Goal: Communication & Community: Answer question/provide support

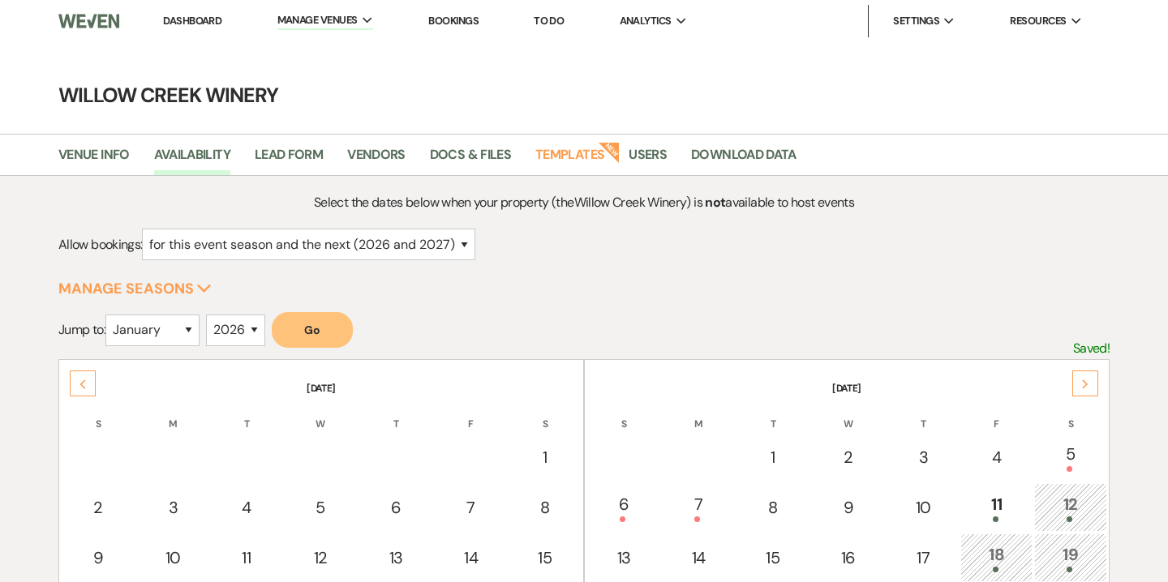
select select "2"
select select "2026"
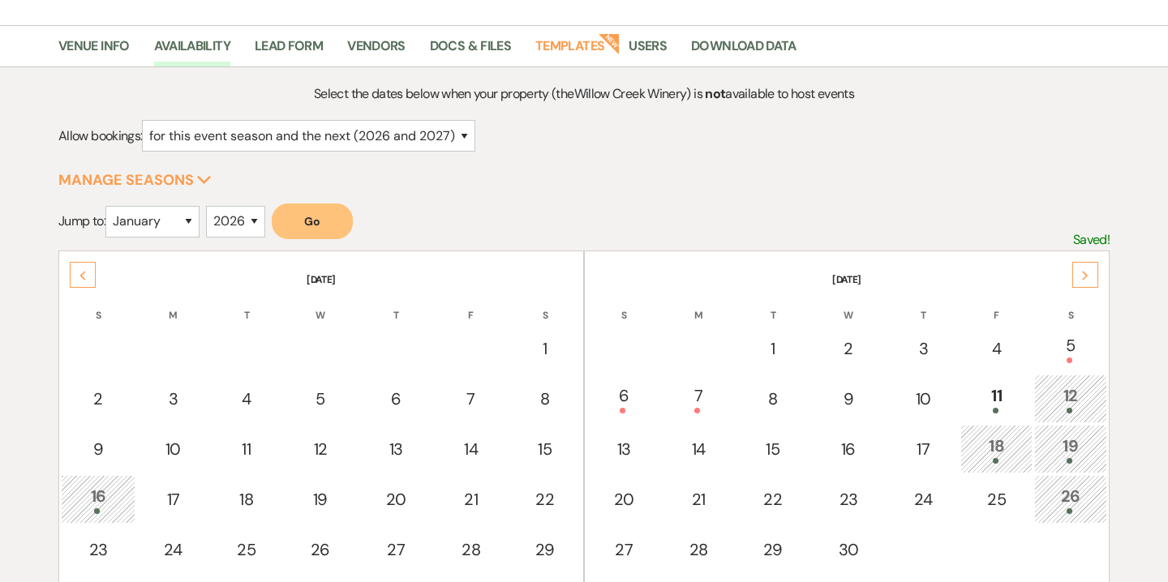
click at [81, 281] on div "Previous" at bounding box center [83, 275] width 26 height 26
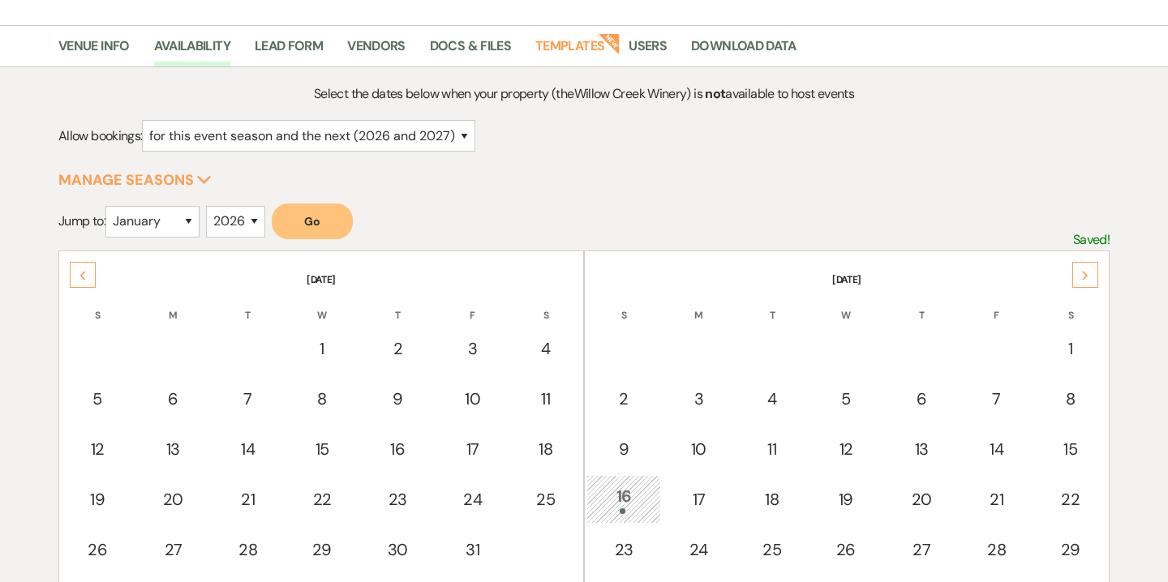
click at [81, 281] on div "Previous" at bounding box center [83, 275] width 26 height 26
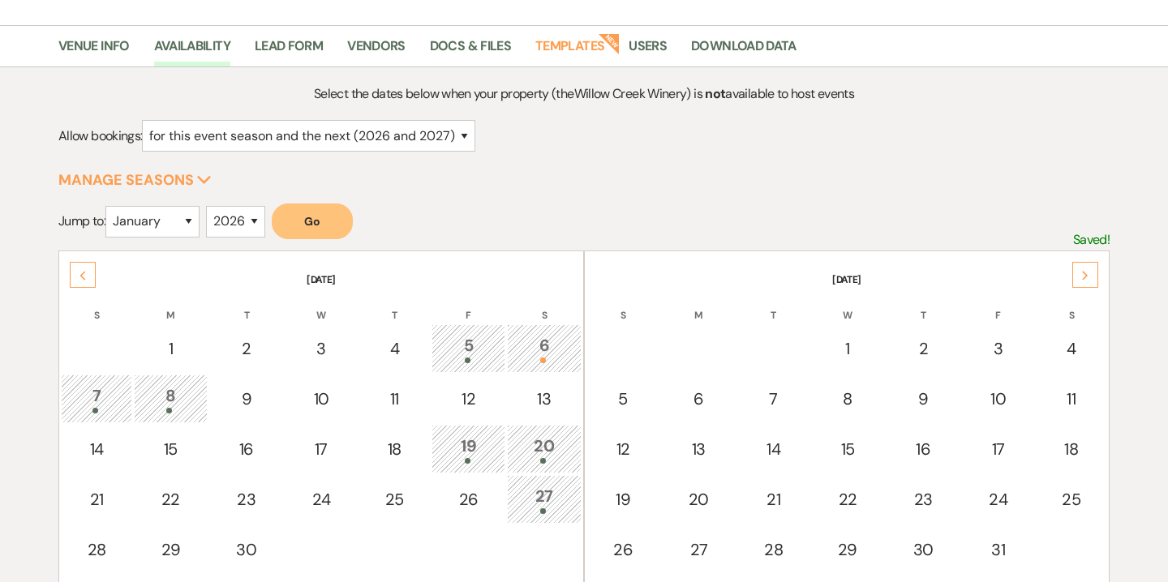
click at [81, 281] on div "Previous" at bounding box center [83, 275] width 26 height 26
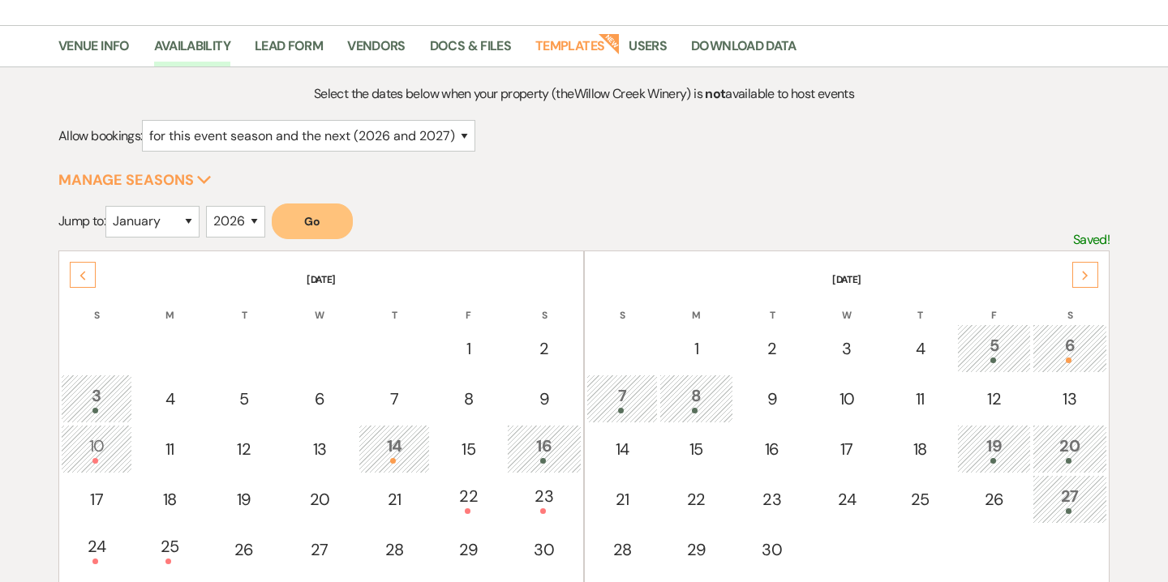
click at [81, 281] on div "Previous" at bounding box center [83, 275] width 26 height 26
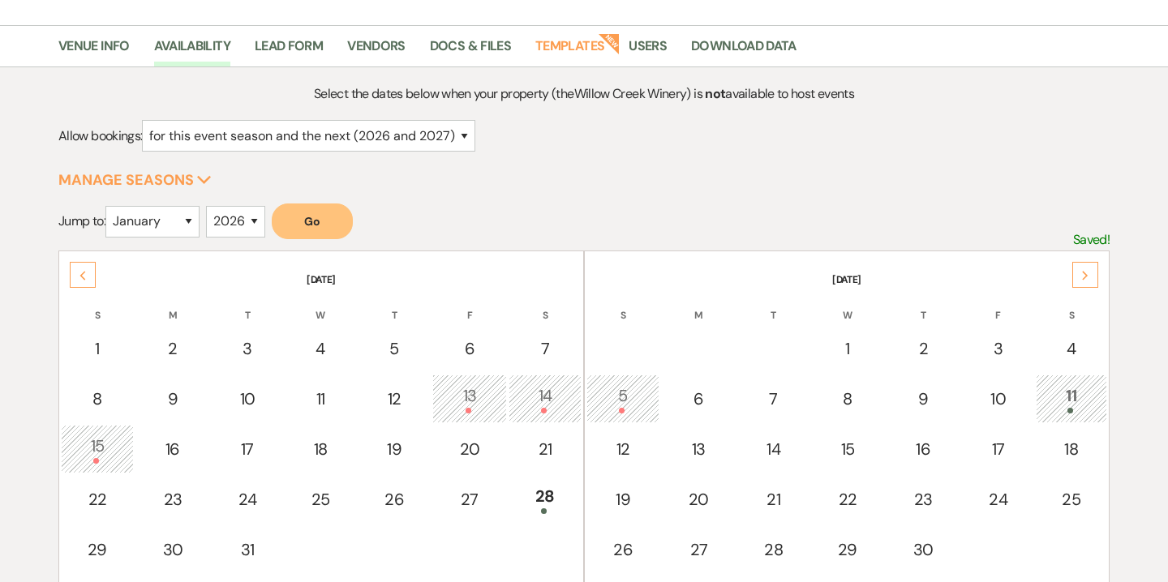
click at [81, 281] on div "Previous" at bounding box center [83, 275] width 26 height 26
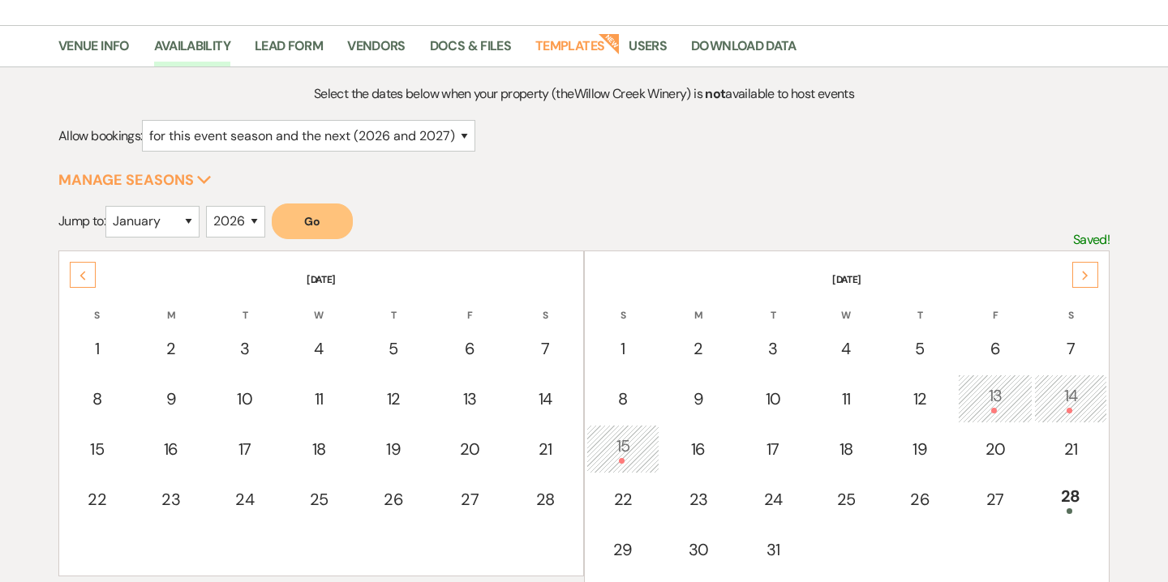
click at [81, 281] on div "Previous" at bounding box center [83, 275] width 26 height 26
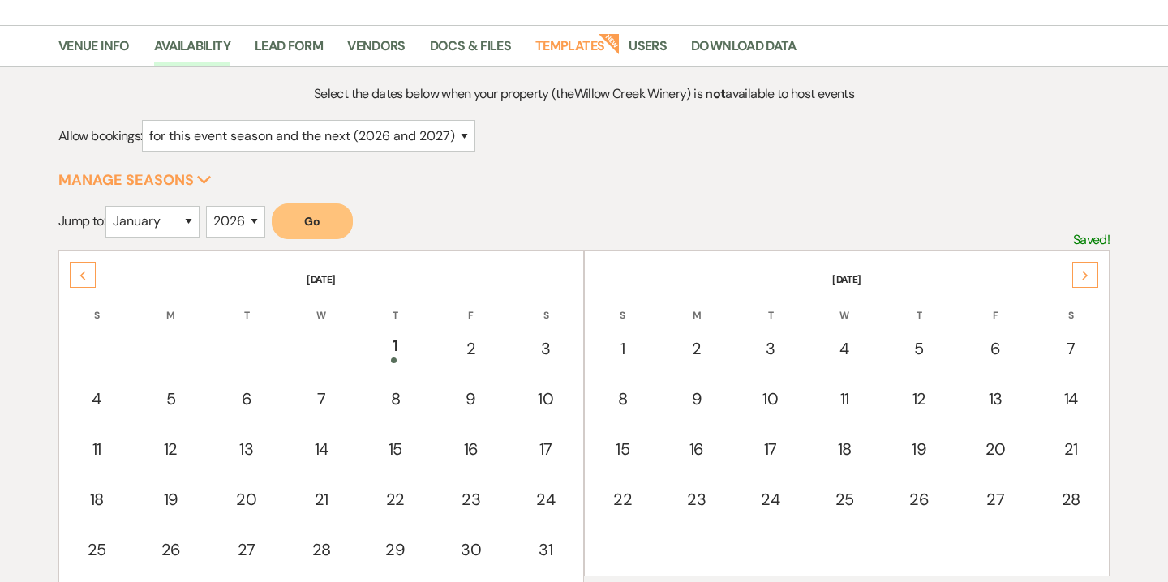
click at [81, 281] on div "Previous" at bounding box center [83, 275] width 26 height 26
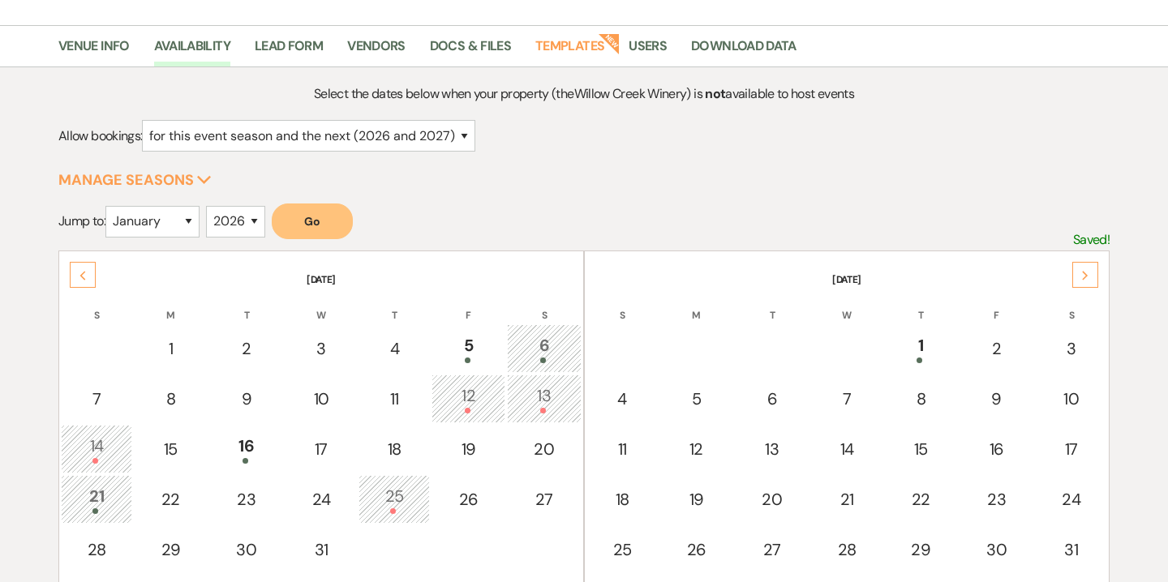
click at [81, 281] on div "Previous" at bounding box center [83, 275] width 26 height 26
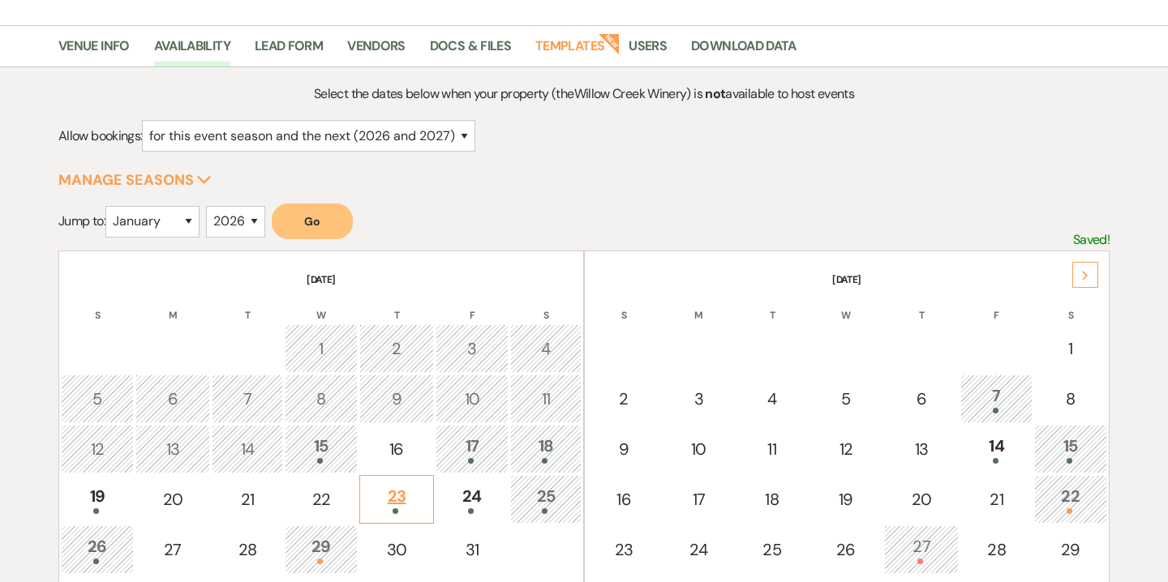
click at [395, 500] on div "23" at bounding box center [396, 499] width 57 height 30
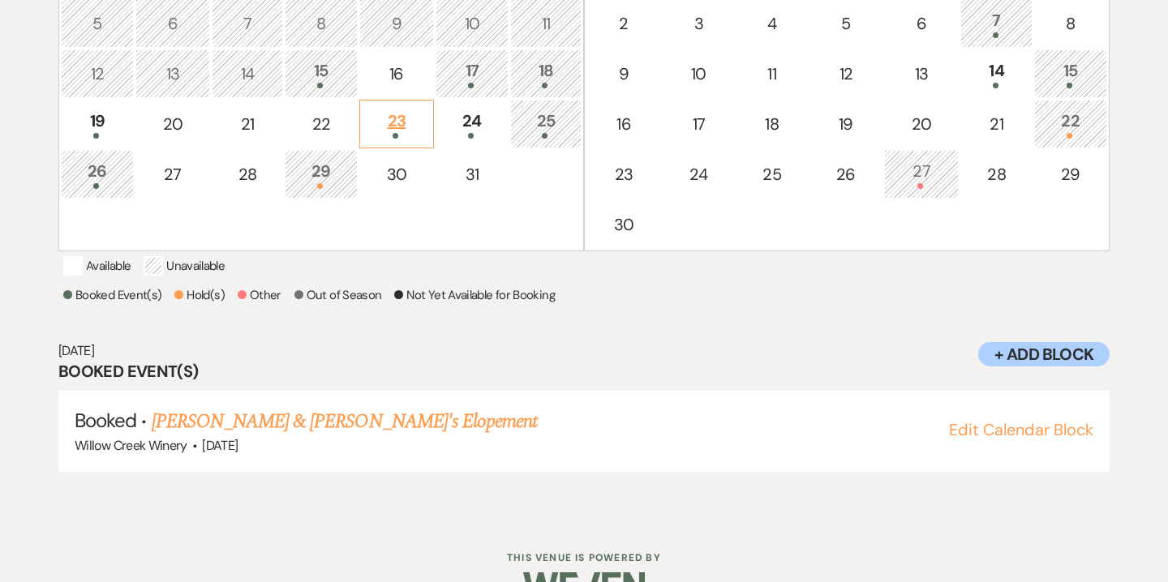
scroll to position [485, 0]
click at [349, 435] on link "Patty Reger & Fiance's Elopement" at bounding box center [345, 420] width 386 height 29
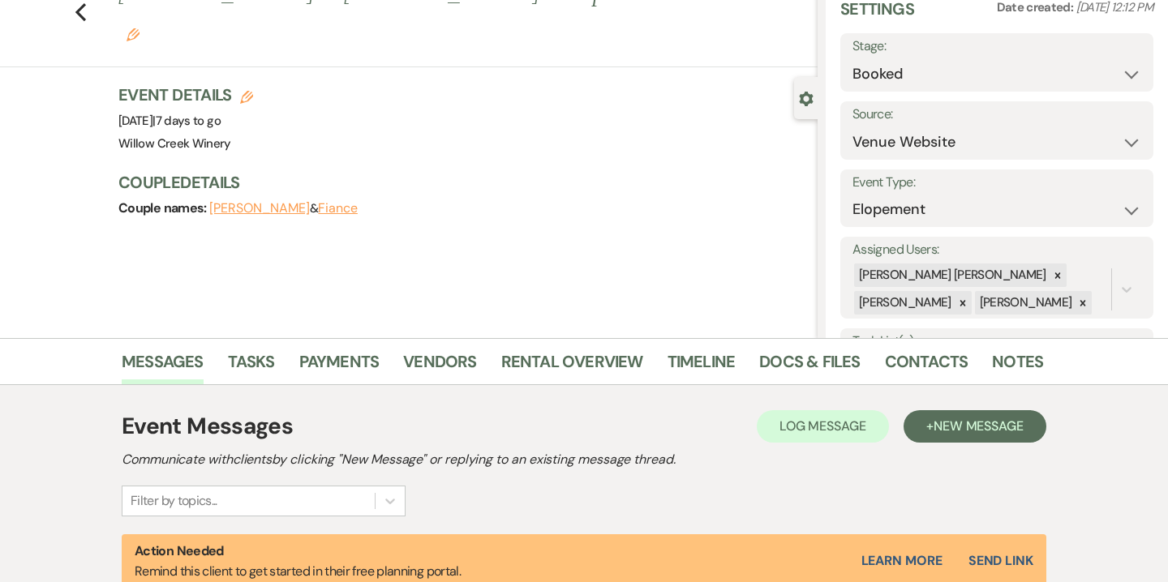
scroll to position [280, 0]
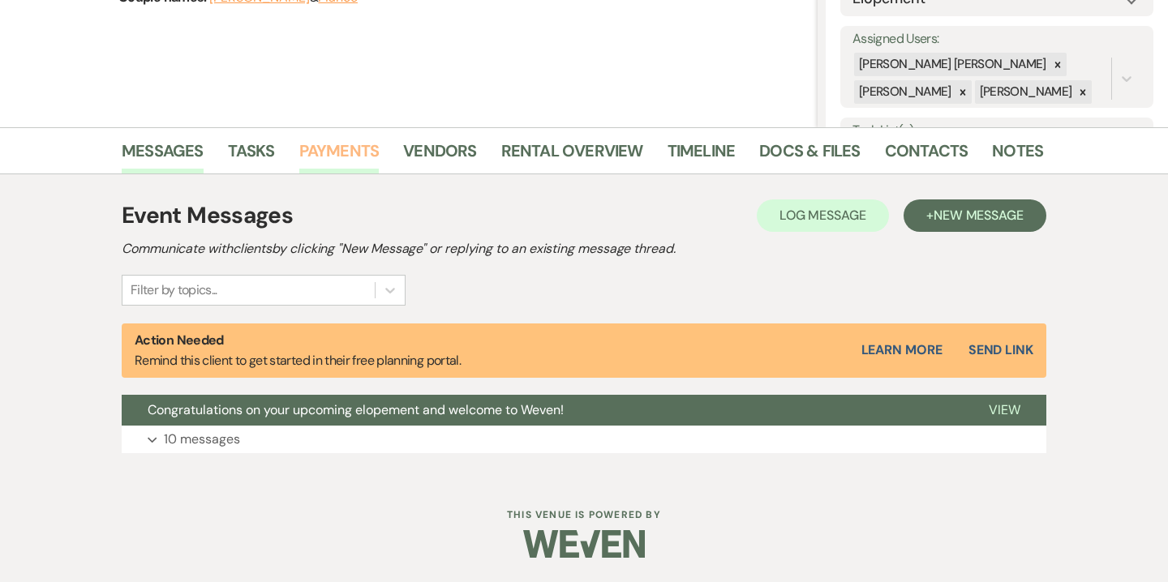
click at [350, 150] on link "Payments" at bounding box center [339, 156] width 80 height 36
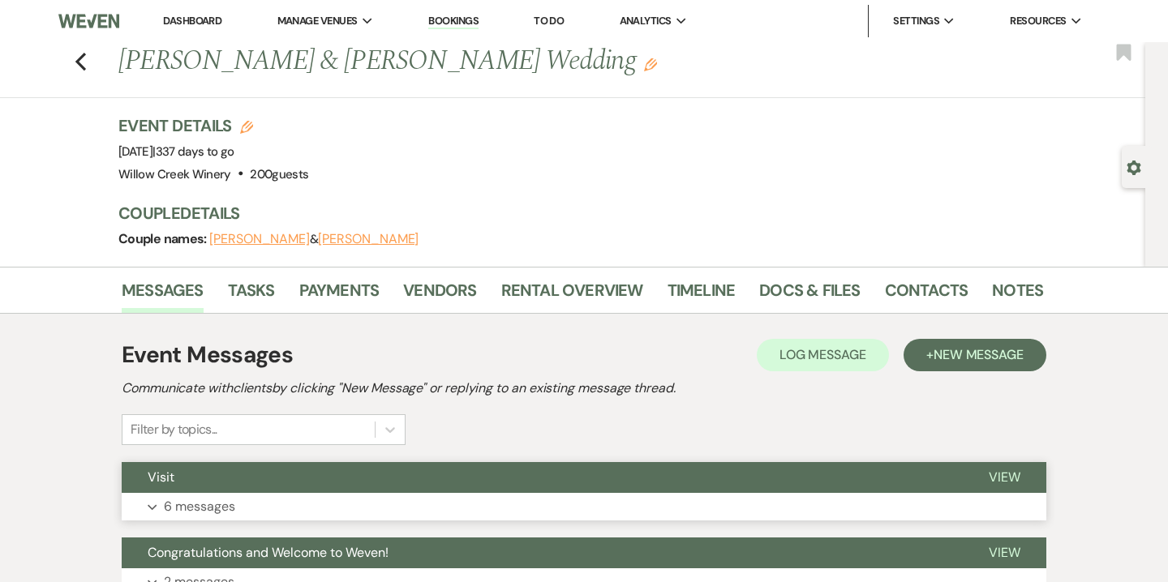
click at [321, 508] on button "Expand 6 messages" at bounding box center [584, 507] width 924 height 28
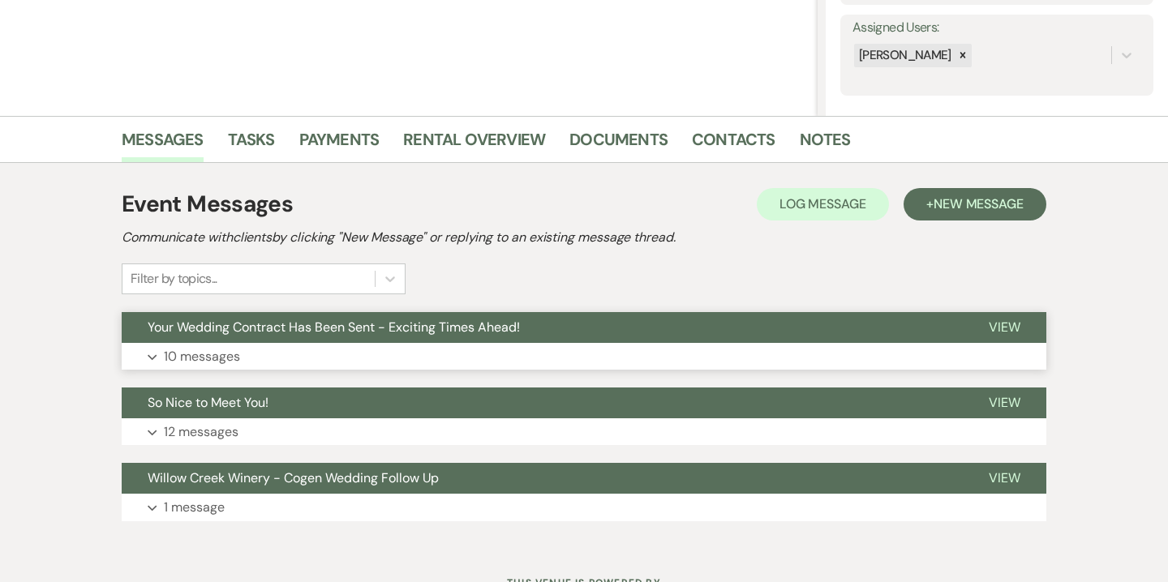
click at [638, 341] on button "Your Wedding Contract Has Been Sent - Exciting Times Ahead!" at bounding box center [542, 327] width 841 height 31
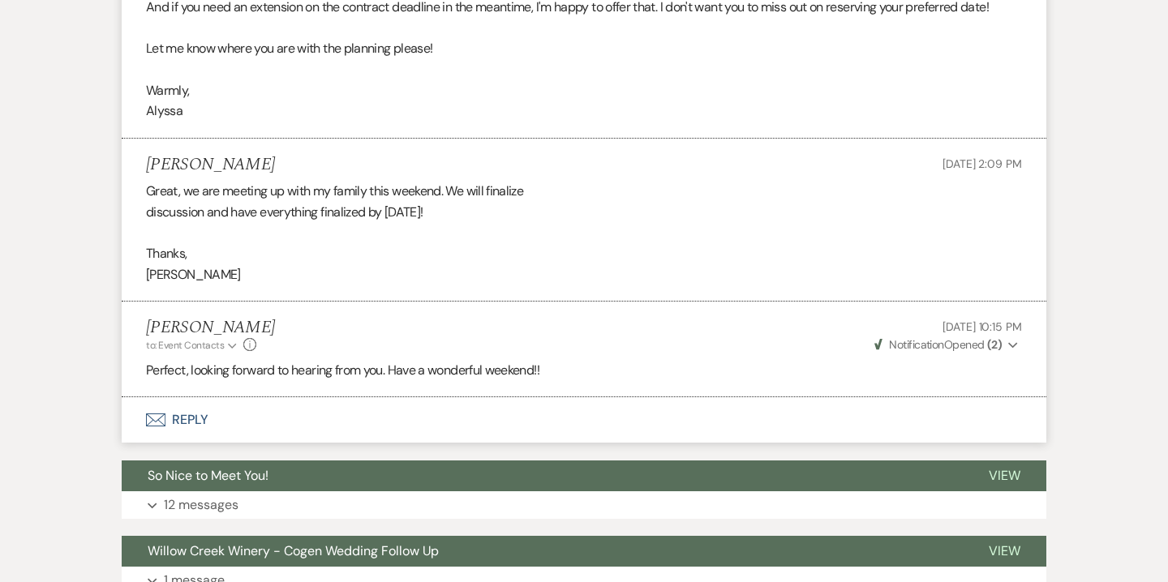
scroll to position [3418, 0]
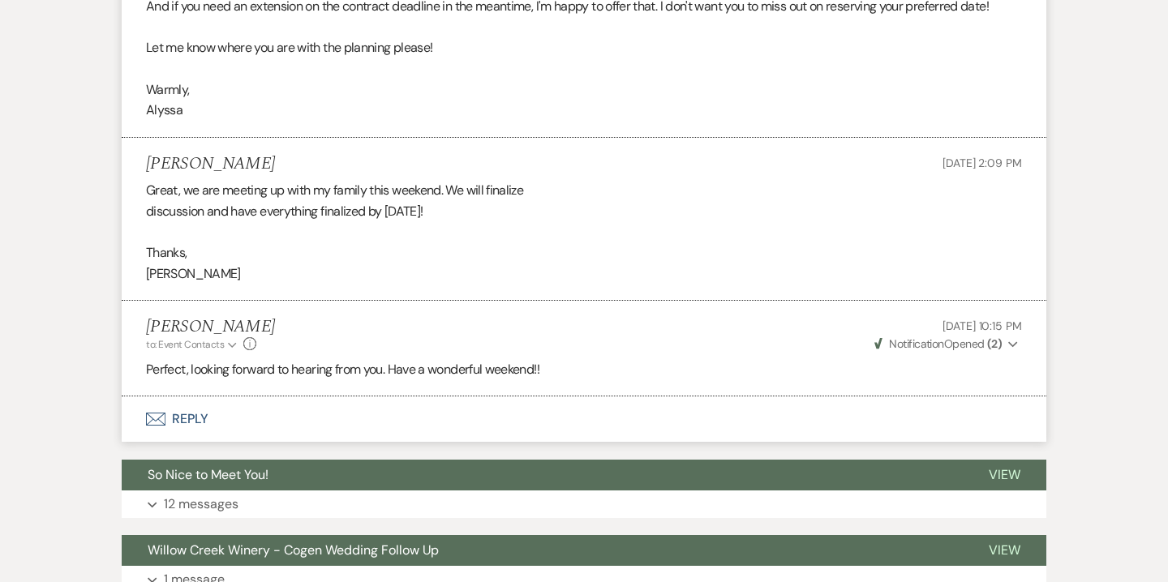
click at [195, 442] on button "Envelope Reply" at bounding box center [584, 419] width 924 height 45
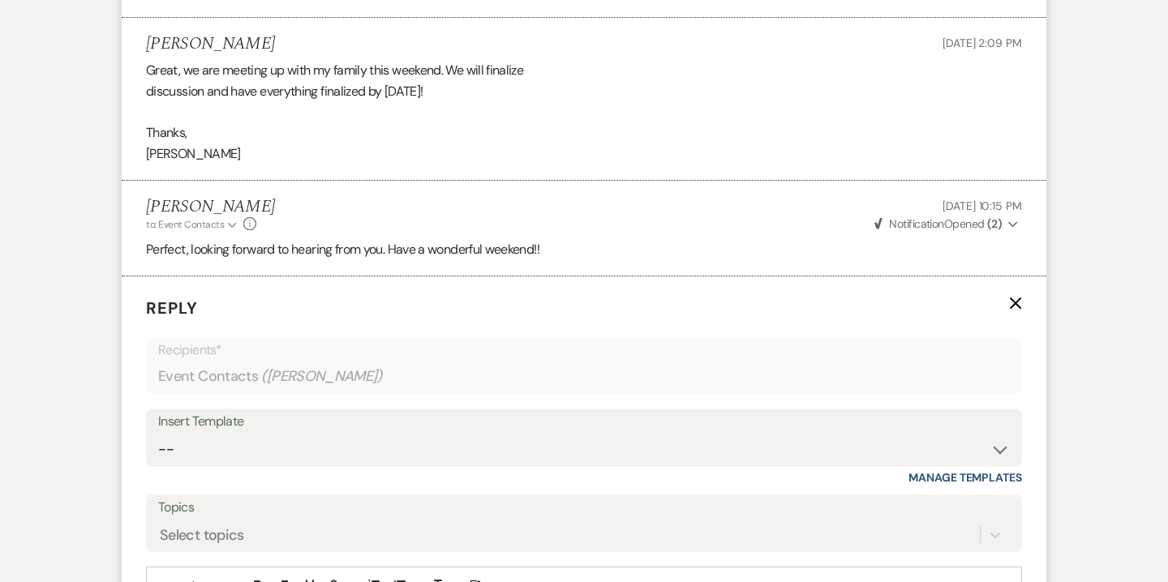
scroll to position [3655, 0]
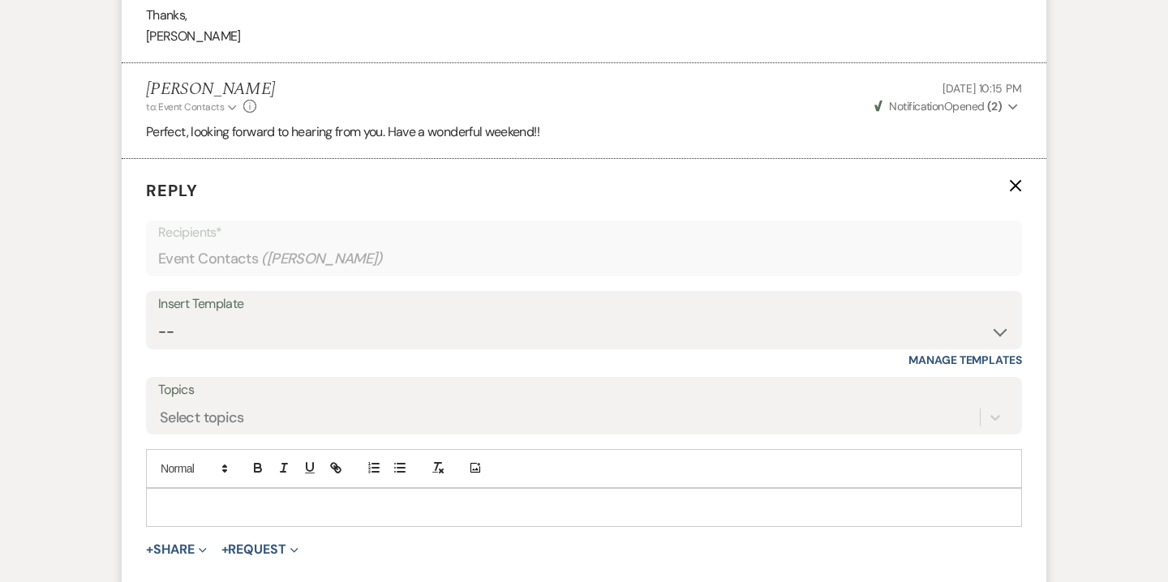
click at [347, 517] on p at bounding box center [584, 508] width 850 height 18
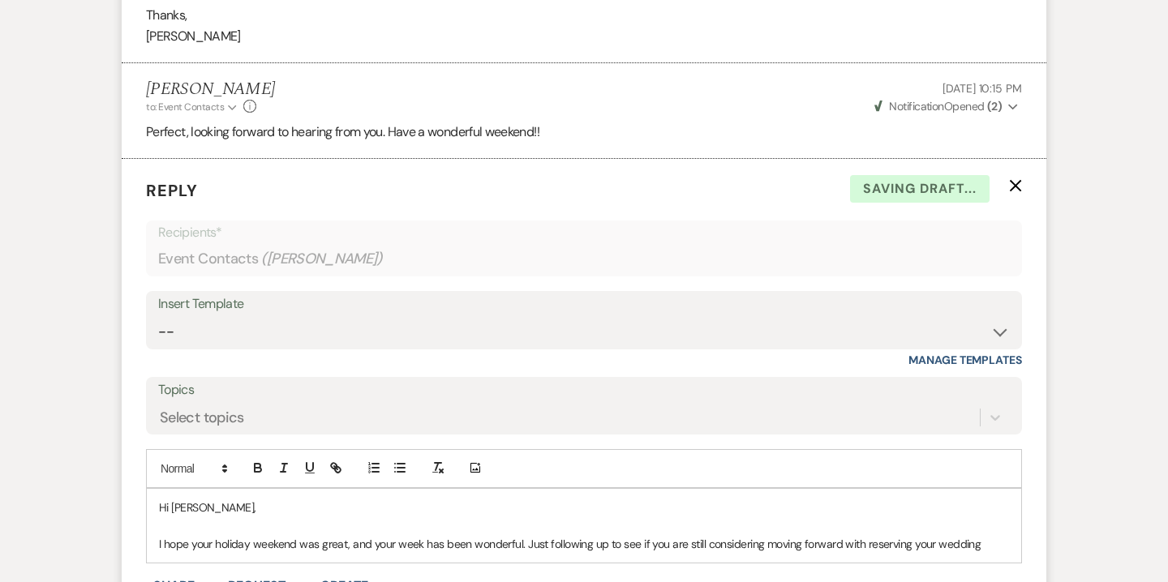
click at [933, 553] on p "I hope your holiday weekend was great, and your week has been wonderful. Just f…" at bounding box center [584, 544] width 850 height 18
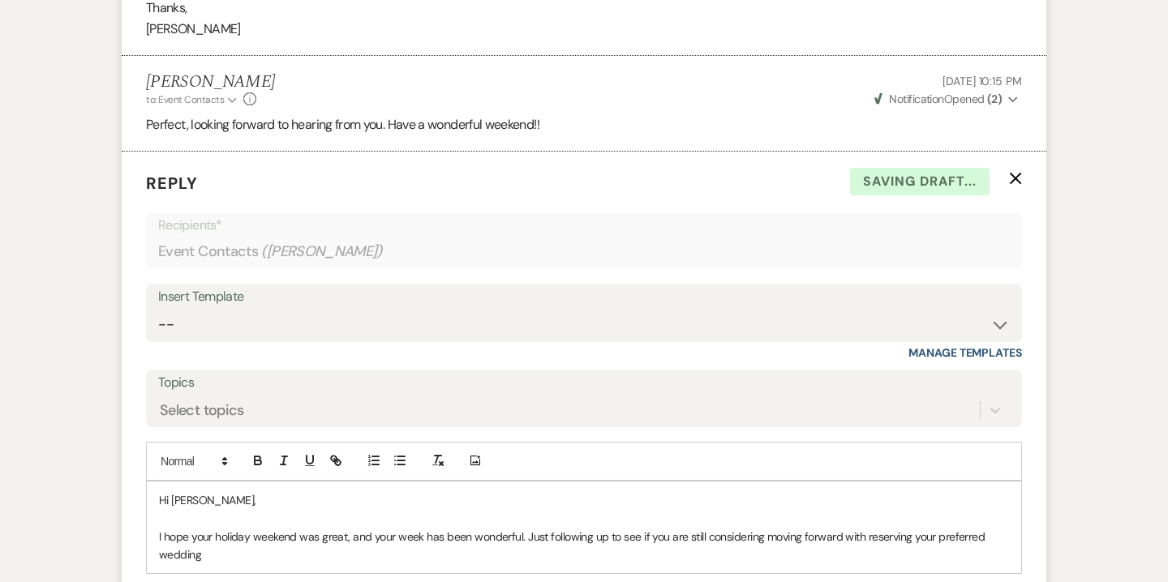
click at [545, 564] on p "I hope your holiday weekend was great, and your week has been wonderful. Just f…" at bounding box center [584, 546] width 850 height 36
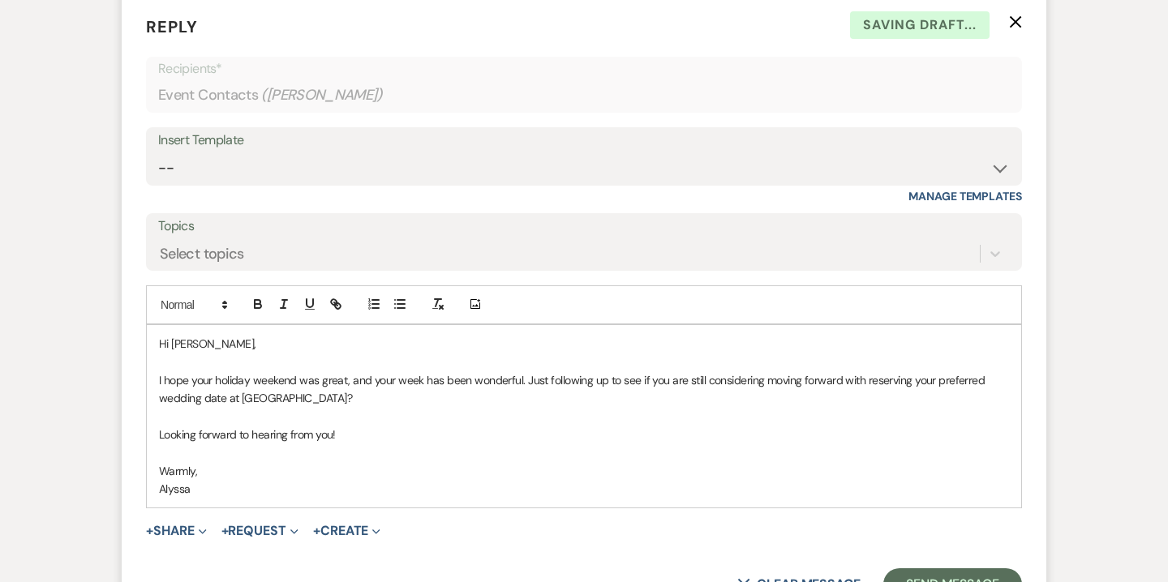
scroll to position [3823, 0]
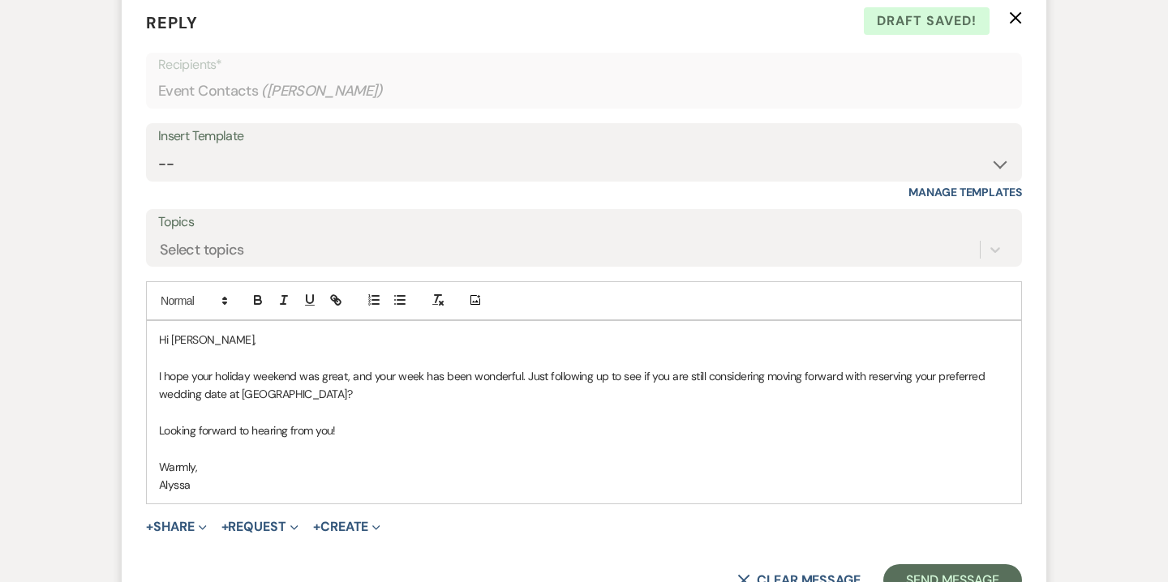
click at [469, 398] on p "I hope your holiday weekend was great, and your week has been wonderful. Just f…" at bounding box center [584, 385] width 850 height 36
click at [559, 394] on p "I hope your holiday weekend was great, and your week has been off to a nice sta…" at bounding box center [584, 385] width 850 height 36
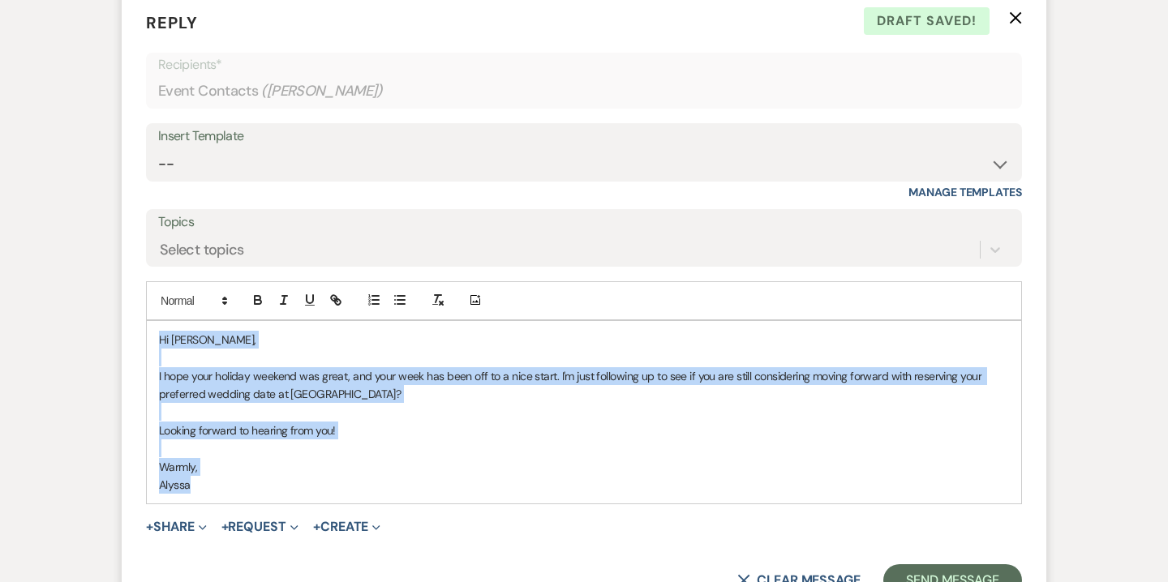
drag, startPoint x: 162, startPoint y: 363, endPoint x: 234, endPoint y: 504, distance: 158.1
click at [234, 504] on div "Hi Catherine, I hope your holiday weekend was great, and your week has been off…" at bounding box center [584, 412] width 874 height 183
copy div "Hi Catherine, I hope your holiday weekend was great, and your week has been off…"
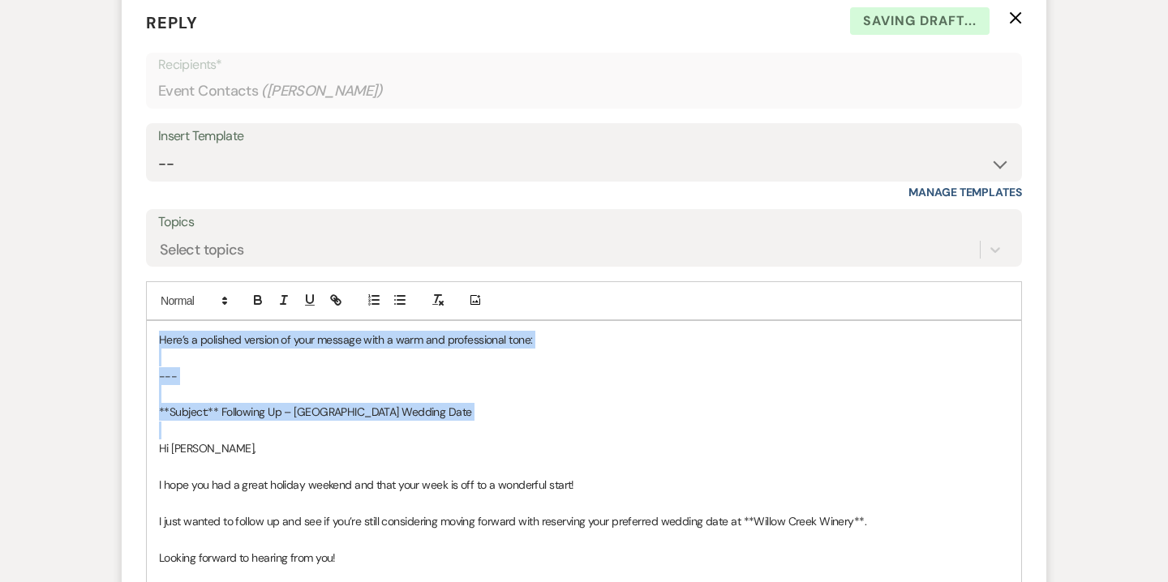
drag, startPoint x: 159, startPoint y: 465, endPoint x: 157, endPoint y: 350, distance: 115.2
click at [157, 350] on div "Here’s a polished version of your message with a warm and professional tone: --…" at bounding box center [584, 521] width 874 height 401
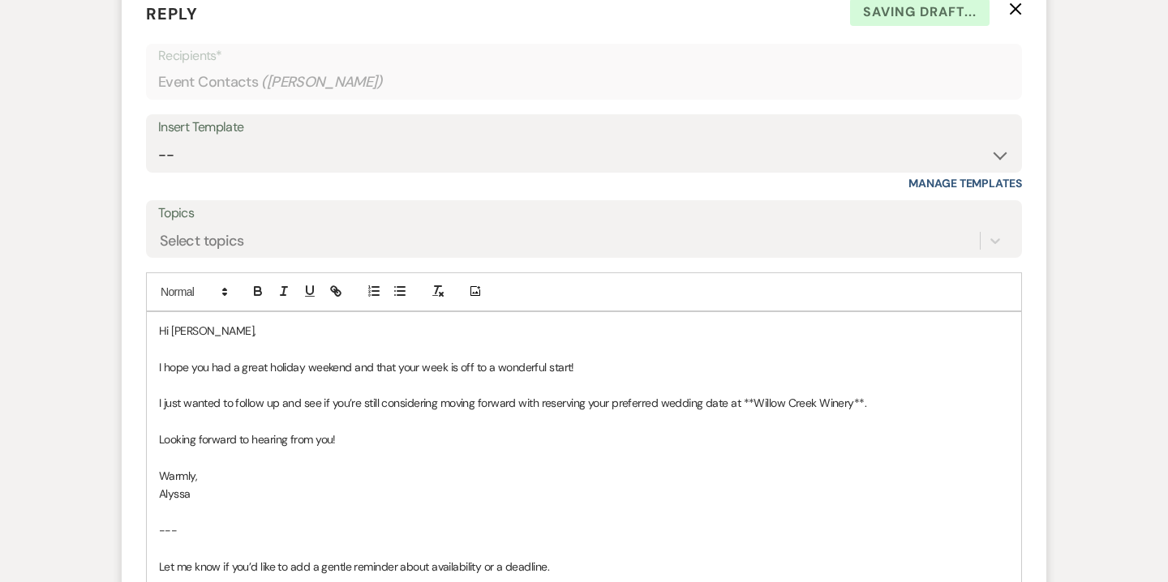
scroll to position [3831, 0]
click at [751, 413] on p "I just wanted to follow up and see if you’re still considering moving forward w…" at bounding box center [584, 404] width 850 height 18
click at [848, 413] on p "I just wanted to follow up and see if you’re still considering moving forward w…" at bounding box center [584, 404] width 850 height 18
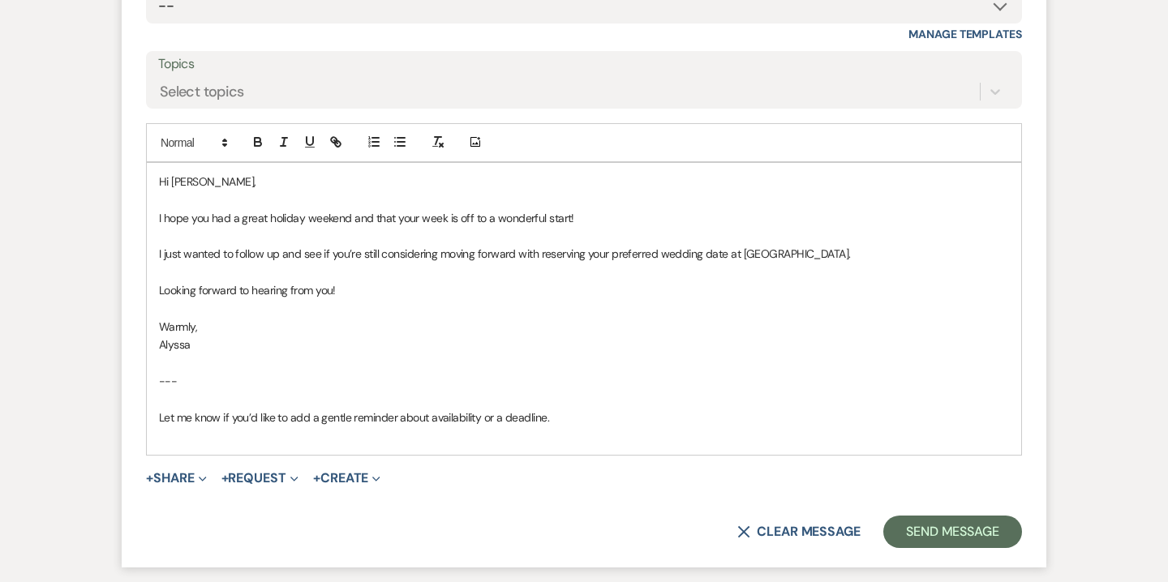
scroll to position [3993, 0]
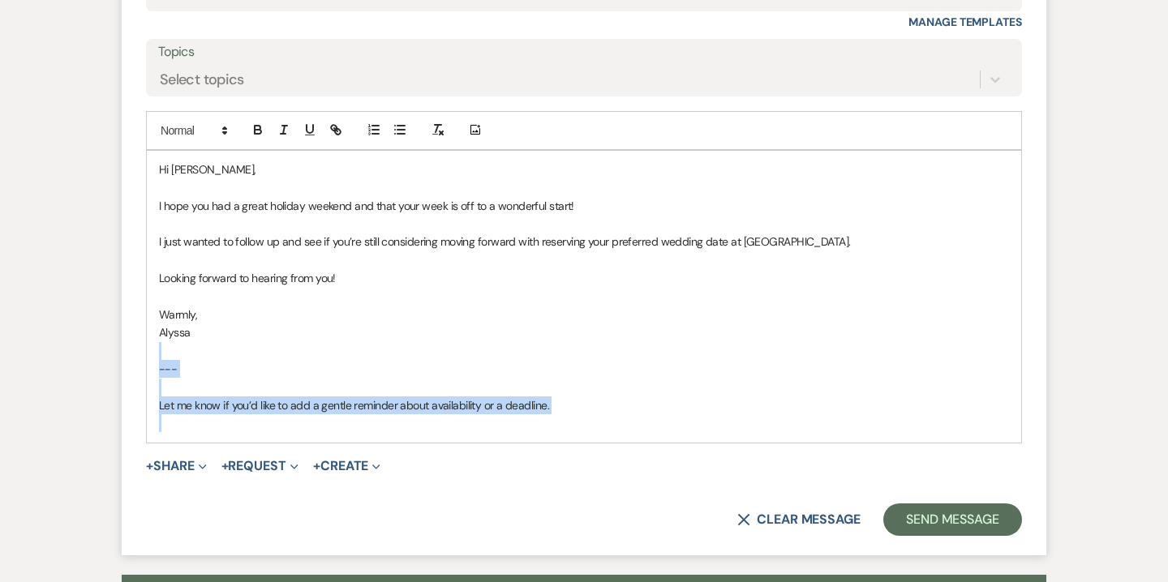
drag, startPoint x: 160, startPoint y: 374, endPoint x: 730, endPoint y: 452, distance: 575.4
click at [730, 443] on div "Hi Catherine, I hope you had a great holiday weekend and that your week is off …" at bounding box center [584, 297] width 874 height 292
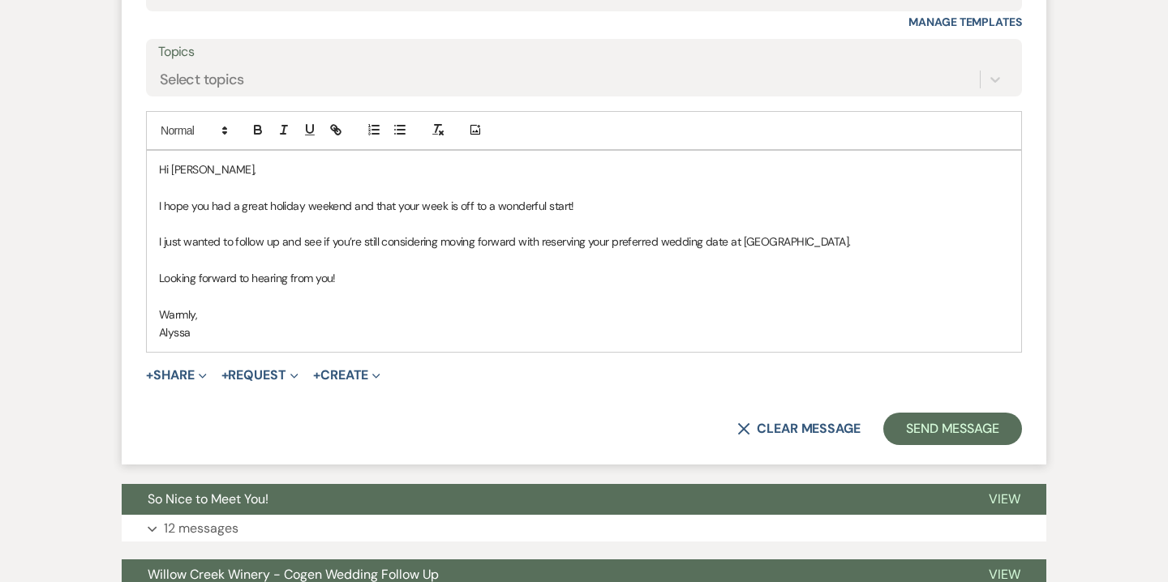
click at [857, 251] on p "I just wanted to follow up and see if you’re still considering moving forward w…" at bounding box center [584, 242] width 850 height 18
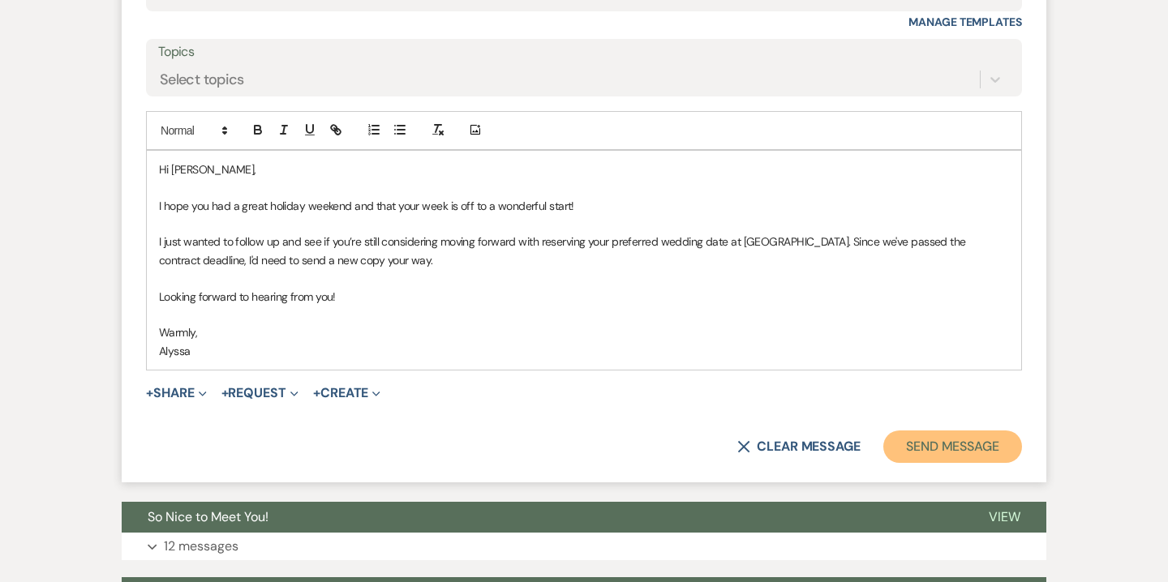
click at [919, 454] on button "Send Message" at bounding box center [952, 447] width 139 height 32
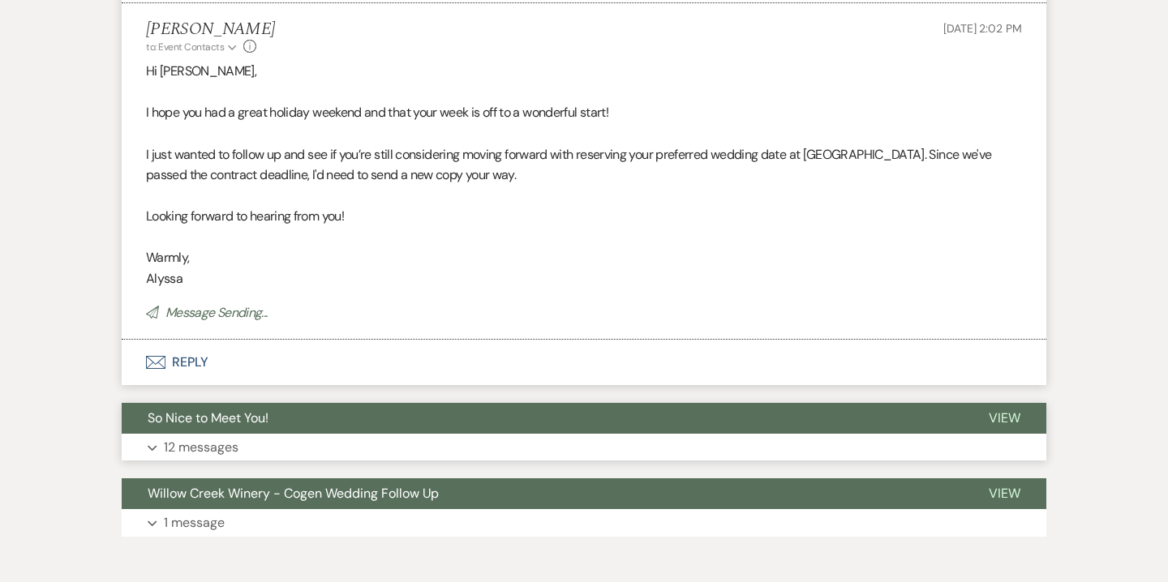
scroll to position [3762, 0]
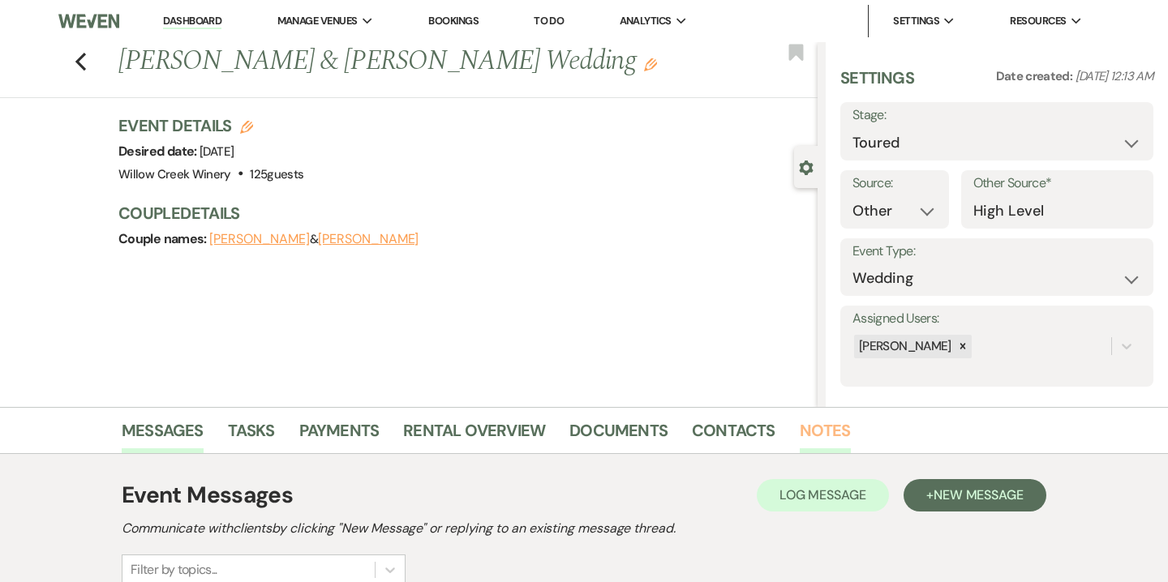
click at [825, 441] on link "Notes" at bounding box center [825, 436] width 51 height 36
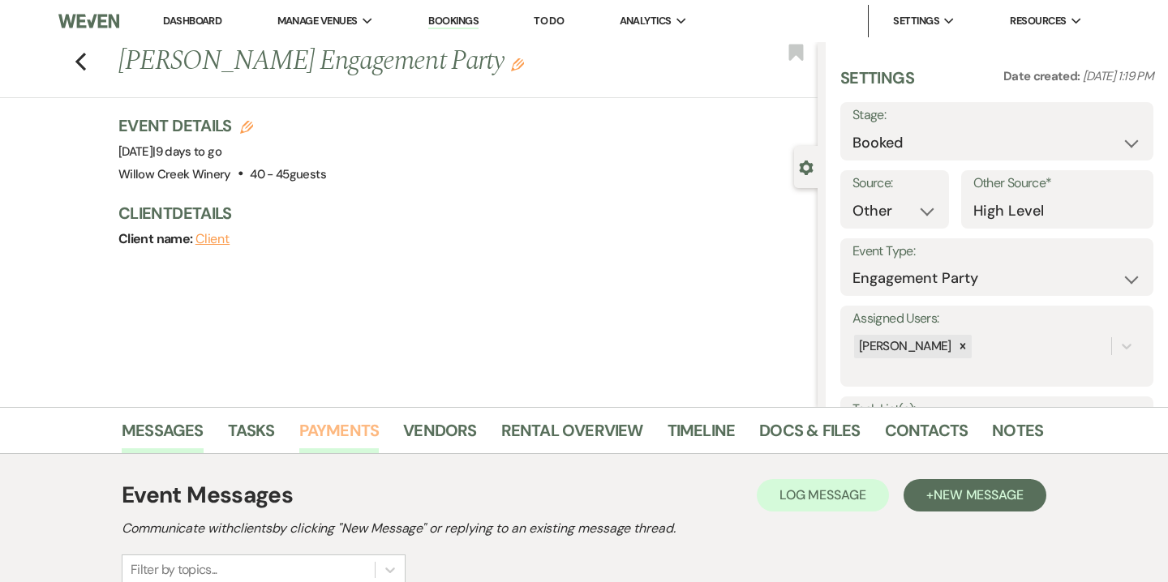
click at [349, 437] on link "Payments" at bounding box center [339, 436] width 80 height 36
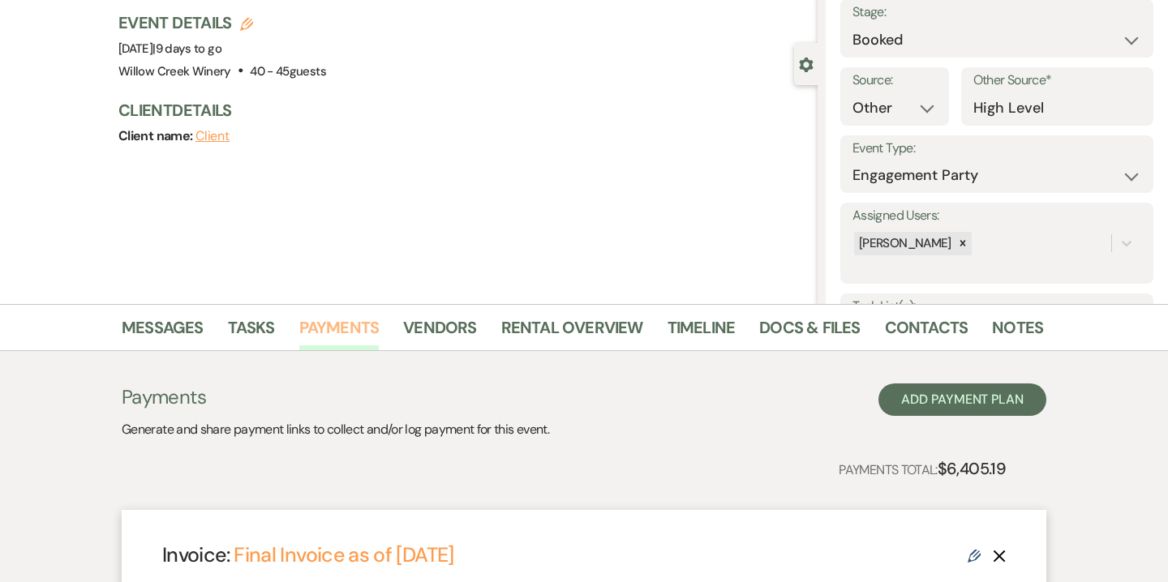
scroll to position [104, 0]
click at [170, 334] on link "Messages" at bounding box center [163, 332] width 82 height 36
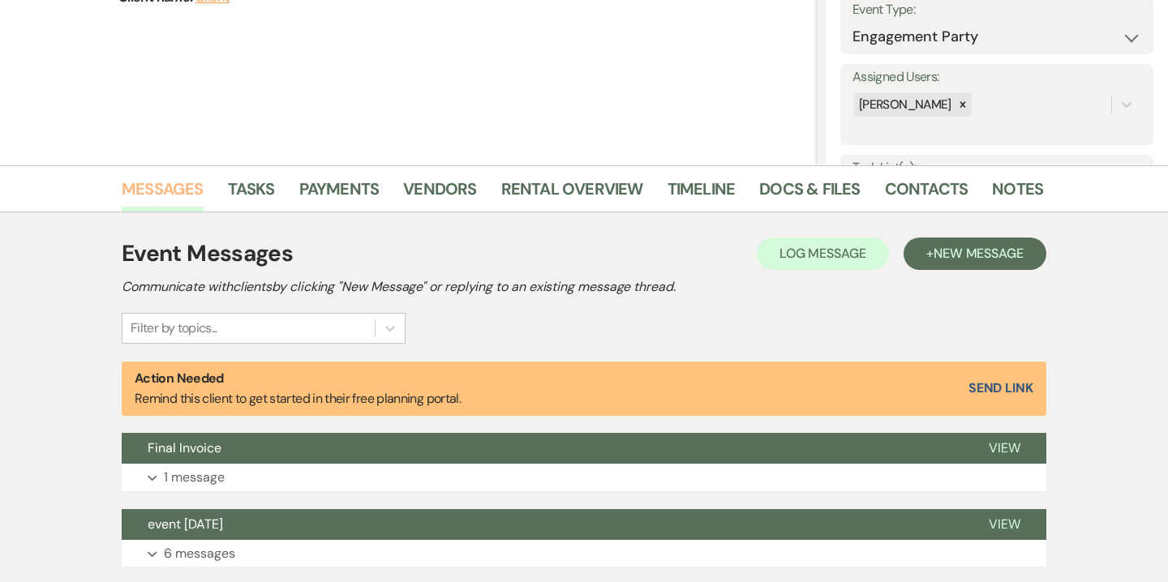
scroll to position [530, 0]
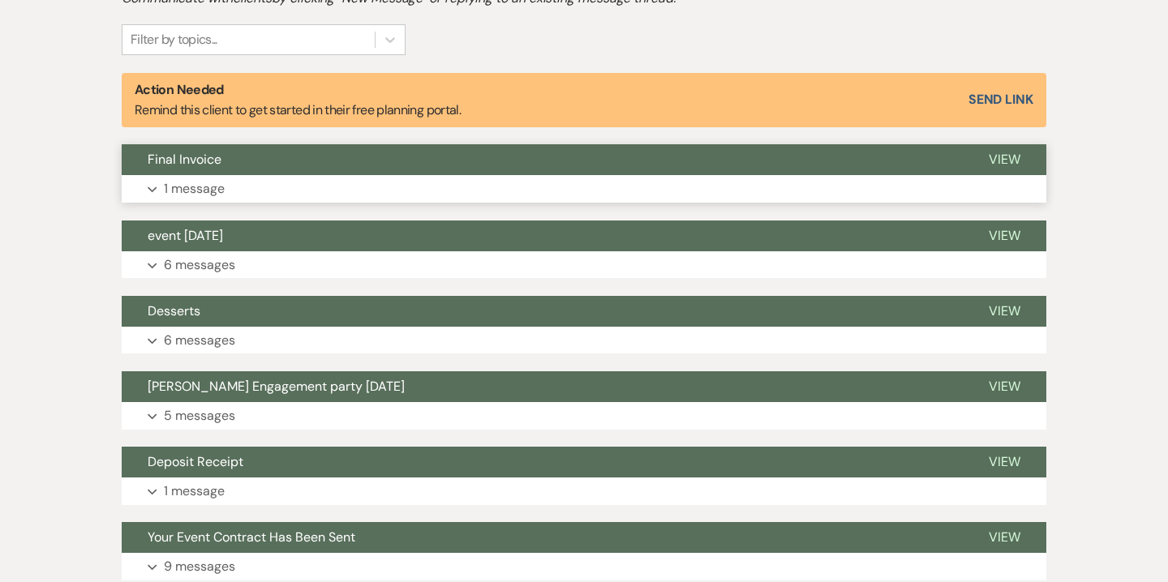
click at [371, 191] on button "Expand 1 message" at bounding box center [584, 189] width 924 height 28
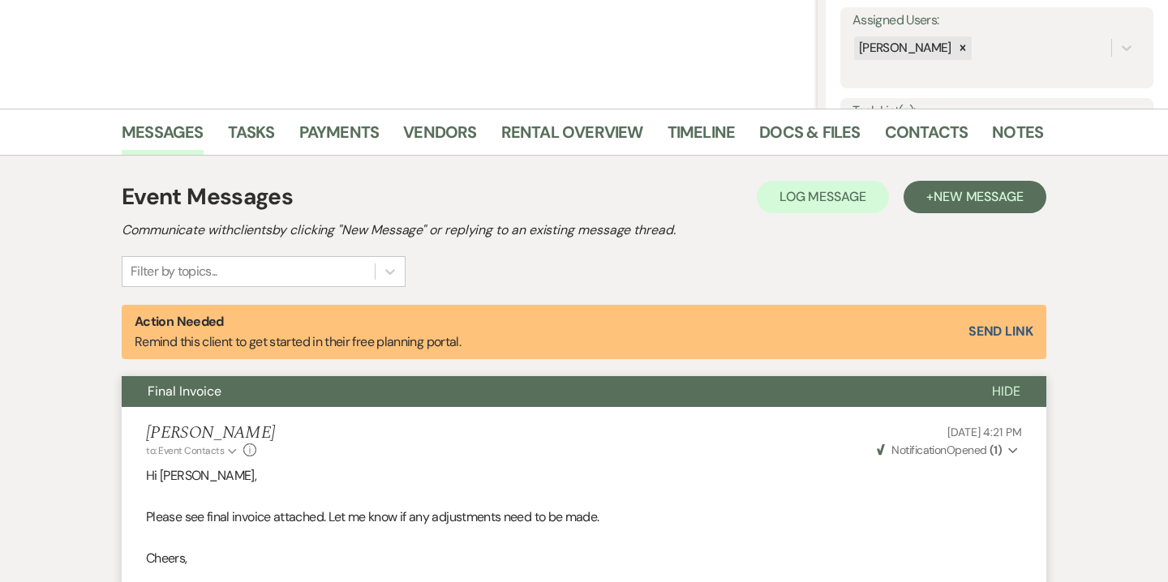
scroll to position [0, 0]
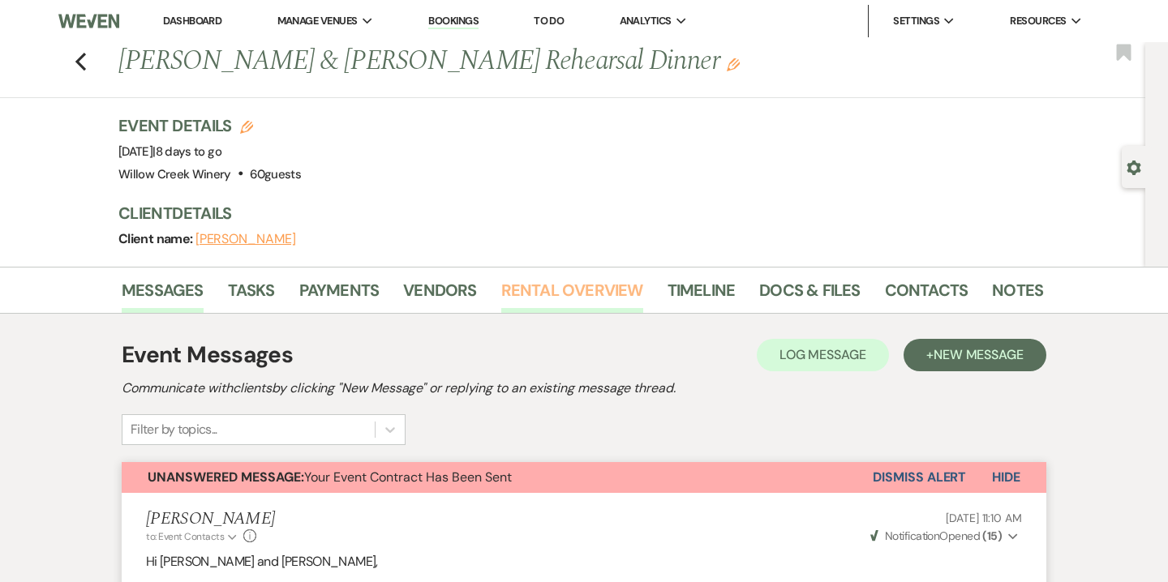
click at [591, 297] on link "Rental Overview" at bounding box center [572, 295] width 142 height 36
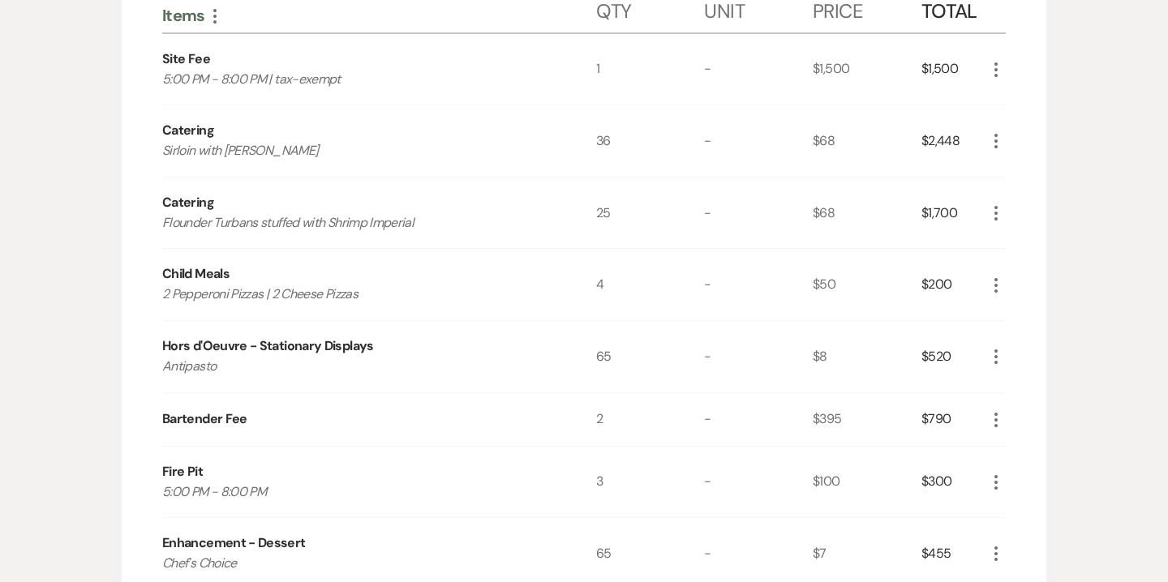
scroll to position [523, 0]
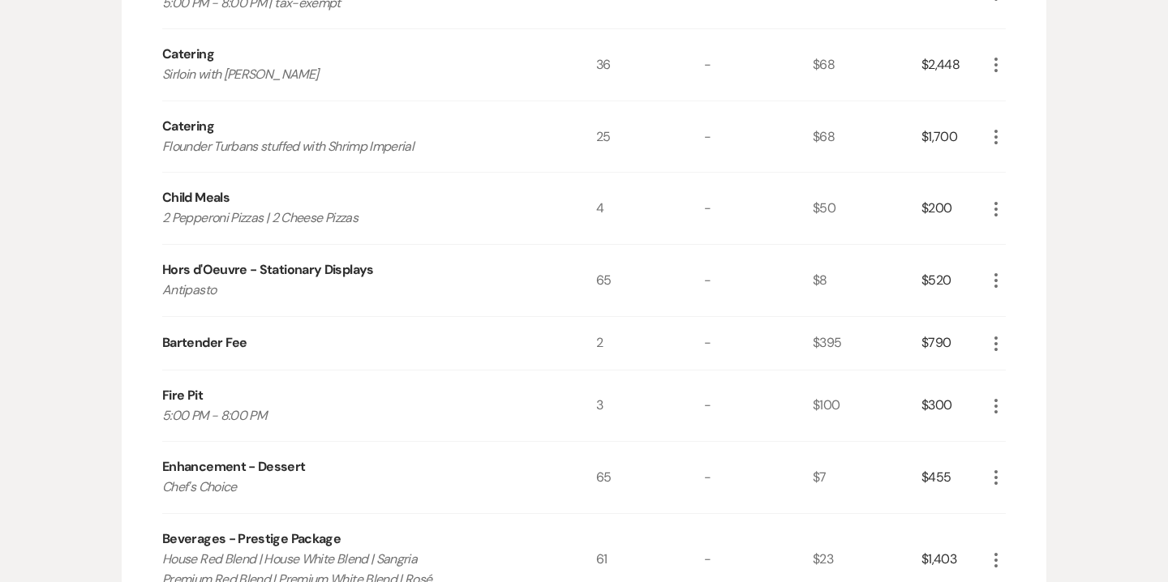
click at [992, 204] on icon "More" at bounding box center [995, 208] width 19 height 19
click at [1030, 271] on button "X Delete" at bounding box center [1030, 266] width 88 height 26
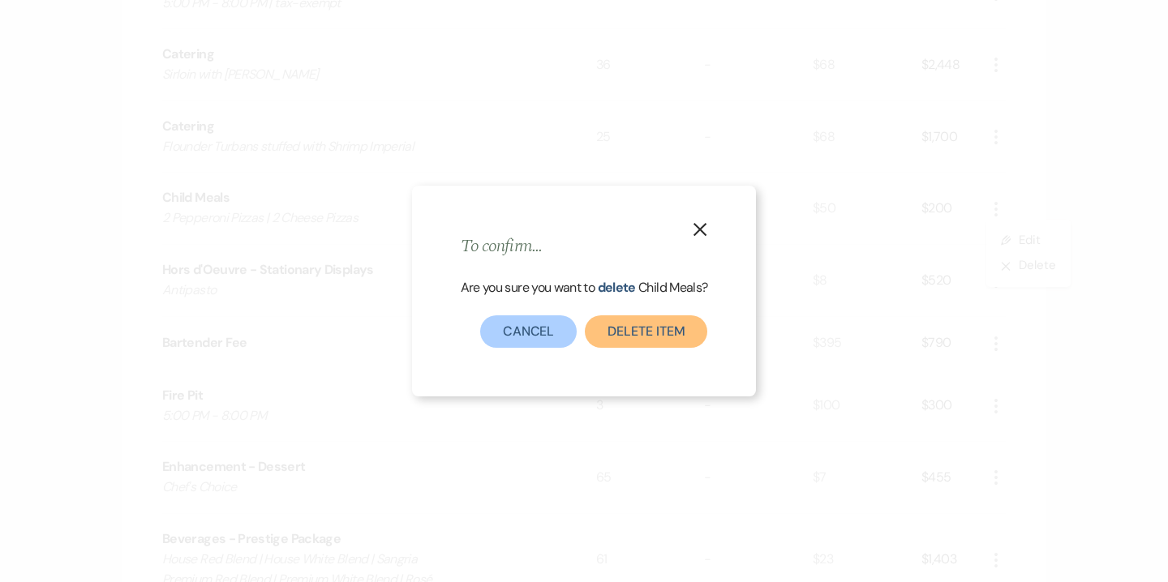
click at [648, 331] on button "Delete Item" at bounding box center [646, 331] width 122 height 32
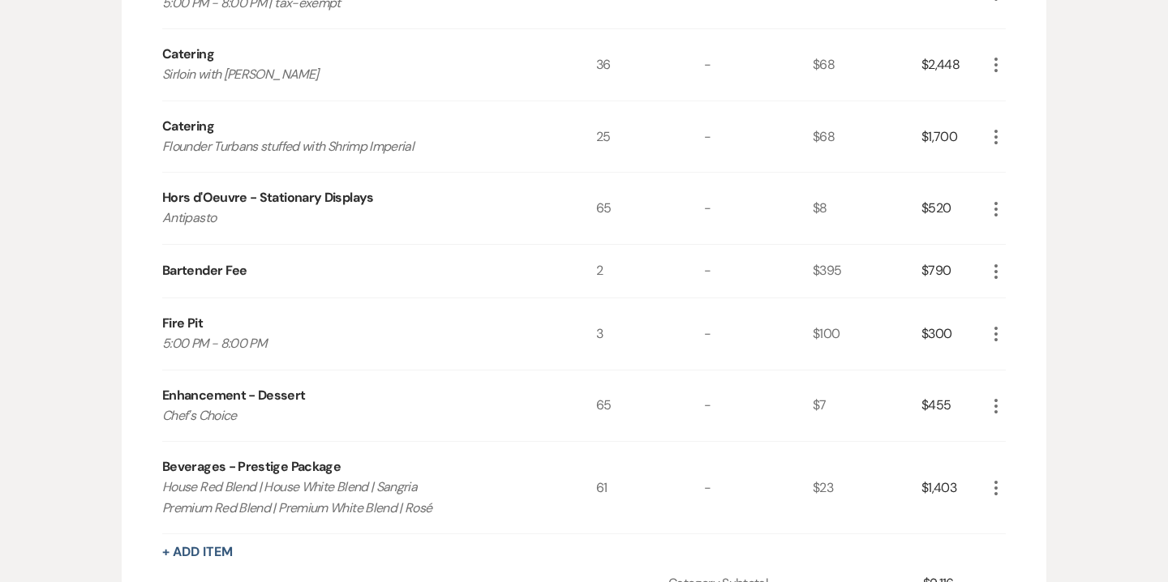
click at [1000, 409] on icon "More" at bounding box center [995, 406] width 19 height 19
click at [1036, 466] on button "X Delete" at bounding box center [1030, 464] width 88 height 26
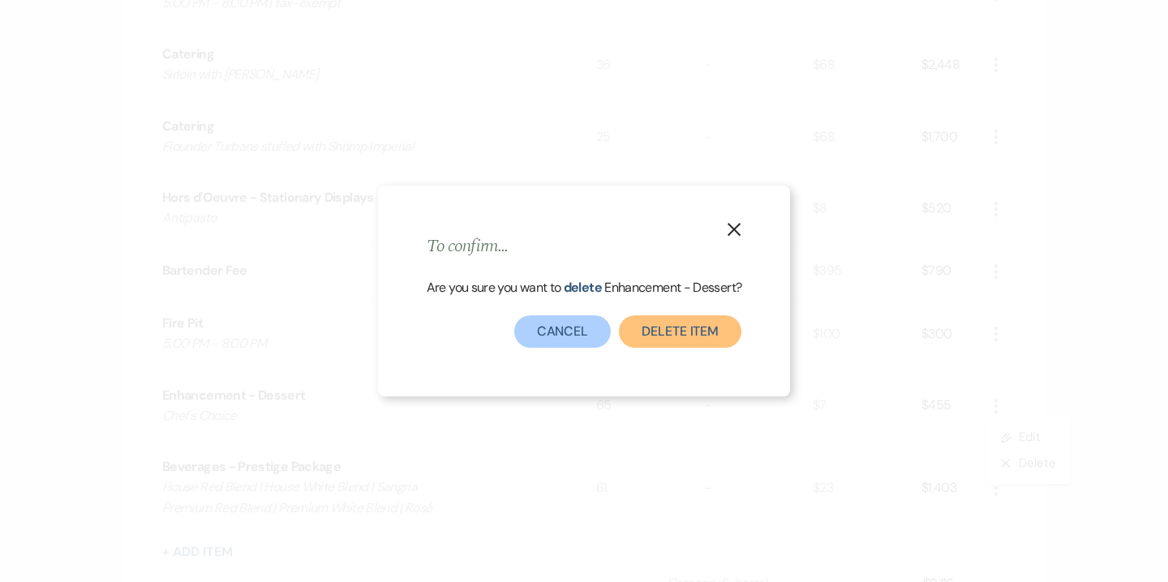
click at [716, 329] on button "Delete Item" at bounding box center [680, 331] width 122 height 32
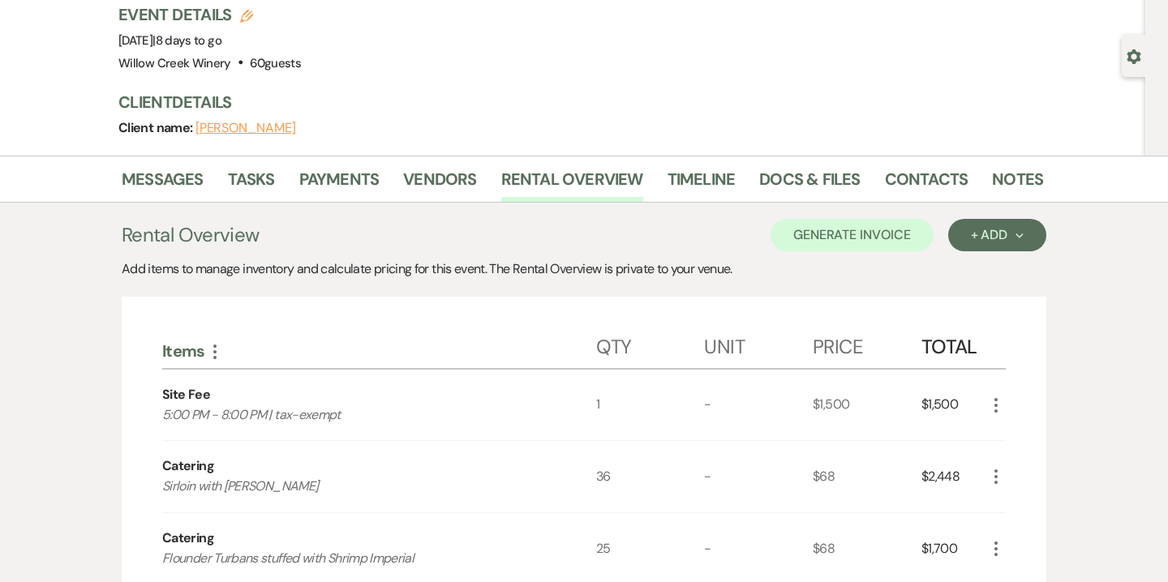
scroll to position [0, 0]
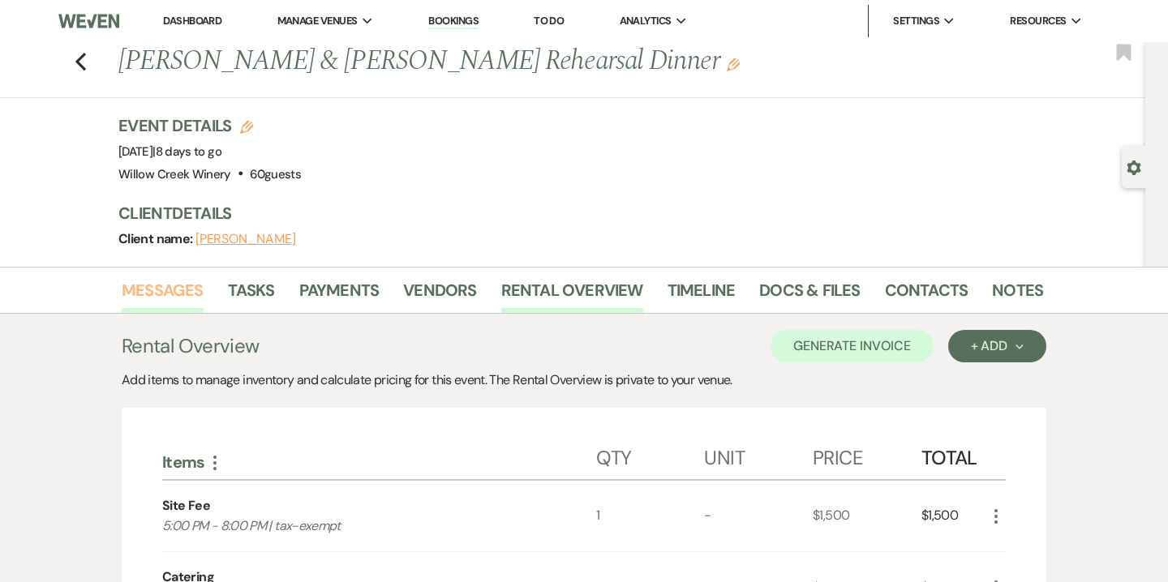
click at [165, 297] on link "Messages" at bounding box center [163, 295] width 82 height 36
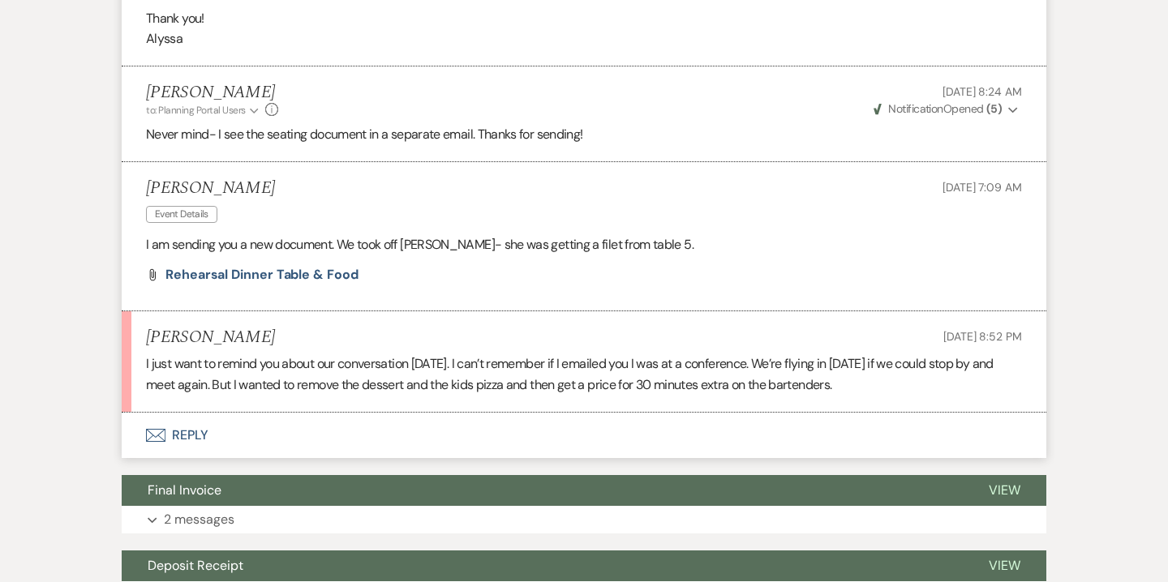
scroll to position [5966, 0]
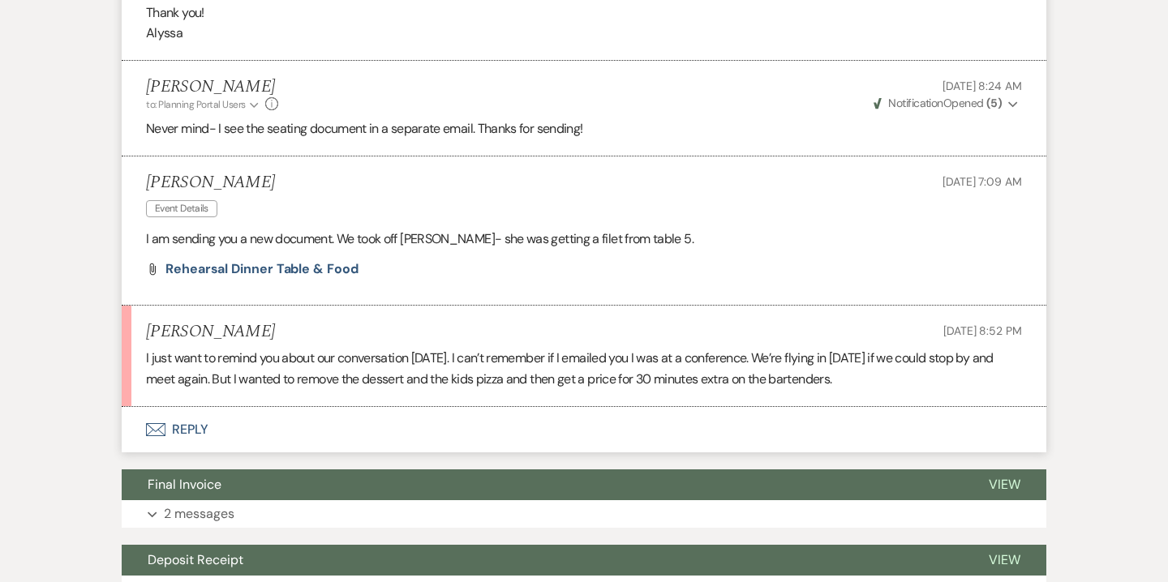
click at [192, 407] on button "Envelope Reply" at bounding box center [584, 429] width 924 height 45
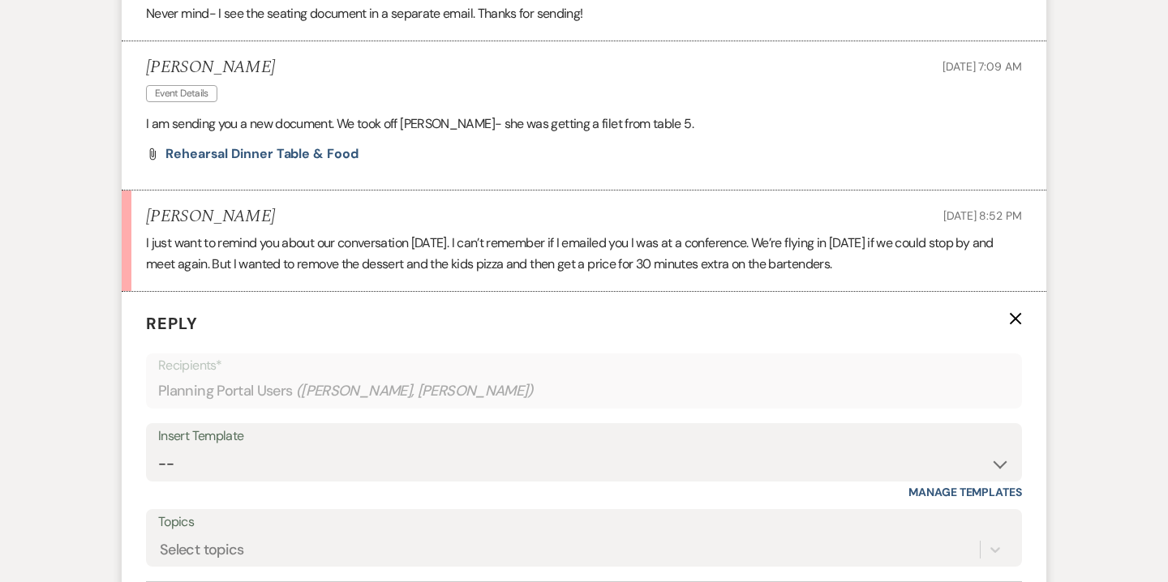
scroll to position [6320, 0]
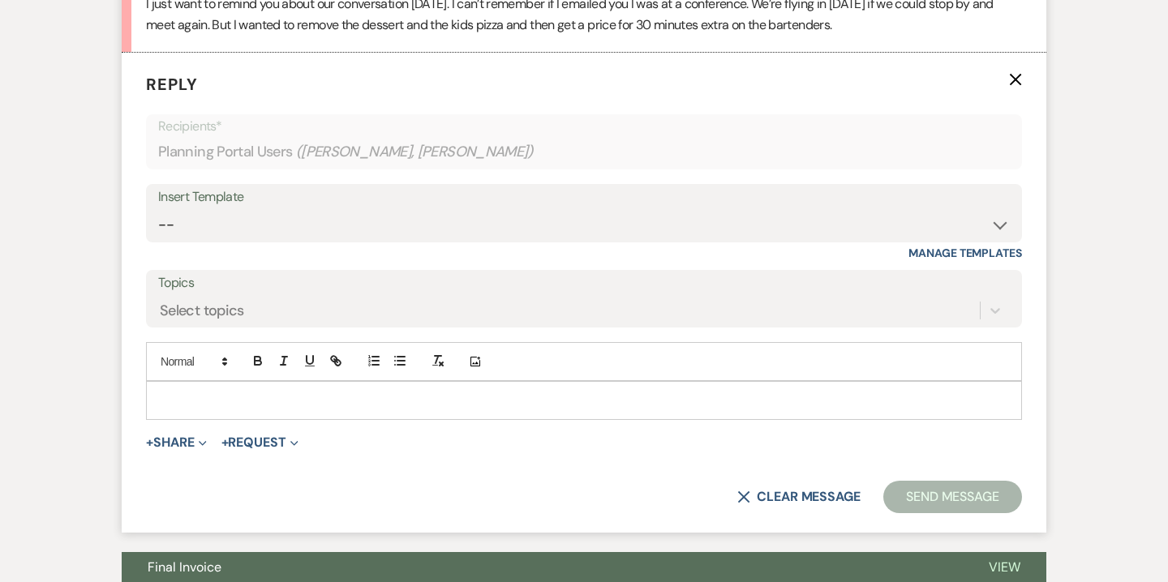
click at [453, 392] on p at bounding box center [584, 401] width 850 height 18
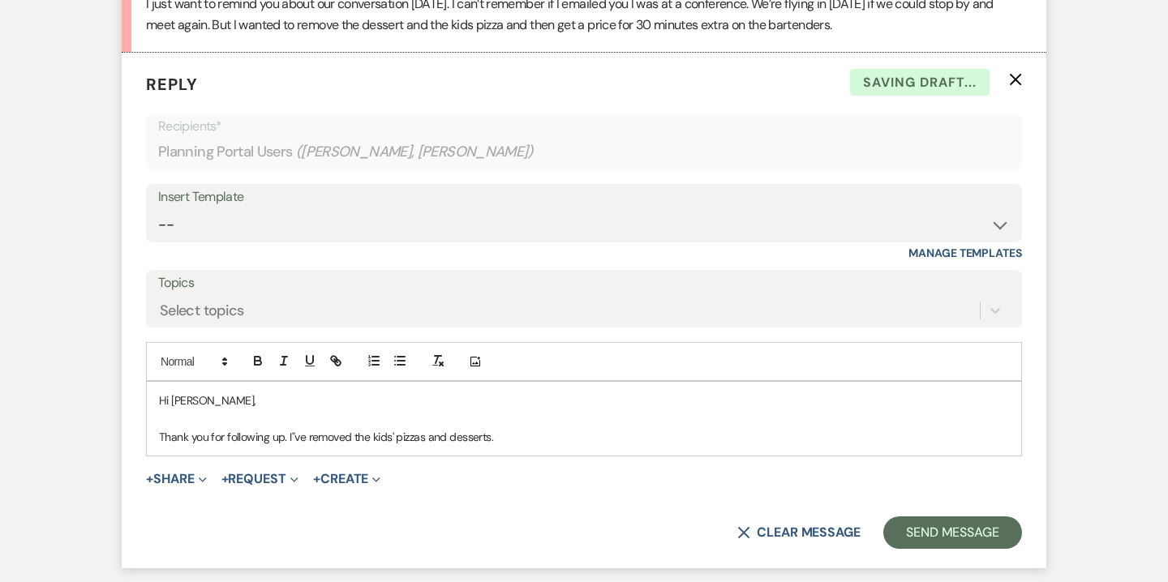
click at [293, 428] on p "Thank you for following up. I"ve removed the kids' pizzas and desserts." at bounding box center [584, 437] width 850 height 18
click at [445, 428] on p "Thank you for following up. I've removed the kids' pizzas and desserts." at bounding box center [584, 437] width 850 height 18
click at [591, 428] on p "Thank you for following up. I've removed the kids' pizzas and Chef's choice des…" at bounding box center [584, 437] width 850 height 18
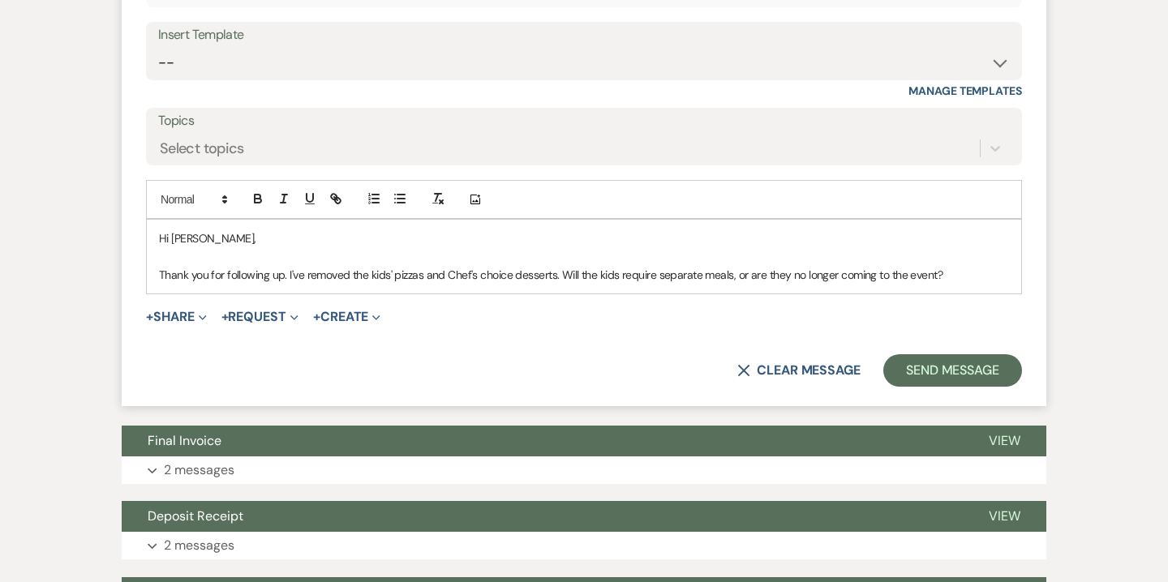
scroll to position [6484, 0]
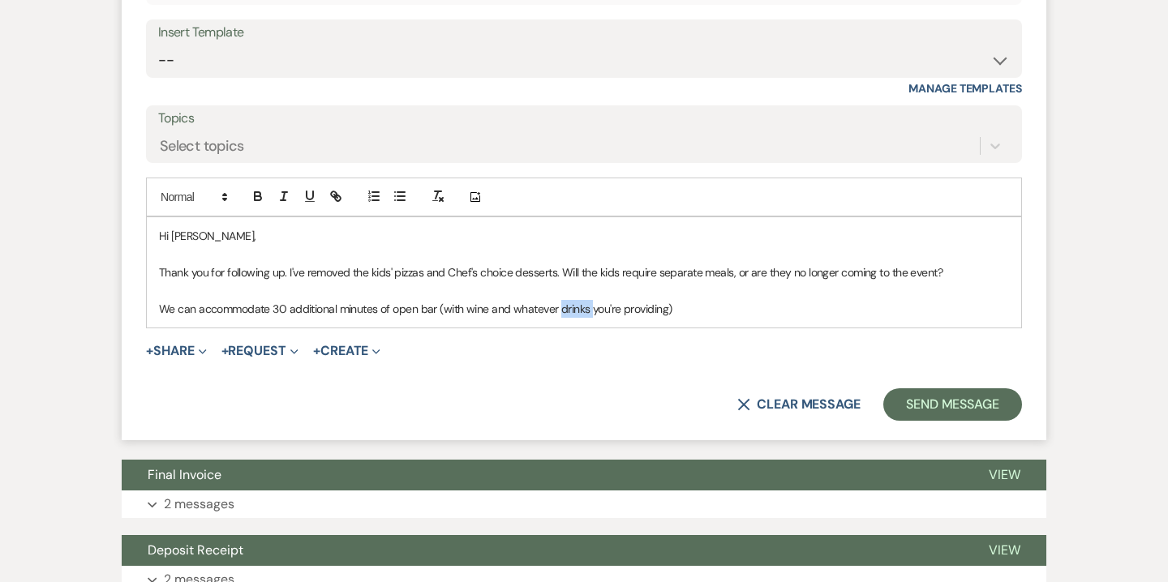
drag, startPoint x: 559, startPoint y: 288, endPoint x: 590, endPoint y: 289, distance: 30.8
click at [590, 300] on p "We can accommodate 30 additional minutes of open bar (with wine and whatever dr…" at bounding box center [584, 309] width 850 height 18
click at [741, 300] on p "We can accommodate 30 additional minutes of open bar (with wine and whatever ot…" at bounding box center [584, 309] width 850 height 18
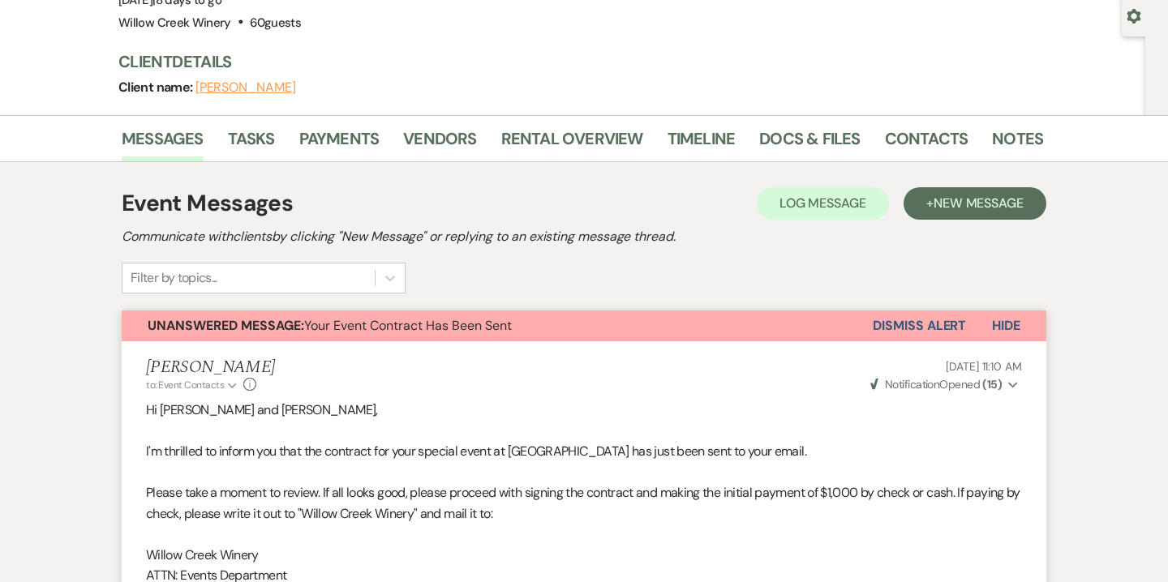
scroll to position [0, 0]
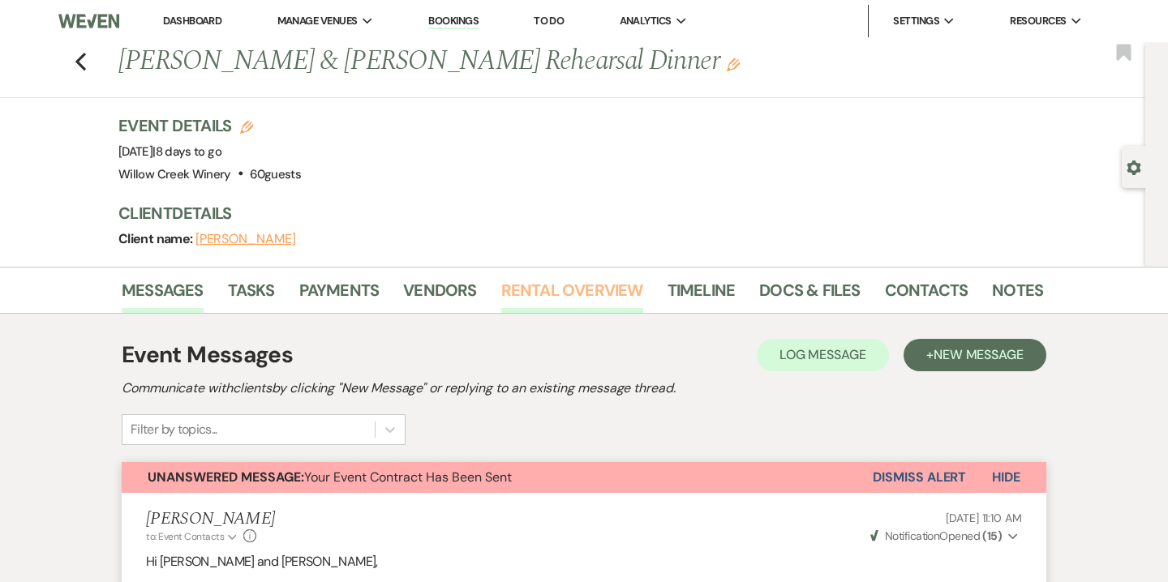
click at [630, 292] on link "Rental Overview" at bounding box center [572, 295] width 142 height 36
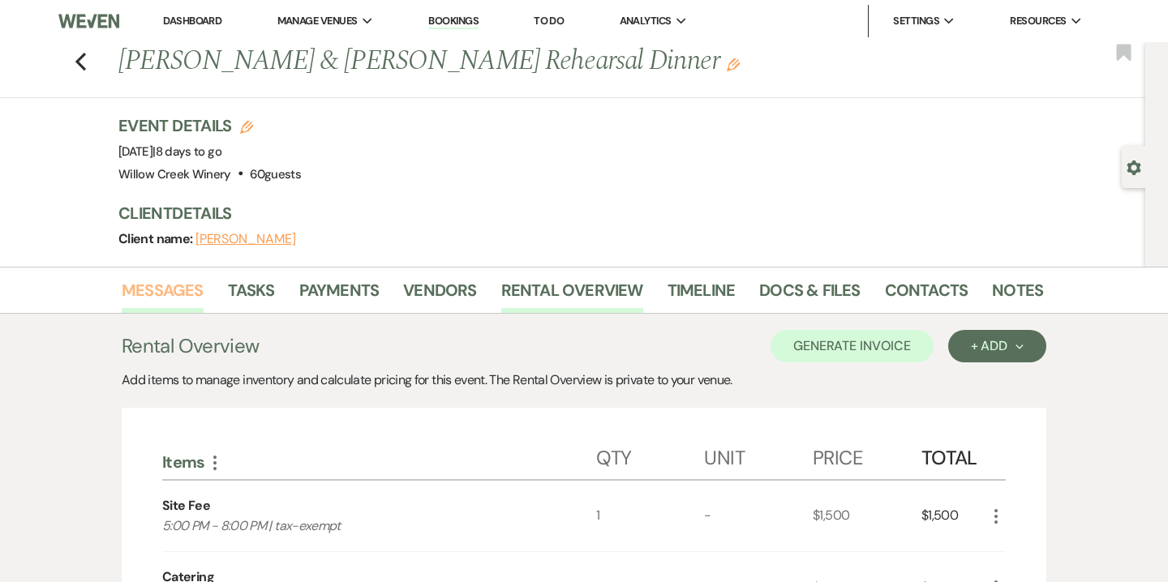
click at [188, 298] on link "Messages" at bounding box center [163, 295] width 82 height 36
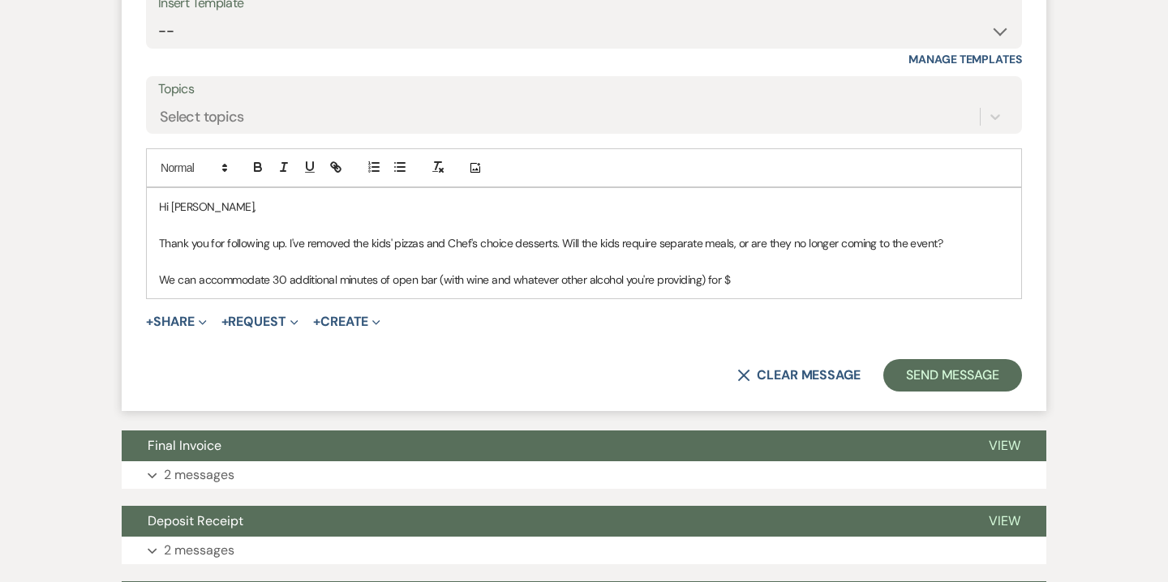
scroll to position [6496, 0]
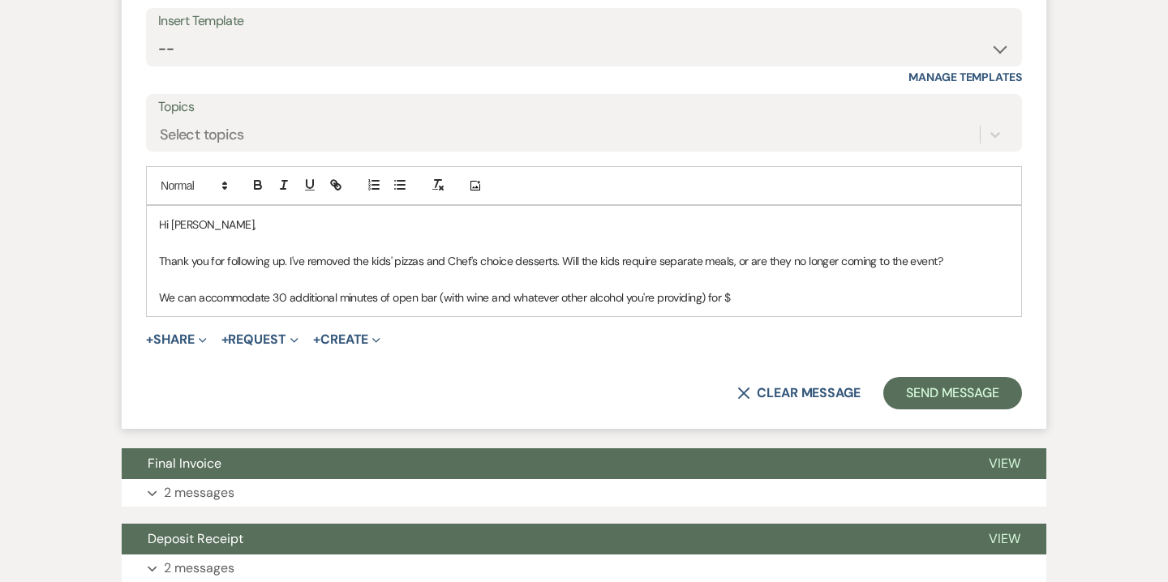
click at [740, 289] on p "We can accommodate 30 additional minutes of open bar (with wine and whatever ot…" at bounding box center [584, 298] width 850 height 18
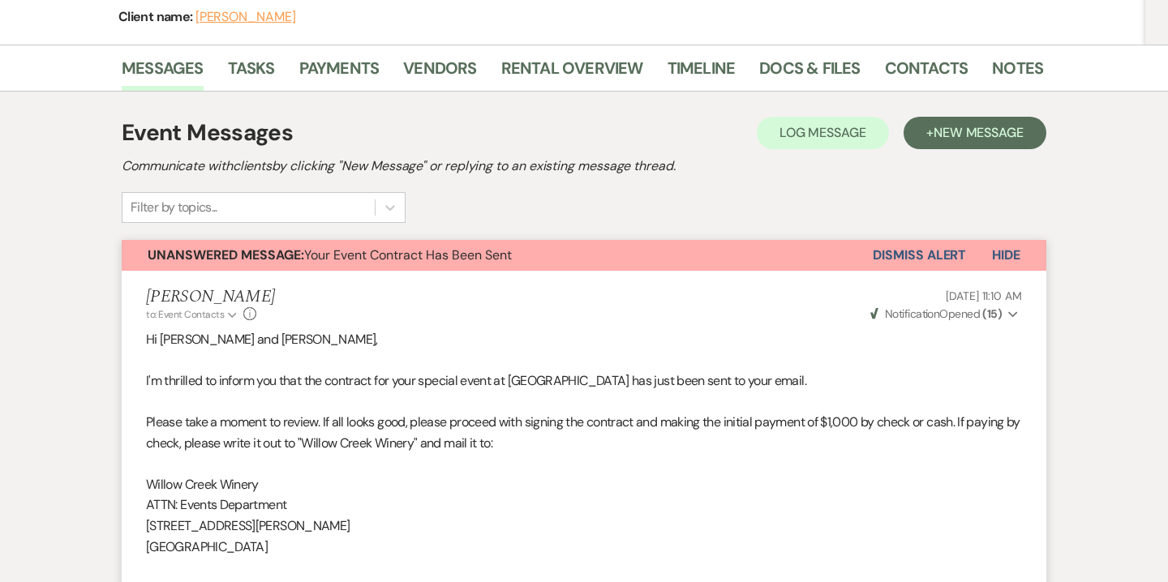
scroll to position [0, 0]
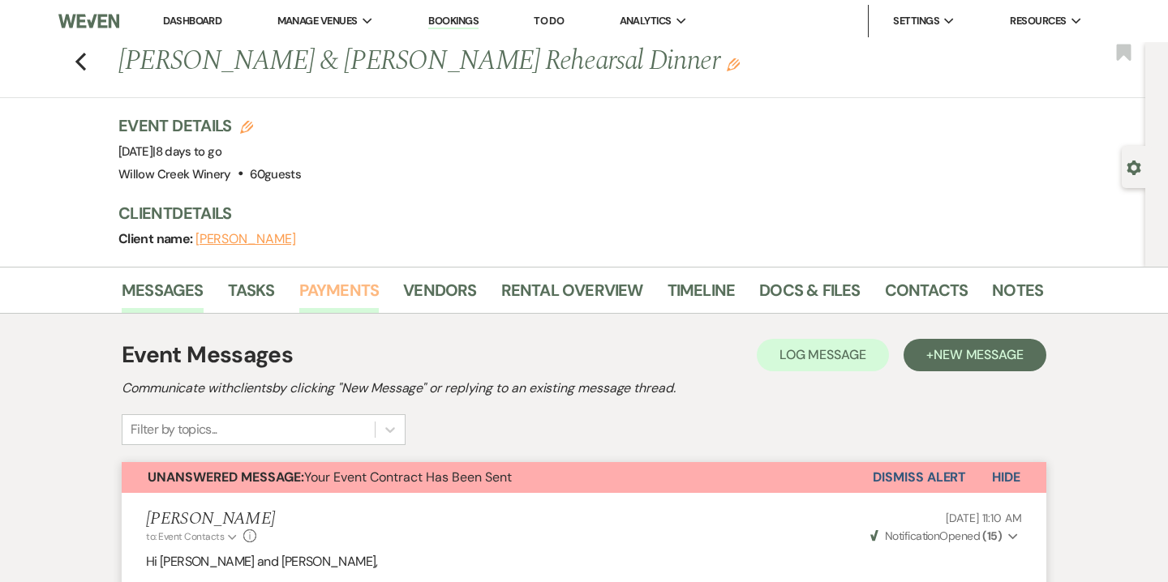
click at [338, 301] on link "Payments" at bounding box center [339, 295] width 80 height 36
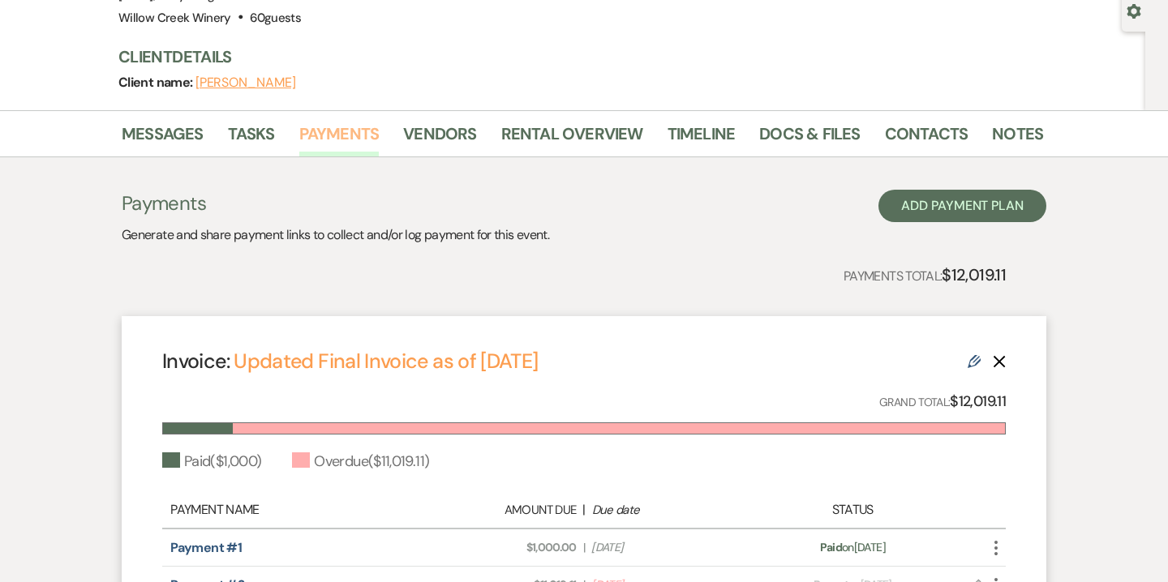
scroll to position [146, 0]
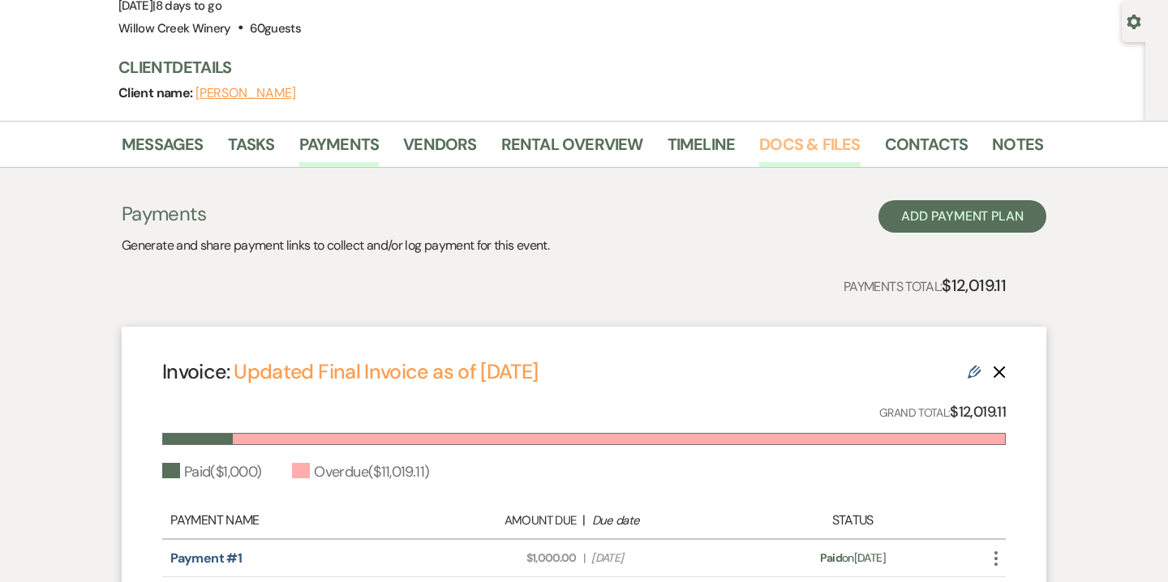
click at [838, 152] on link "Docs & Files" at bounding box center [809, 149] width 101 height 36
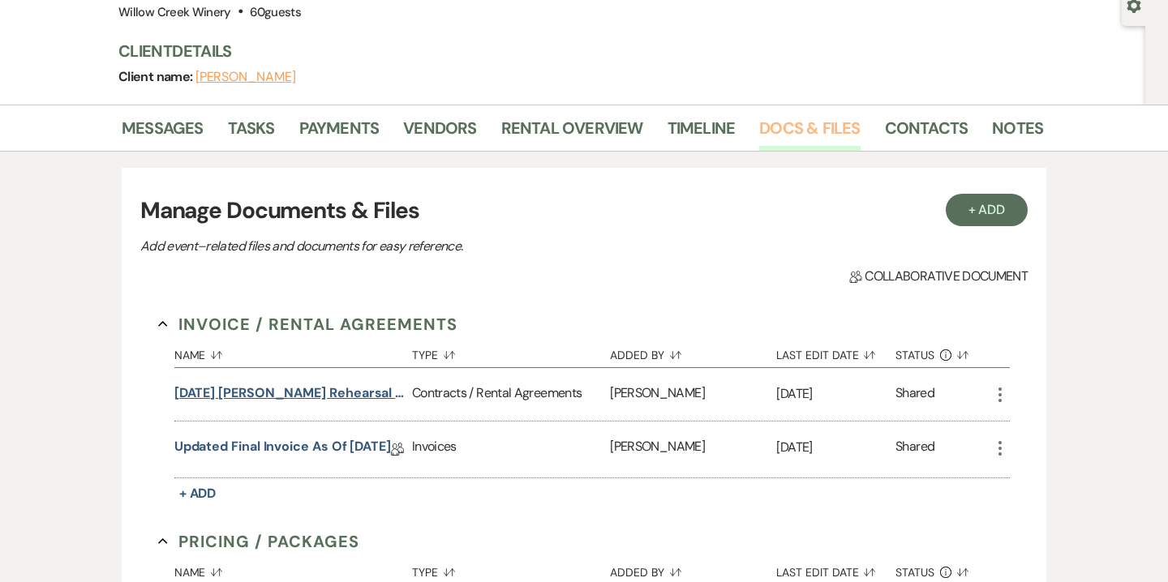
scroll to position [191, 0]
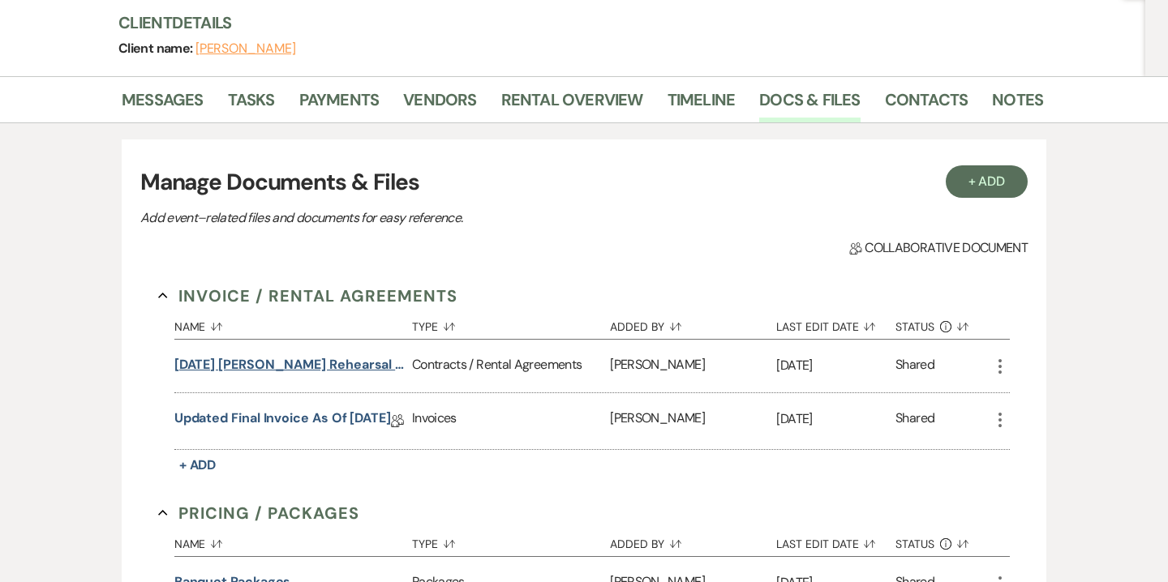
click at [366, 371] on button "10.24.25 Bailey Rehearsal Dinner Contract" at bounding box center [289, 364] width 231 height 19
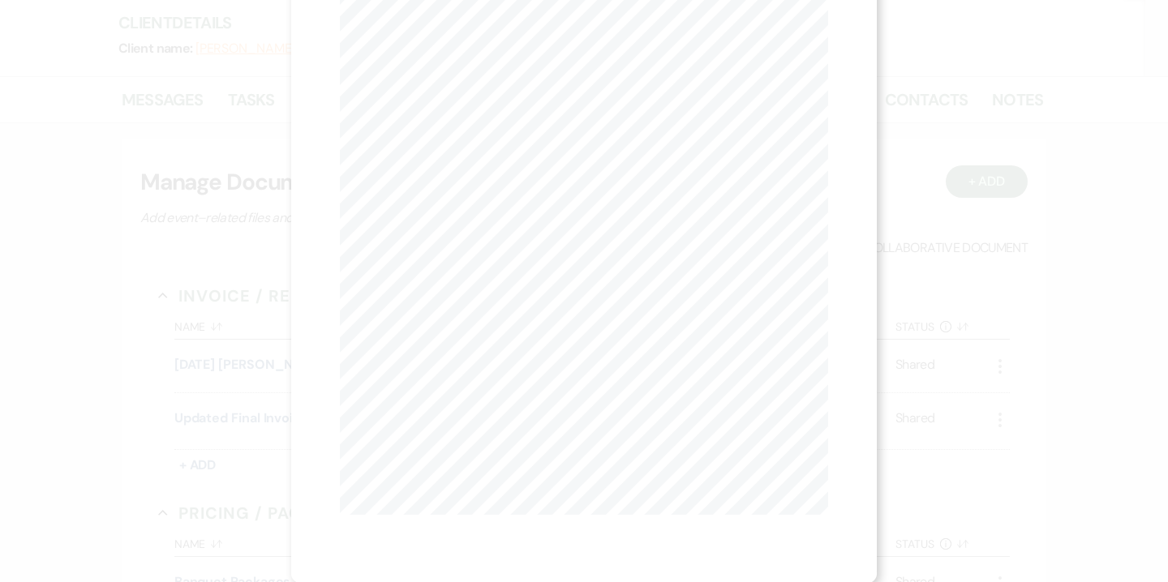
scroll to position [0, 0]
click at [505, 59] on button "Next Next" at bounding box center [499, 59] width 42 height 13
click at [820, 44] on use "button" at bounding box center [820, 43] width 13 height 13
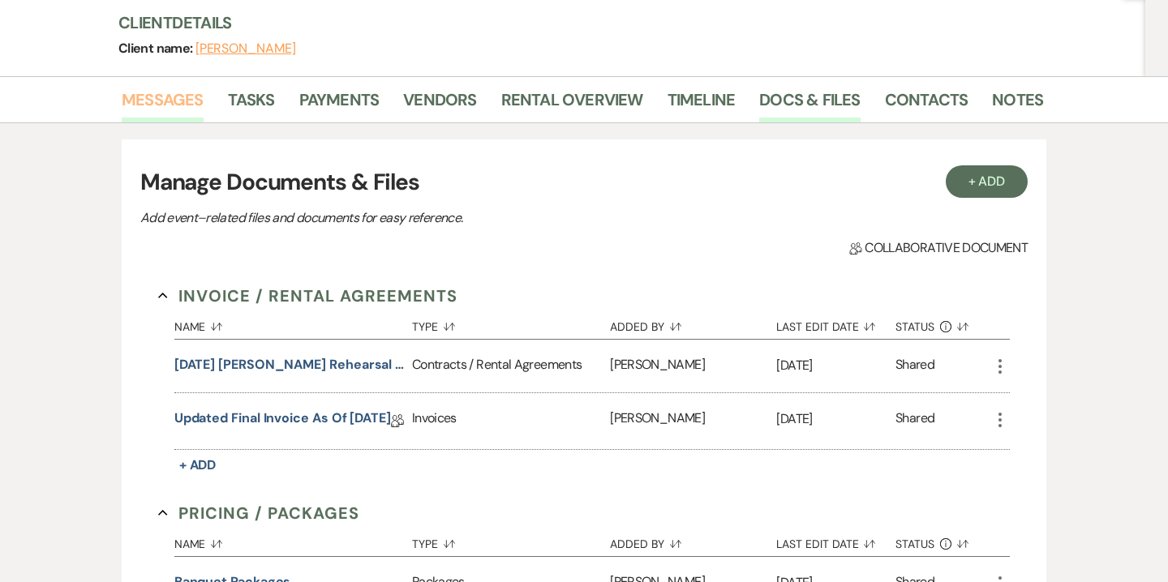
click at [158, 92] on link "Messages" at bounding box center [163, 105] width 82 height 36
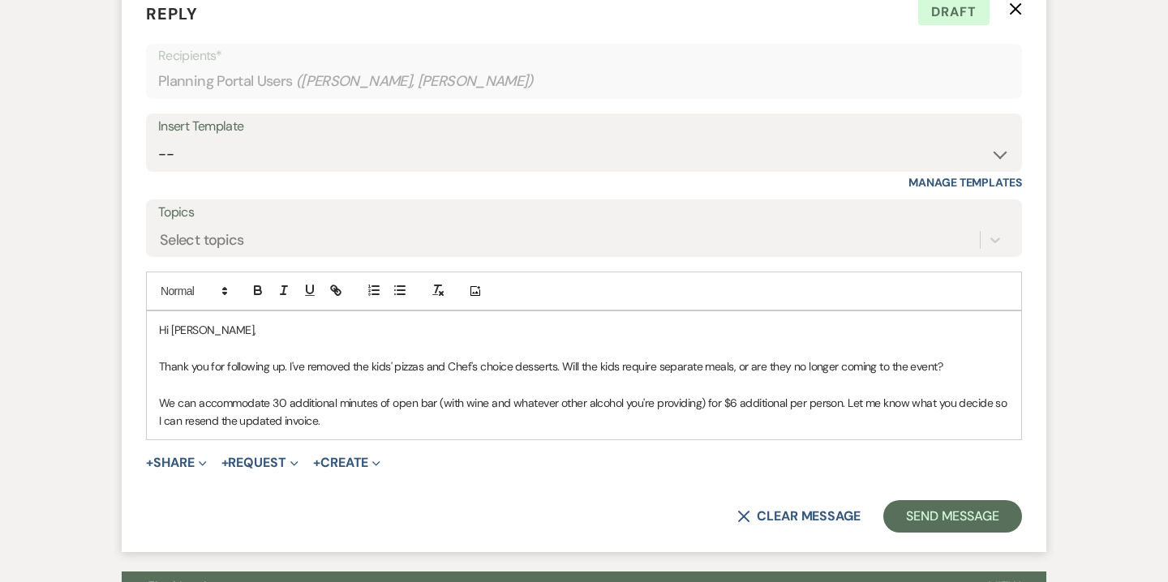
scroll to position [6392, 0]
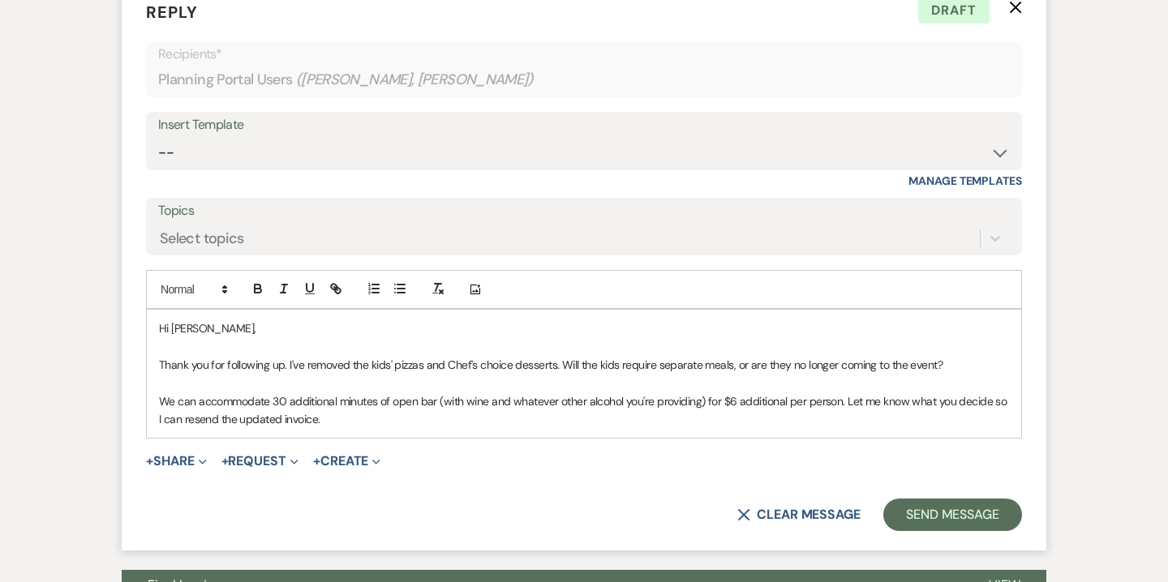
click at [325, 398] on p "We can accommodate 30 additional minutes of open bar (with wine and whatever ot…" at bounding box center [584, 410] width 850 height 36
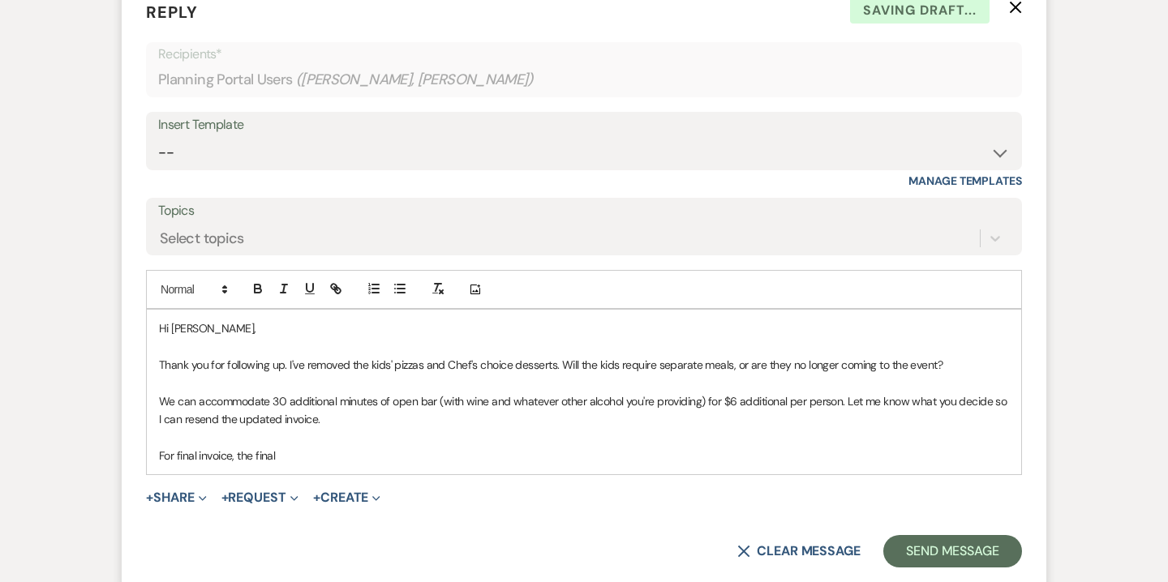
drag, startPoint x: 198, startPoint y: 433, endPoint x: 336, endPoint y: 437, distance: 137.9
click at [336, 447] on p "For final invoice, the final" at bounding box center [584, 456] width 850 height 18
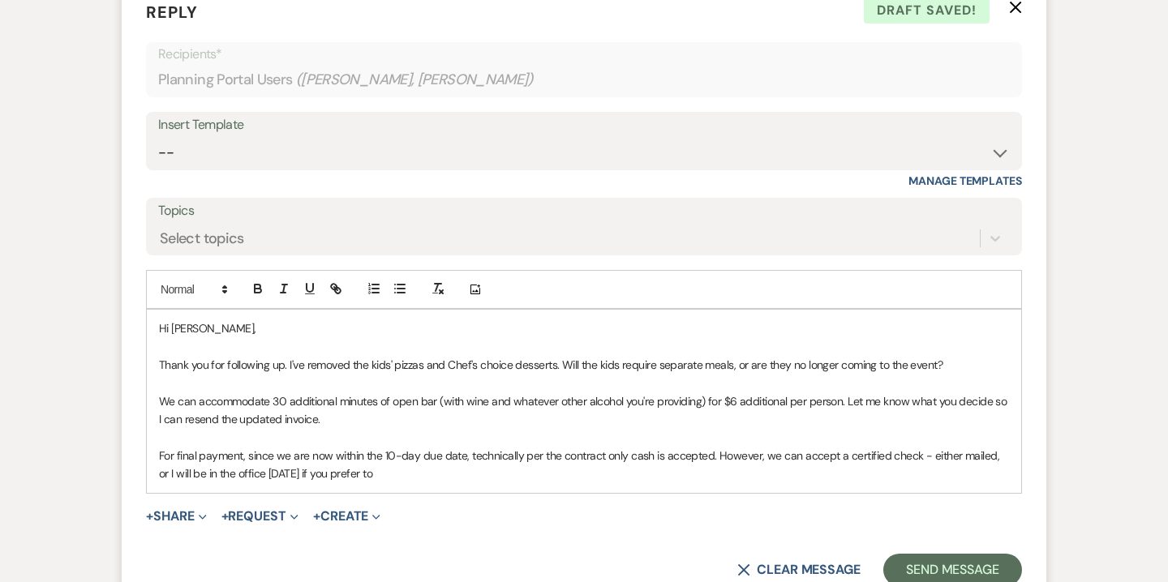
drag, startPoint x: 915, startPoint y: 434, endPoint x: 919, endPoint y: 448, distance: 15.1
click at [919, 448] on p "For final payment, since we are now within the 10-day due date, technically per…" at bounding box center [584, 465] width 850 height 36
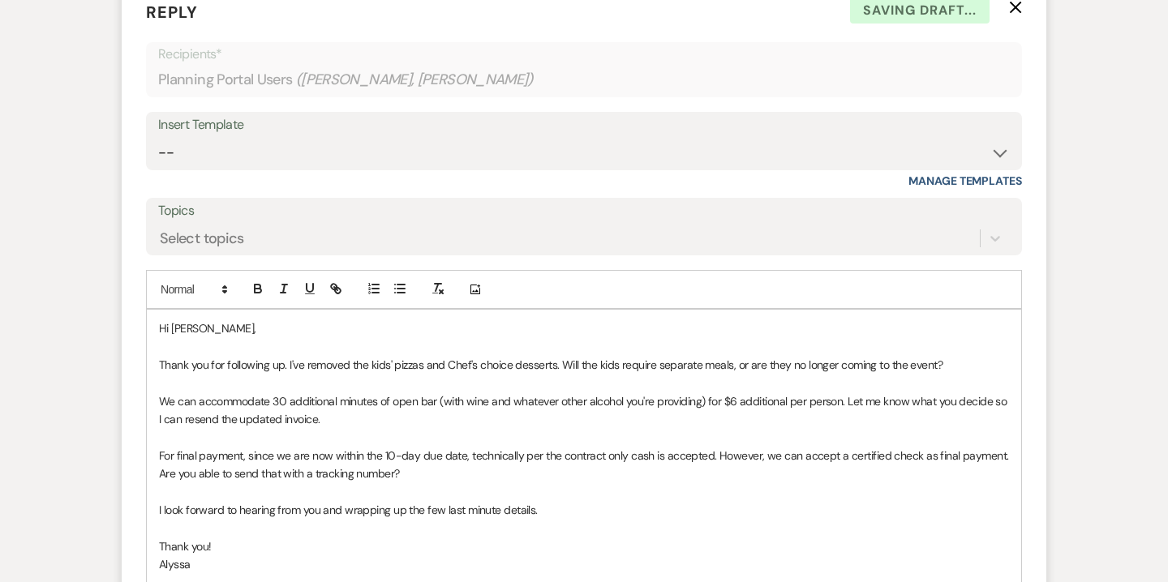
click at [225, 356] on p "Thank you for following up. I've removed the kids' pizzas and Chef's choice des…" at bounding box center [584, 365] width 850 height 18
drag, startPoint x: 301, startPoint y: 341, endPoint x: 315, endPoint y: 345, distance: 15.0
click at [315, 356] on p "Thank you for the quick following up. I've removed the kids' pizzas and Chef's …" at bounding box center [584, 365] width 850 height 18
click at [594, 356] on p "Thank you for the quick follow up. I've removed the kids' pizzas and Chef's cho…" at bounding box center [584, 365] width 850 height 18
click at [320, 356] on p "Thank you for the quick follow up. I've removed the kids' pizzas and Chef's cho…" at bounding box center [584, 365] width 850 height 18
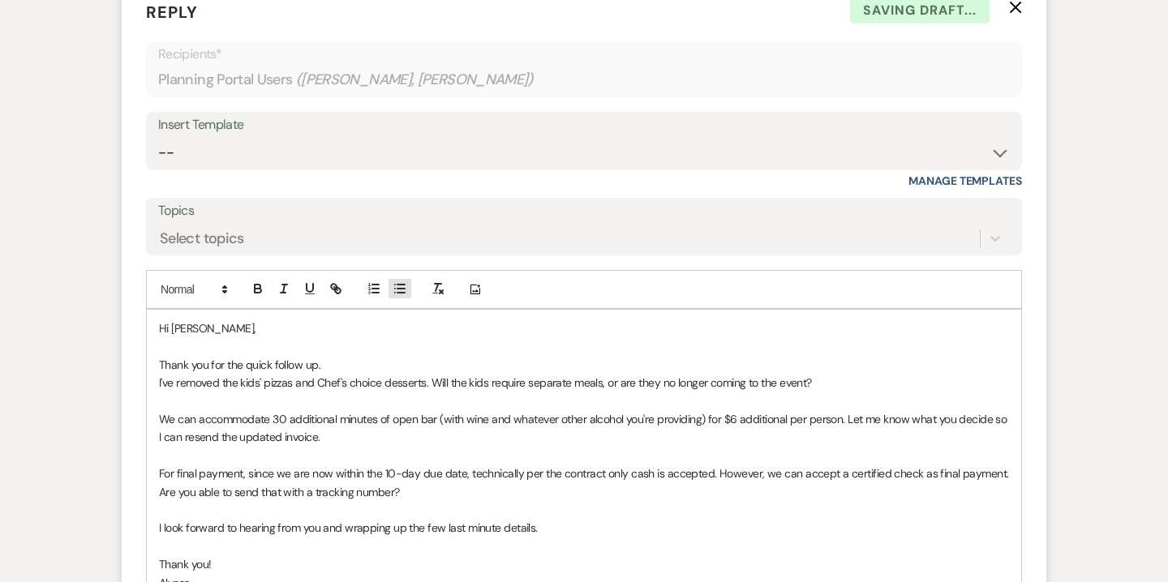
click at [400, 281] on icon "button" at bounding box center [399, 288] width 15 height 15
click at [327, 356] on p "Thank you for the quick follow up." at bounding box center [584, 365] width 850 height 18
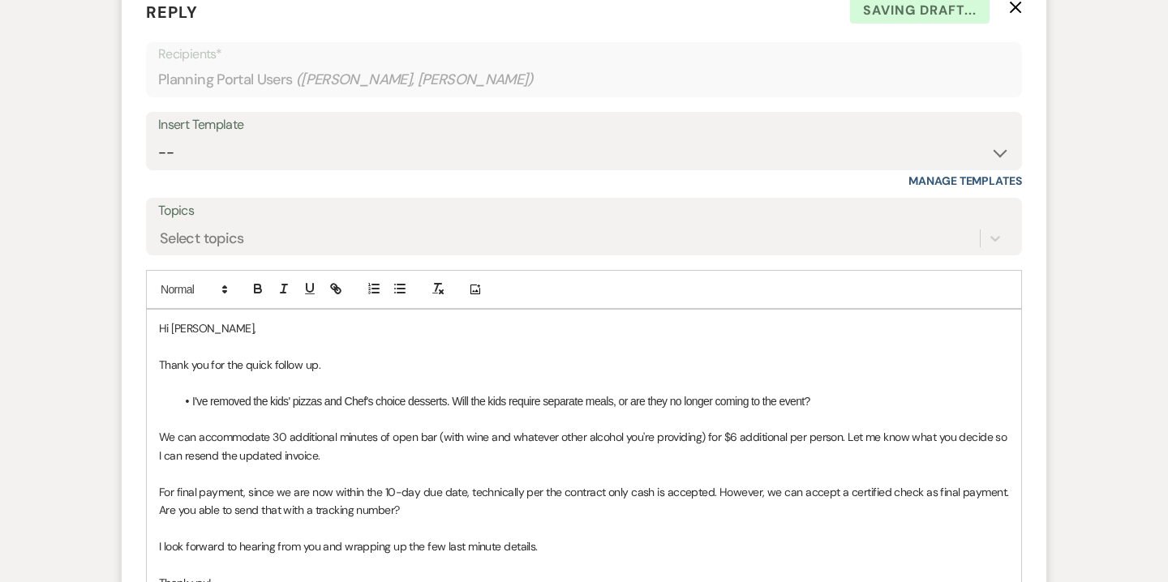
click at [161, 428] on p "We can accommodate 30 additional minutes of open bar (with wine and whatever ot…" at bounding box center [584, 446] width 850 height 36
click at [459, 392] on li "I've removed the kids' pizzas and Chef's choice desserts. Will the kids require…" at bounding box center [592, 401] width 834 height 18
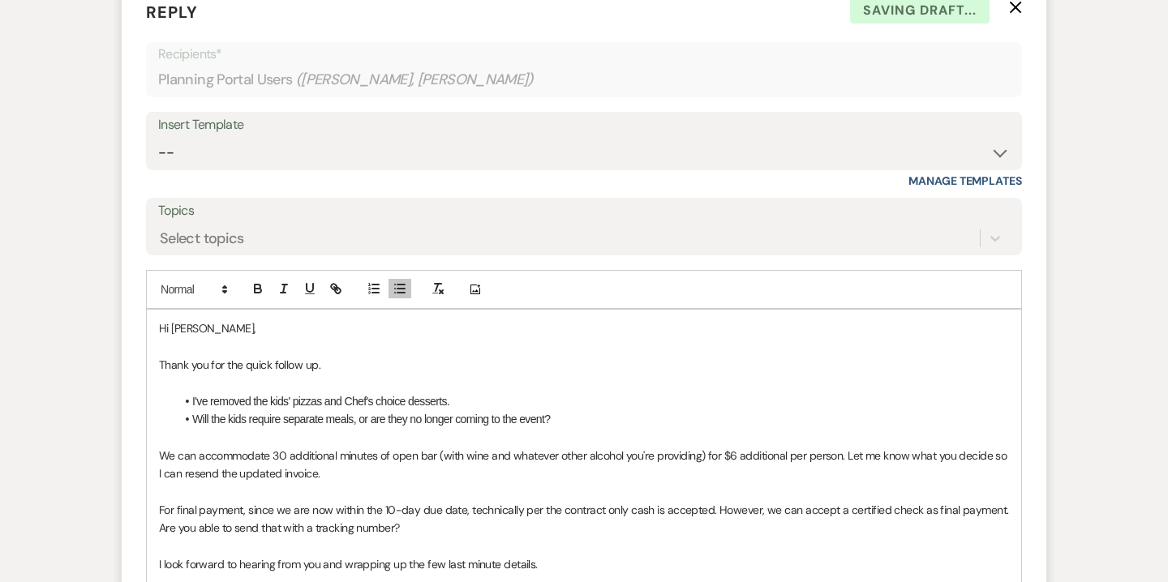
click at [159, 447] on p "We can accommodate 30 additional minutes of open bar (with wine and whatever ot…" at bounding box center [584, 465] width 850 height 36
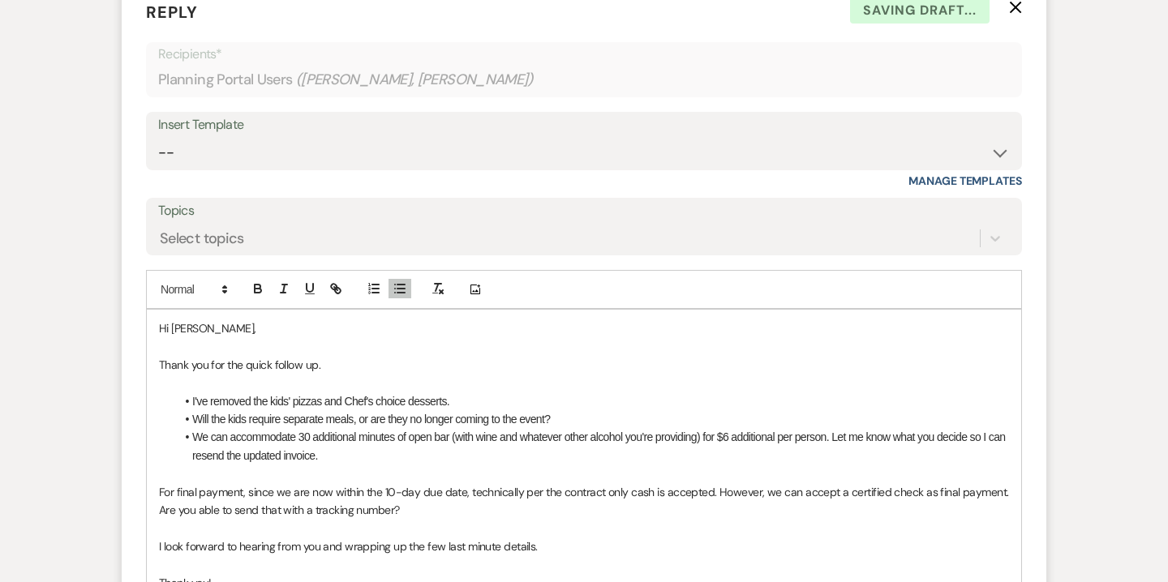
click at [160, 483] on p "For final payment, since we are now within the 10-day due date, technically per…" at bounding box center [584, 501] width 850 height 36
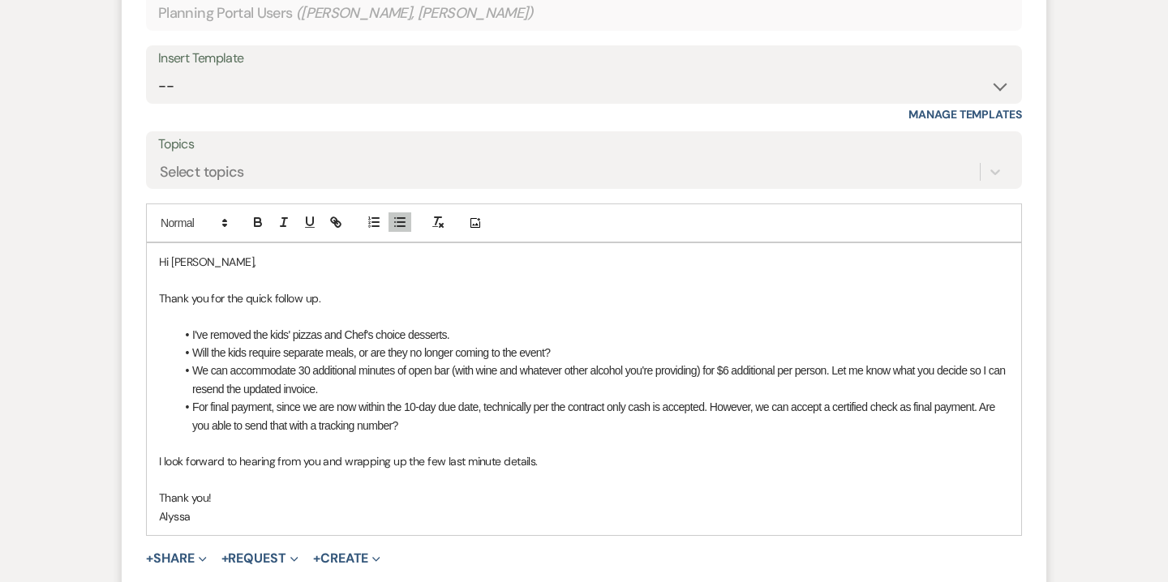
scroll to position [6464, 0]
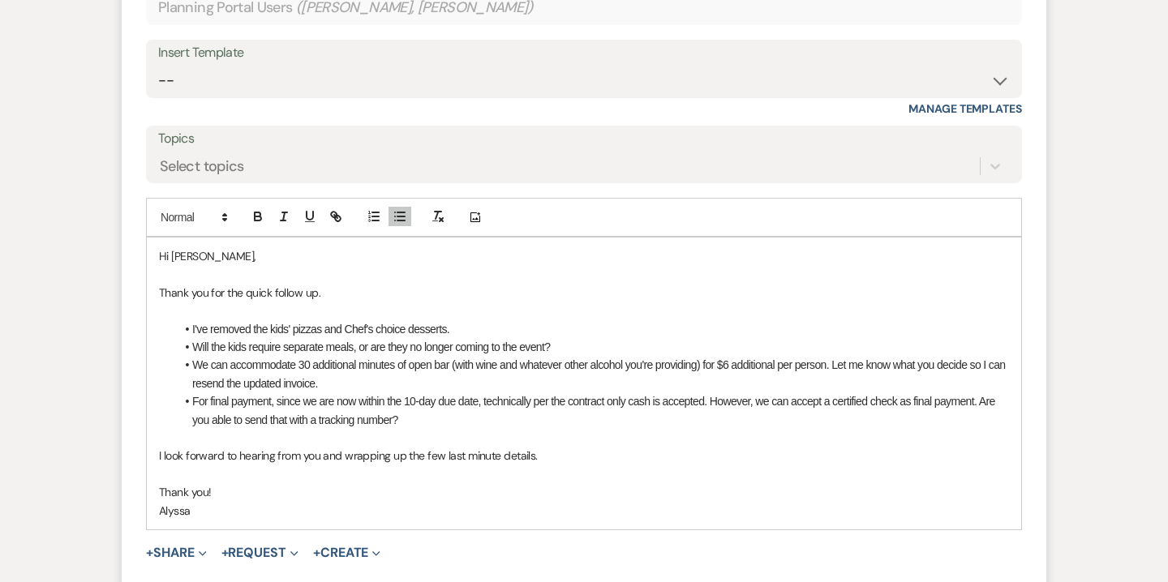
click at [364, 284] on p "Thank you for the quick follow up." at bounding box center [584, 293] width 850 height 18
drag, startPoint x: 525, startPoint y: 344, endPoint x: 566, endPoint y: 346, distance: 41.4
click at [566, 356] on li "We can accommodate 30 additional minutes of open bar (with wine and whatever ot…" at bounding box center [592, 374] width 834 height 36
click at [350, 359] on li "We can accommodate 30 additional minutes of open bar (with wine and any other a…" at bounding box center [592, 374] width 834 height 36
click at [813, 356] on li "We can accommodate 30 additional minutes of open bar (with wine and any other a…" at bounding box center [592, 374] width 834 height 36
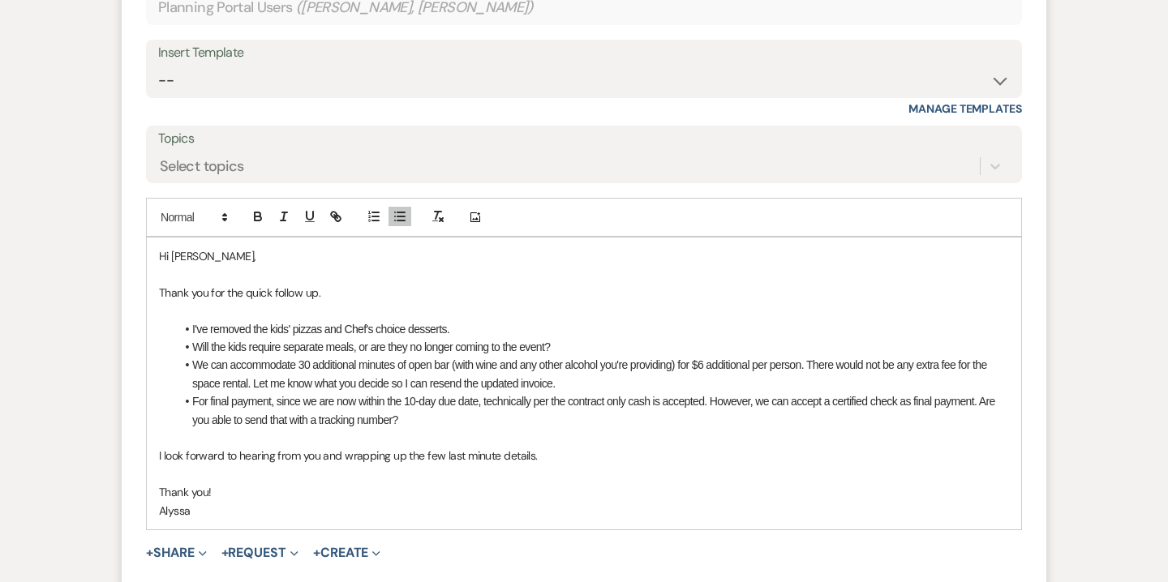
click at [566, 392] on li "For final payment, since we are now within the 10-day due date, technically per…" at bounding box center [592, 410] width 834 height 36
click at [289, 404] on li "For final payment, since we are now within the 10-day due date, technically per…" at bounding box center [592, 410] width 834 height 36
click at [384, 401] on li "For final payment, since we are now within the 10-day due date, technically per…" at bounding box center [592, 410] width 834 height 36
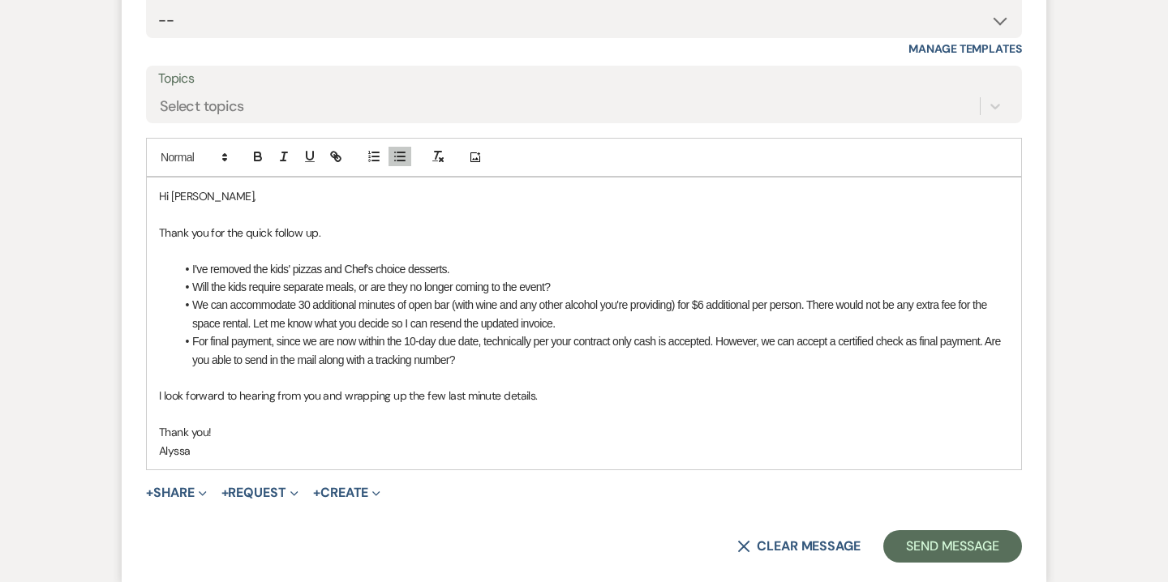
scroll to position [6523, 0]
click at [951, 531] on button "Send Message" at bounding box center [952, 547] width 139 height 32
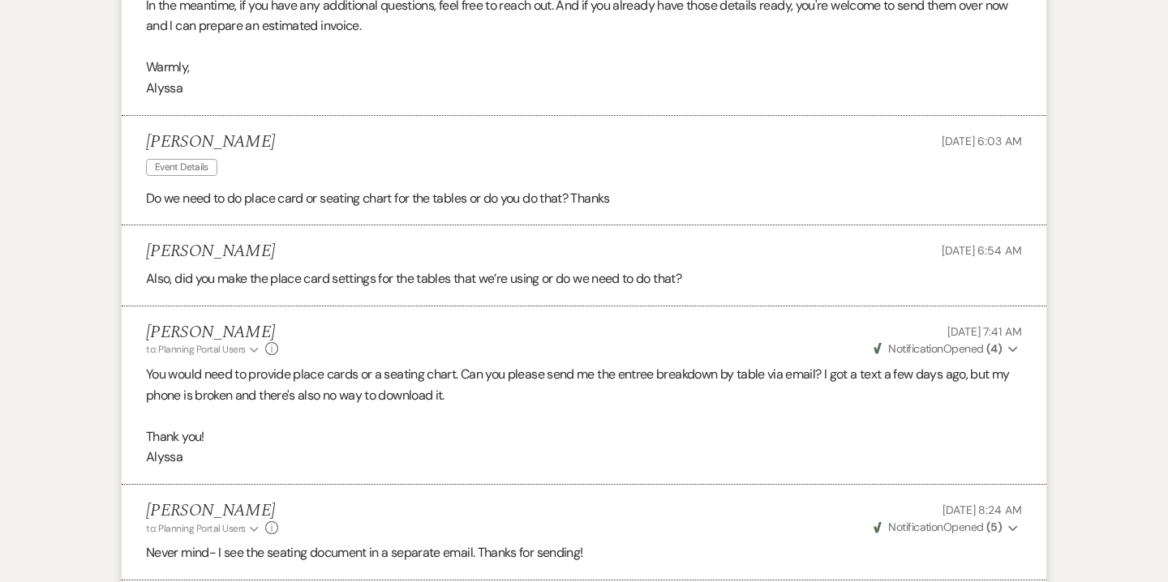
scroll to position [5353, 0]
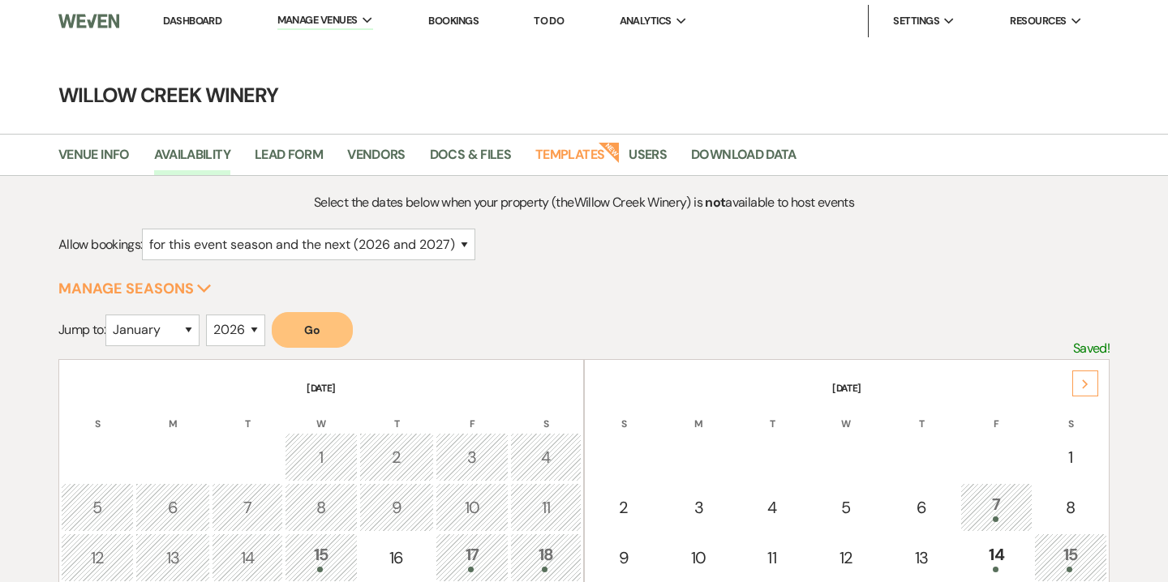
select select "2"
select select "2026"
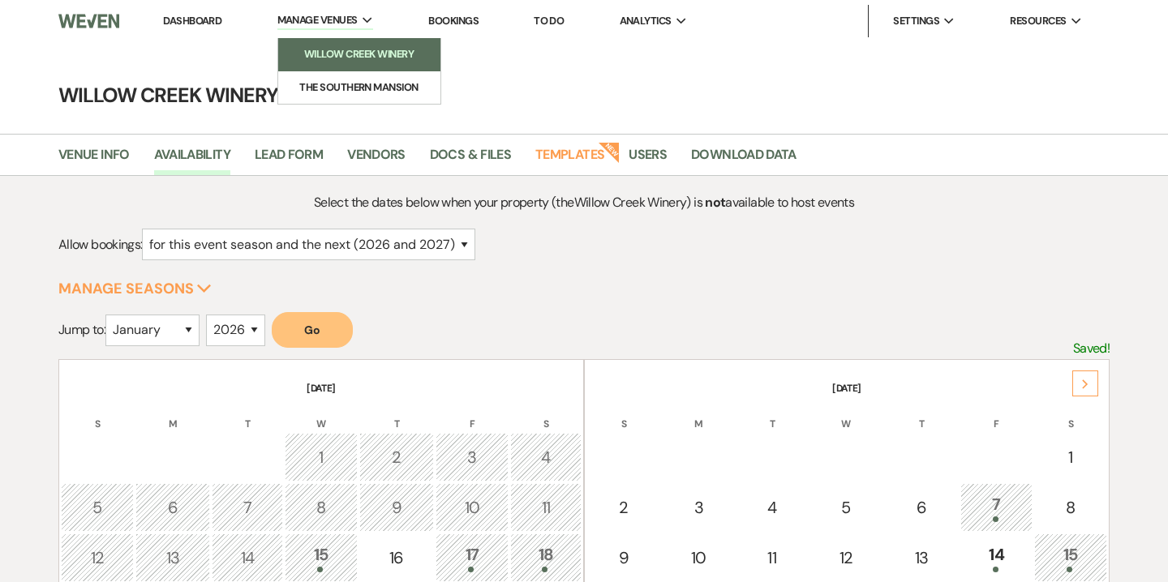
click at [327, 57] on li "Willow Creek Winery" at bounding box center [359, 54] width 146 height 16
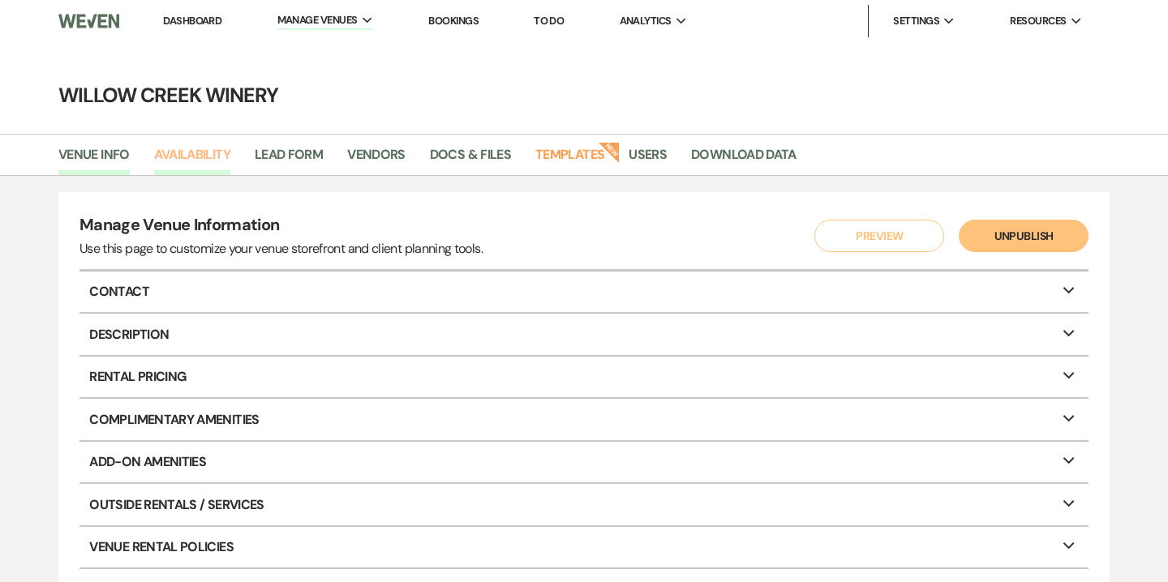
click at [209, 159] on link "Availability" at bounding box center [192, 159] width 76 height 31
select select "2"
select select "2026"
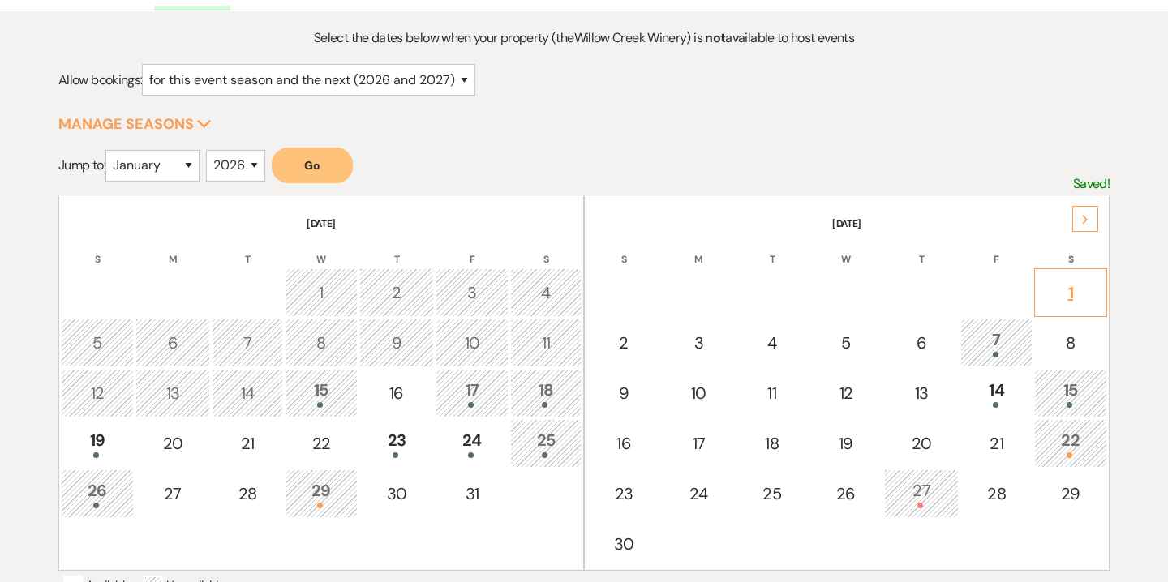
scroll to position [166, 0]
click at [1013, 329] on div "7" at bounding box center [996, 341] width 54 height 30
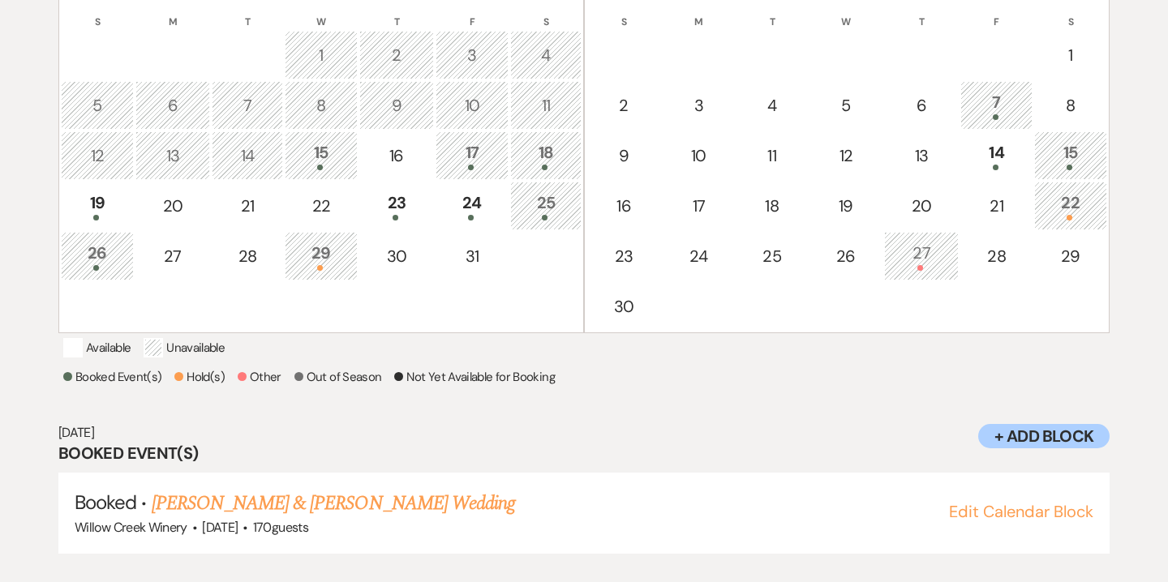
scroll to position [426, 0]
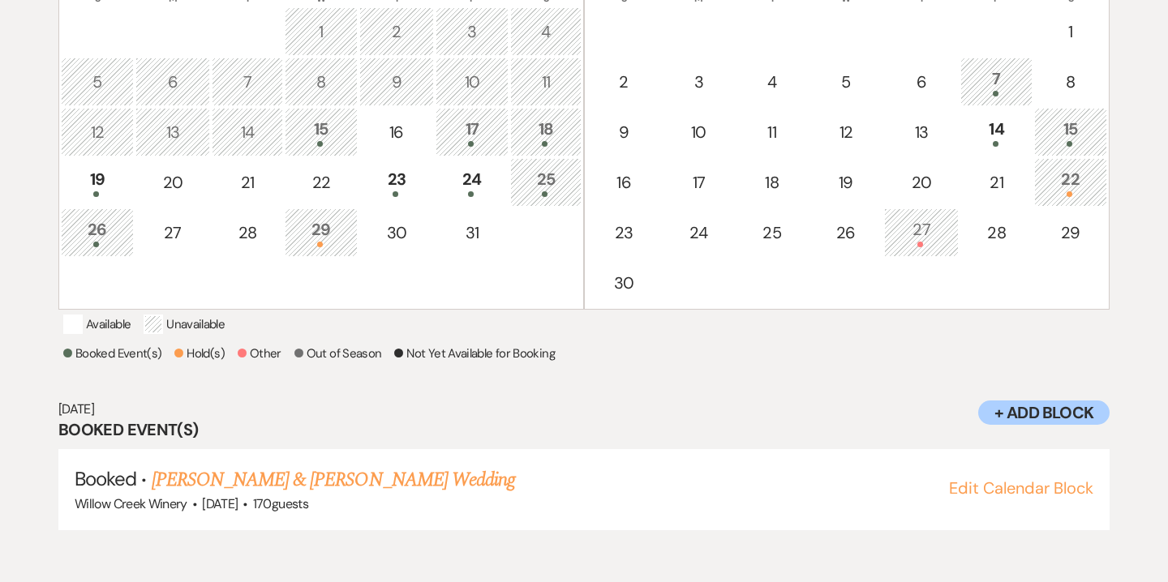
click at [1070, 131] on div "15" at bounding box center [1070, 132] width 55 height 30
click at [1007, 139] on div "14" at bounding box center [996, 132] width 54 height 30
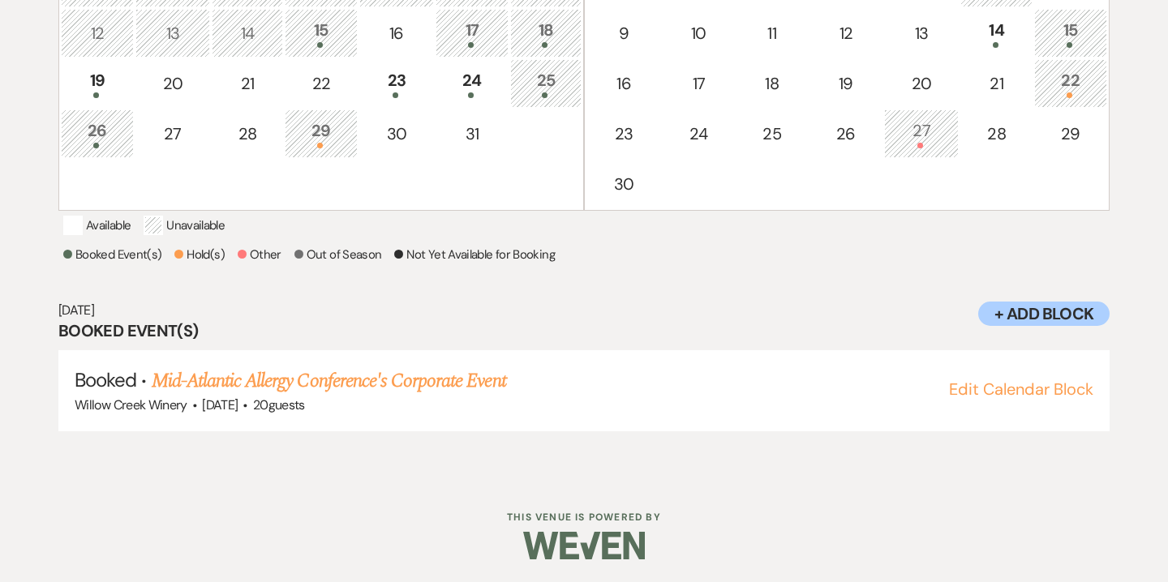
scroll to position [547, 0]
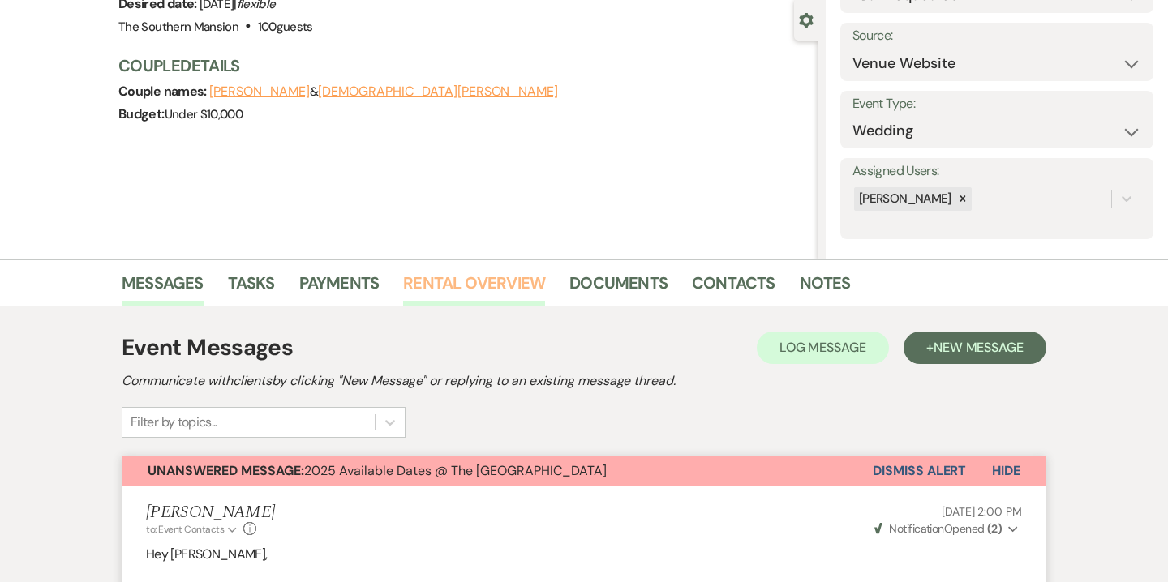
click at [499, 303] on link "Rental Overview" at bounding box center [474, 288] width 142 height 36
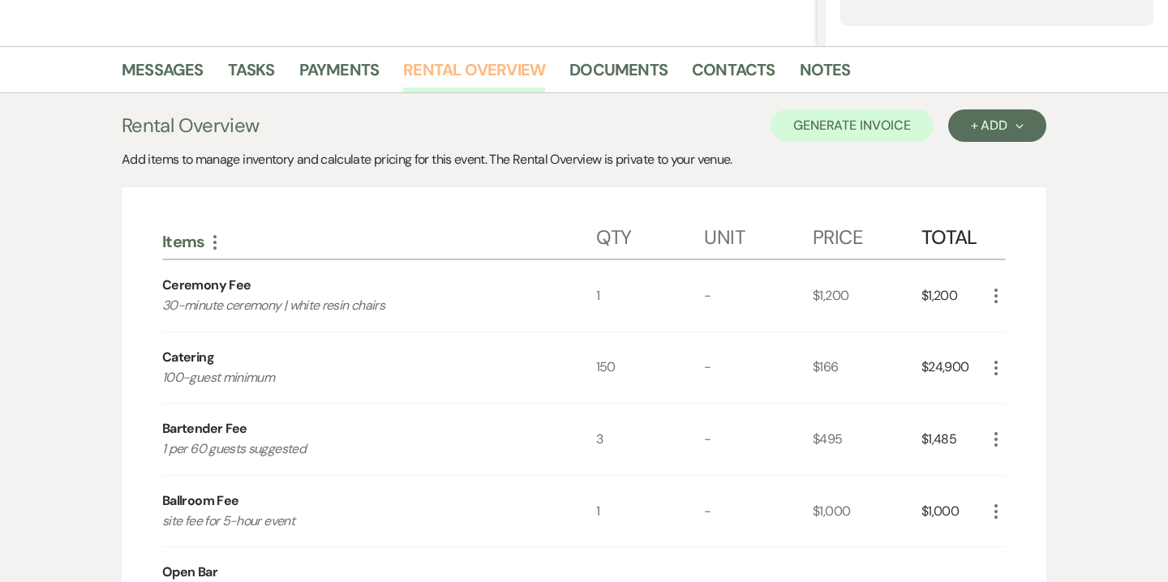
scroll to position [348, 0]
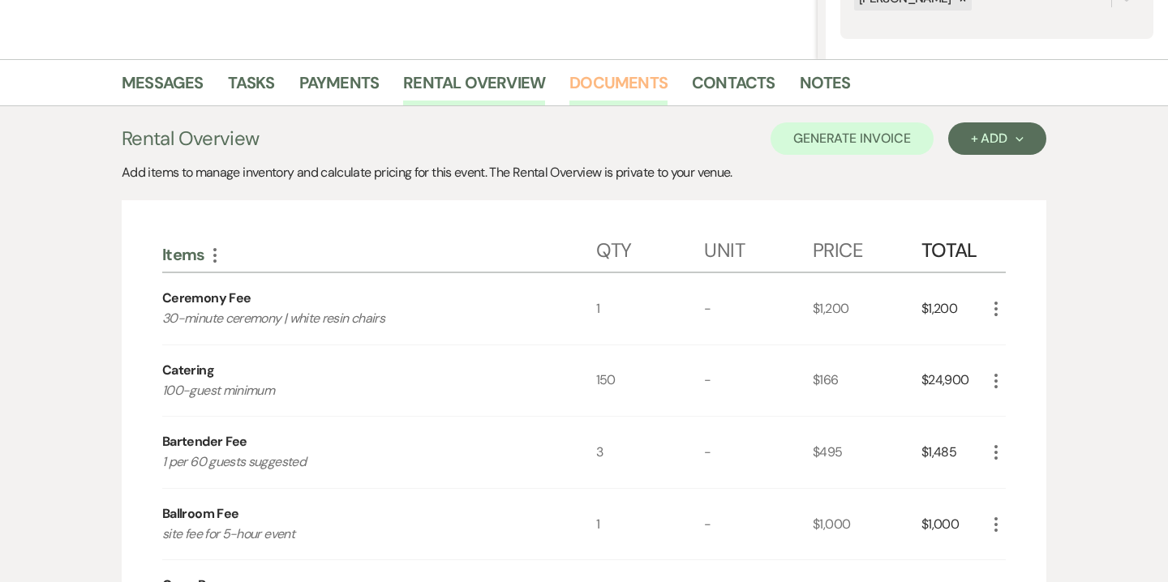
click at [636, 75] on link "Documents" at bounding box center [618, 88] width 98 height 36
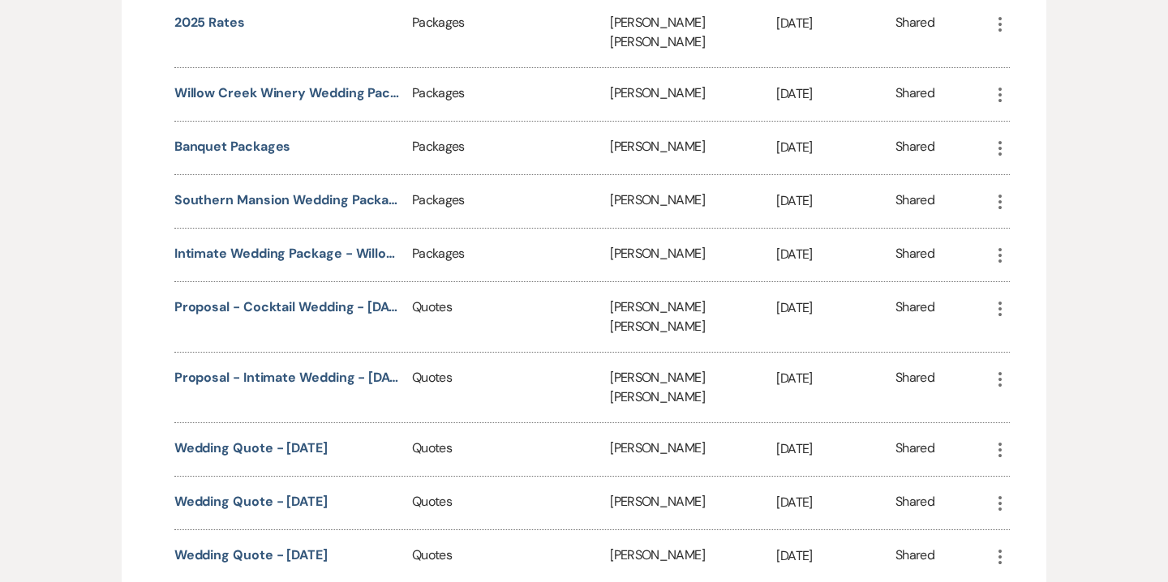
scroll to position [963, 0]
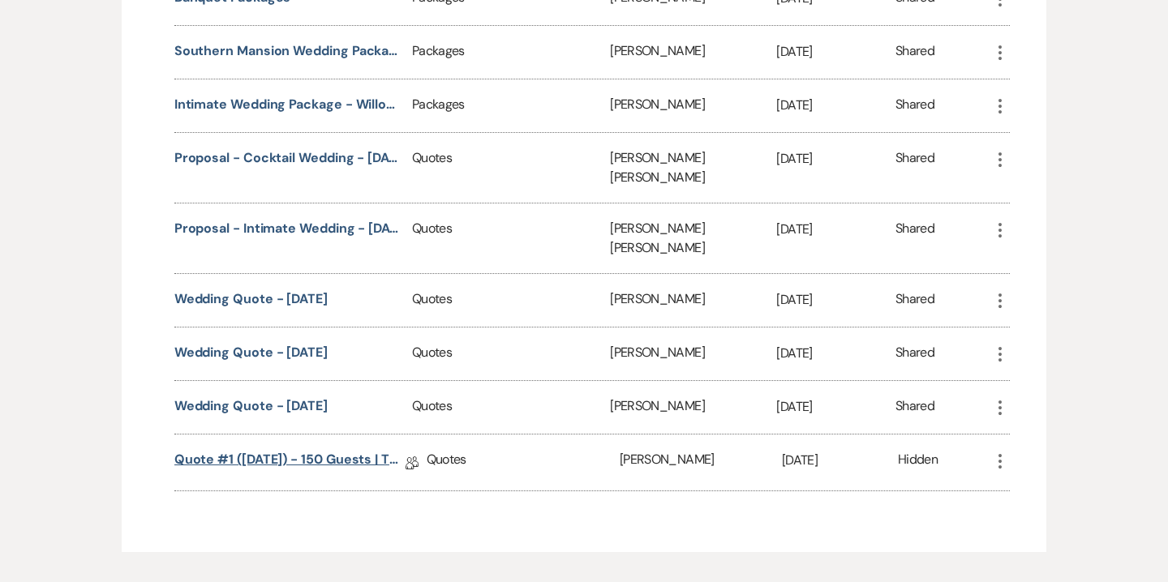
click at [377, 450] on link "Quote #1 (10-12-2025) - 150 guests | The Southern Mansion" at bounding box center [289, 462] width 231 height 25
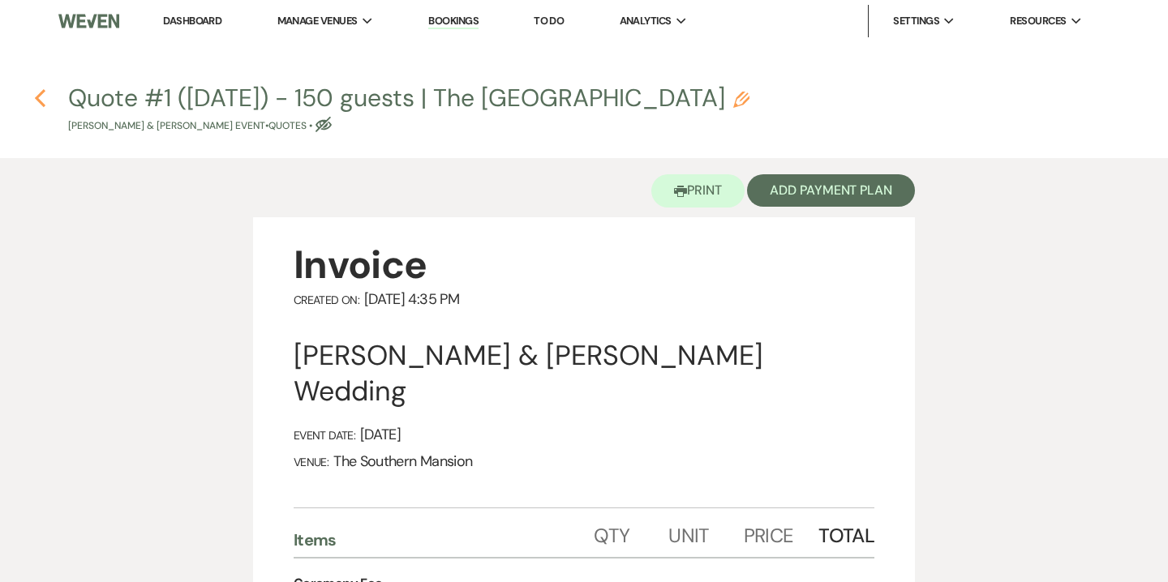
click at [39, 92] on icon "Previous" at bounding box center [40, 97] width 12 height 19
select select "2"
select select "5"
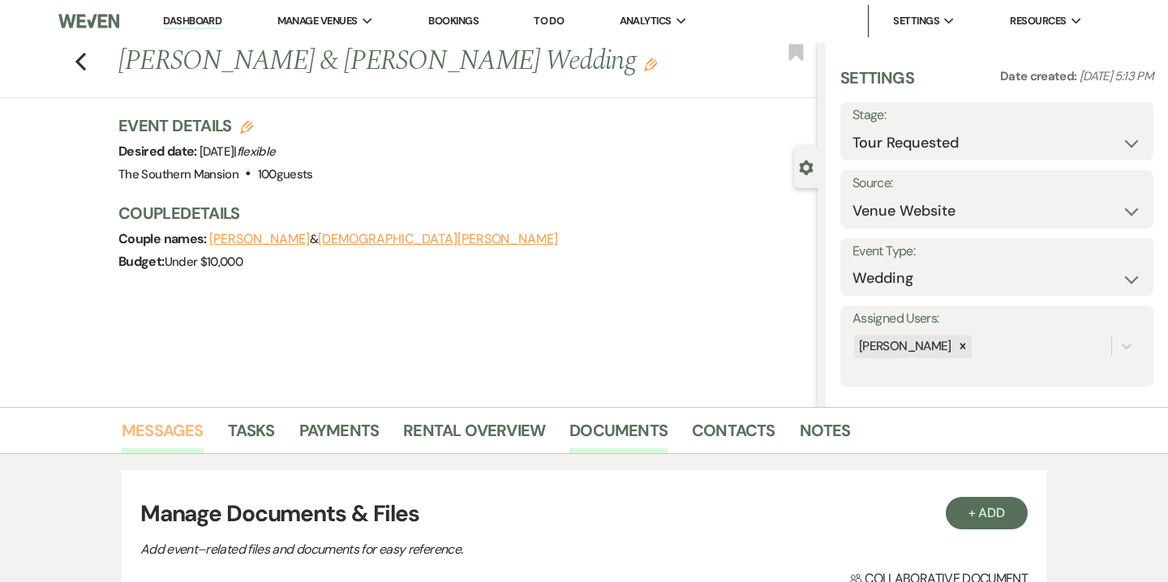
click at [179, 435] on link "Messages" at bounding box center [163, 436] width 82 height 36
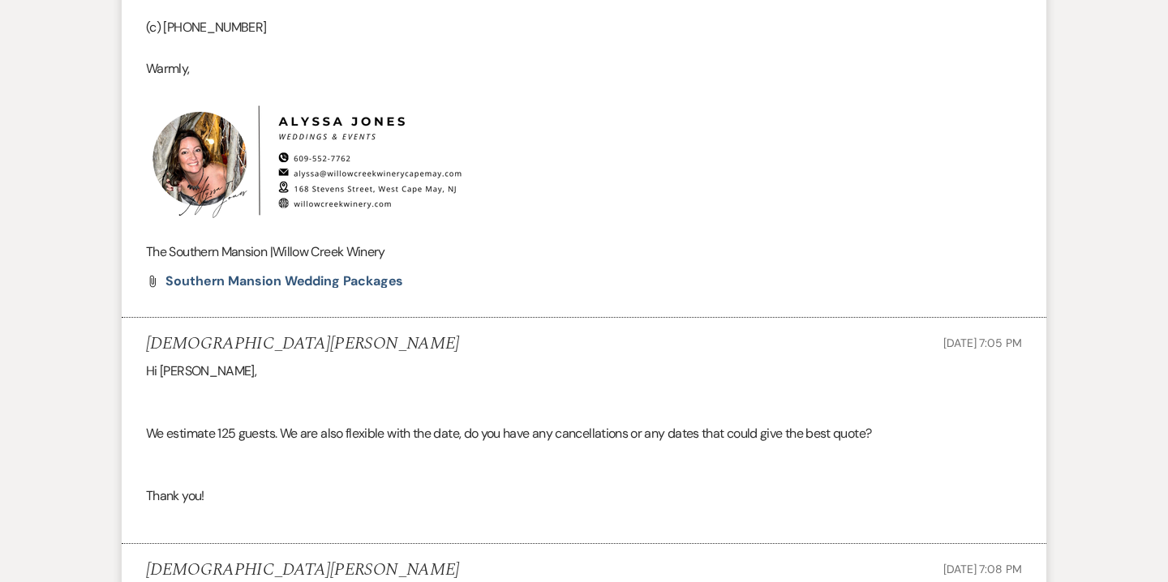
scroll to position [2382, 0]
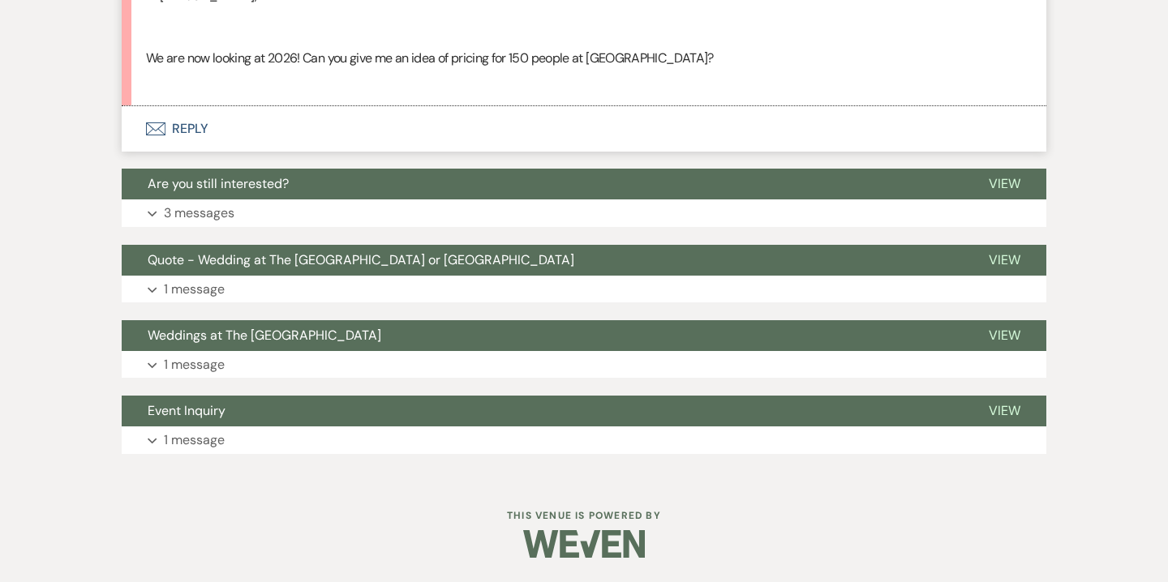
click at [189, 133] on button "Envelope Reply" at bounding box center [584, 128] width 924 height 45
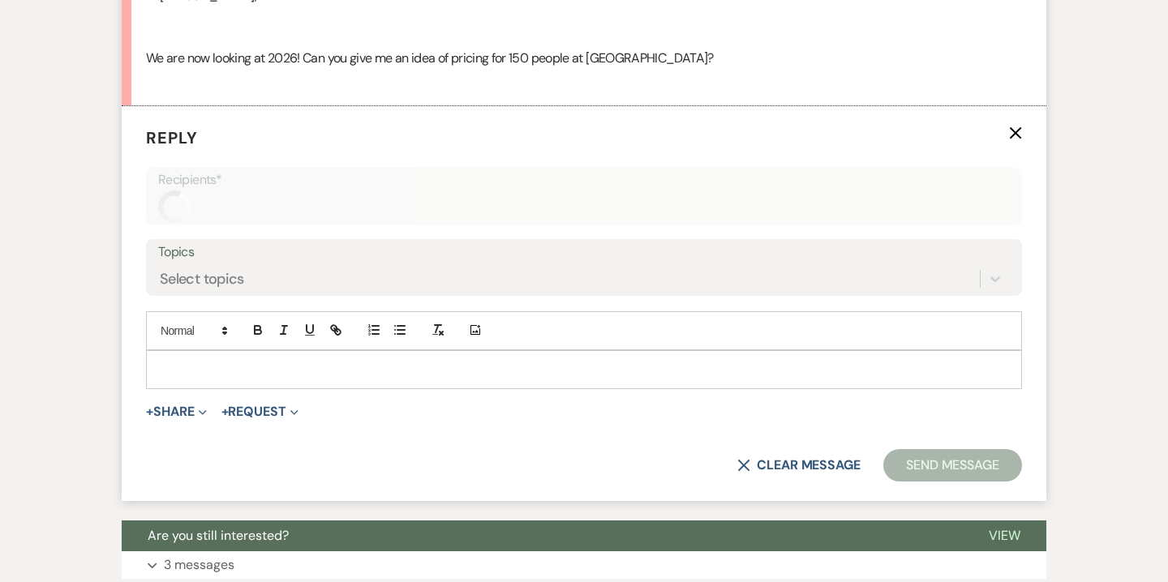
scroll to position [2394, 0]
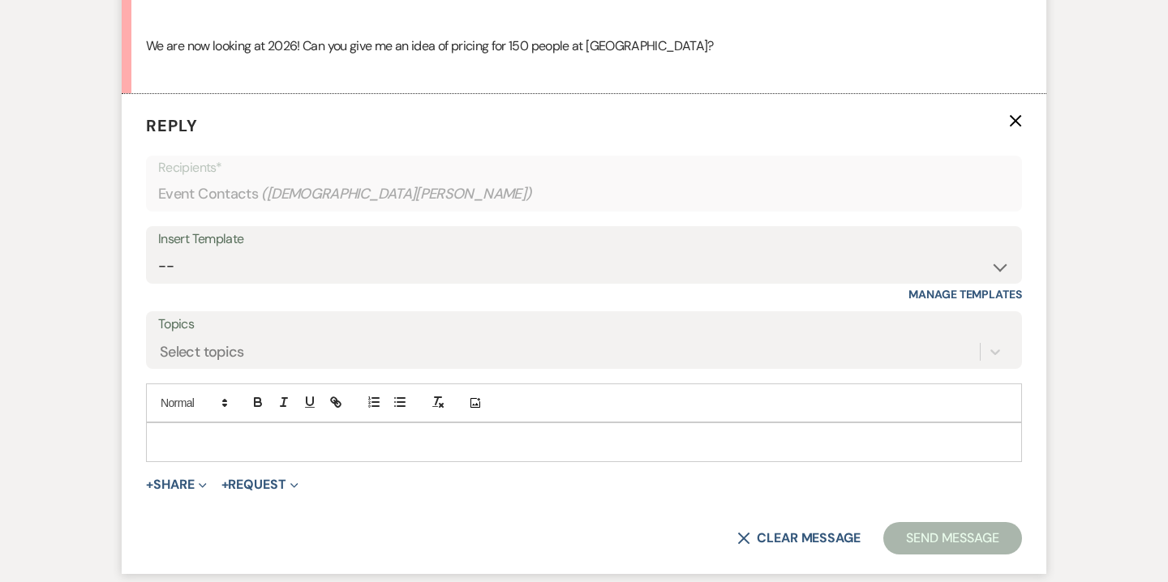
click at [285, 447] on p at bounding box center [584, 442] width 850 height 18
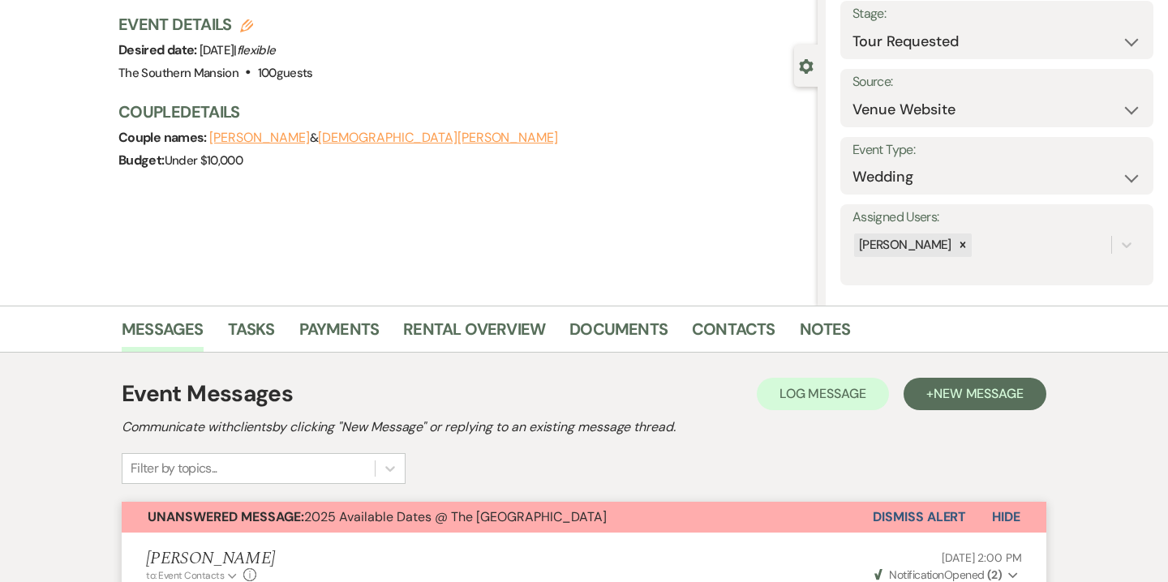
scroll to position [0, 0]
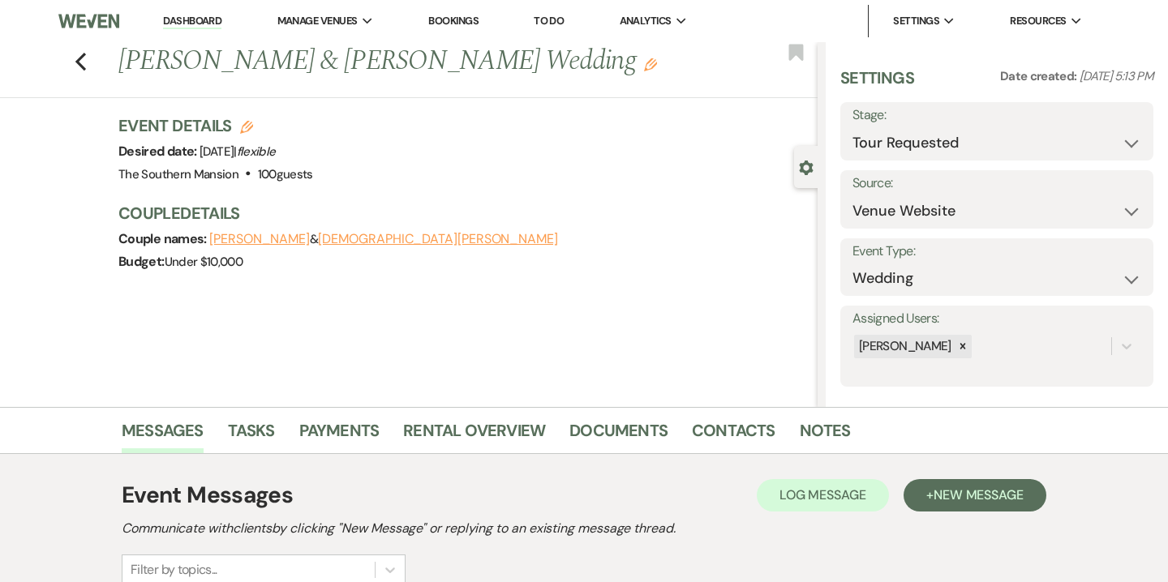
click at [248, 126] on icon "Edit" at bounding box center [246, 127] width 13 height 13
select select "641"
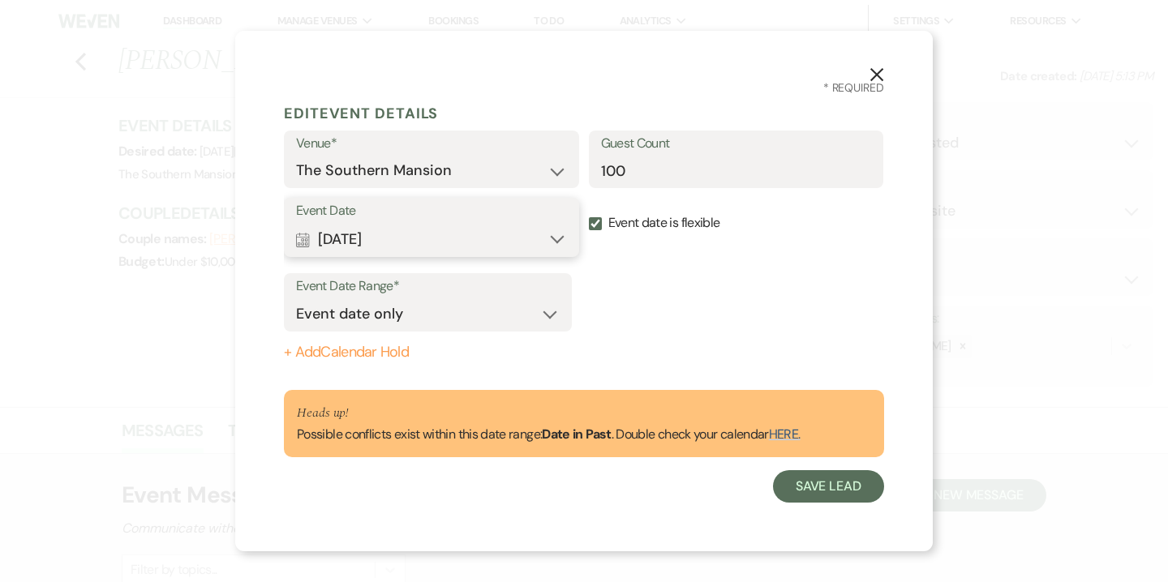
click at [356, 242] on button "Calendar Sep 14, 2025 Expand" at bounding box center [431, 239] width 271 height 32
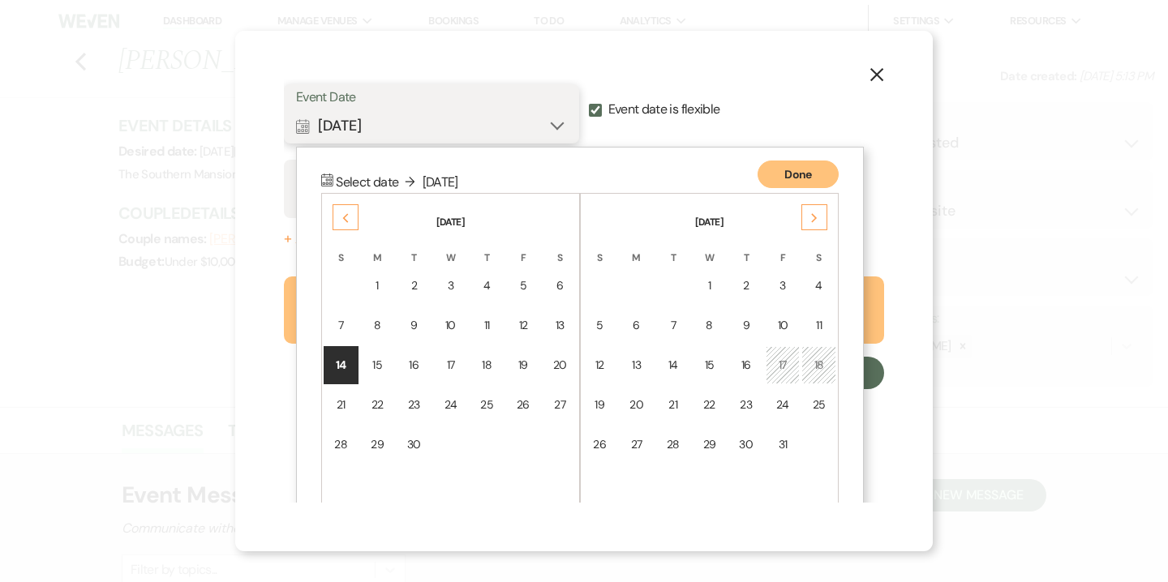
scroll to position [141, 0]
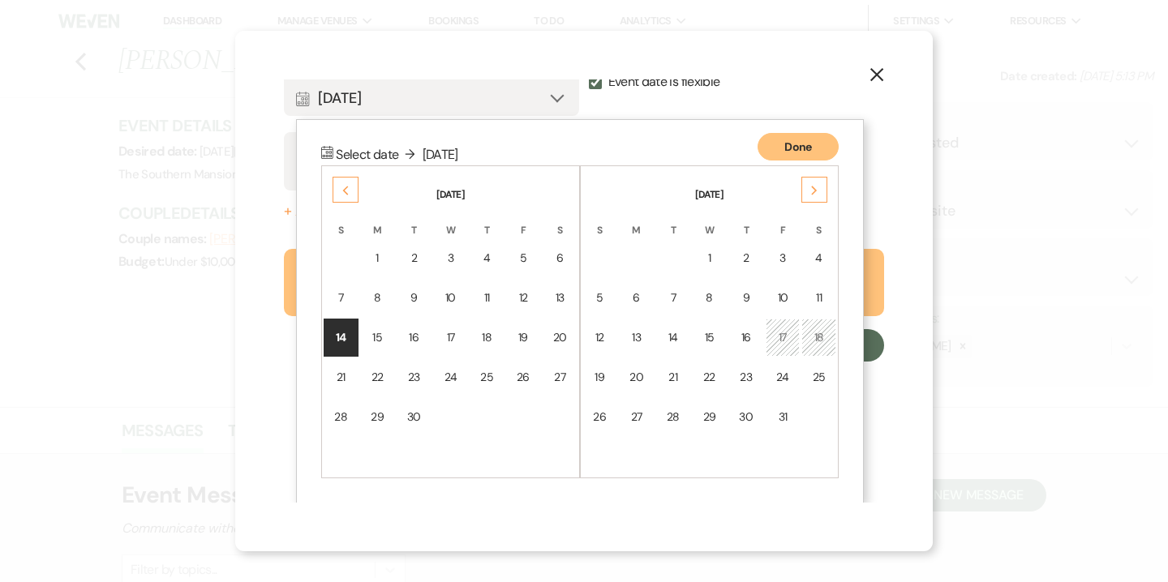
click at [810, 191] on icon "Next" at bounding box center [814, 191] width 8 height 10
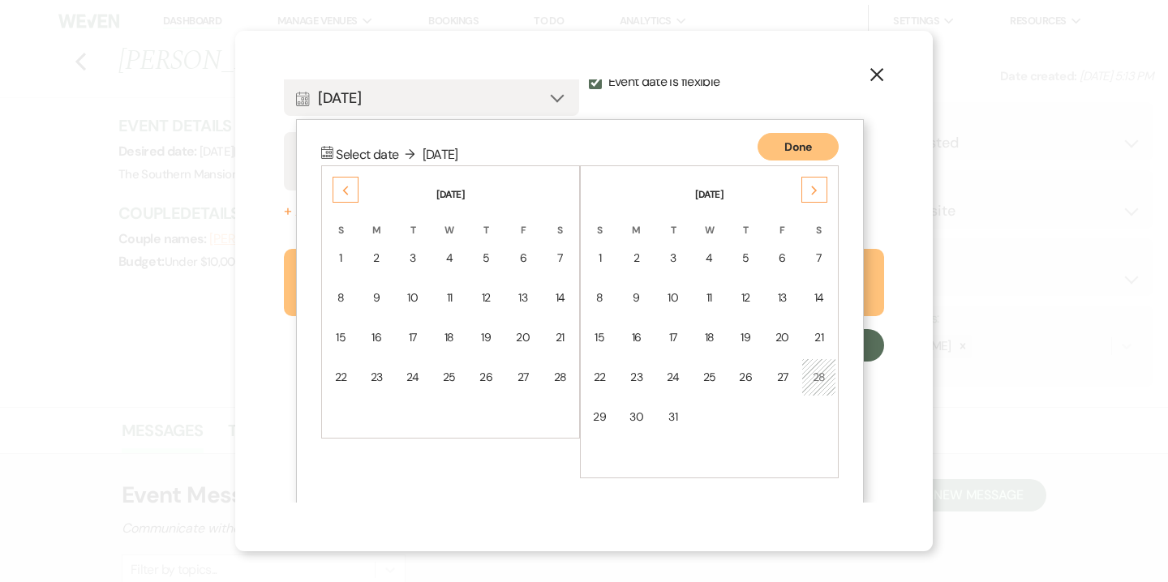
click at [810, 191] on icon "Next" at bounding box center [814, 191] width 8 height 10
click at [819, 341] on div "20" at bounding box center [818, 337] width 15 height 17
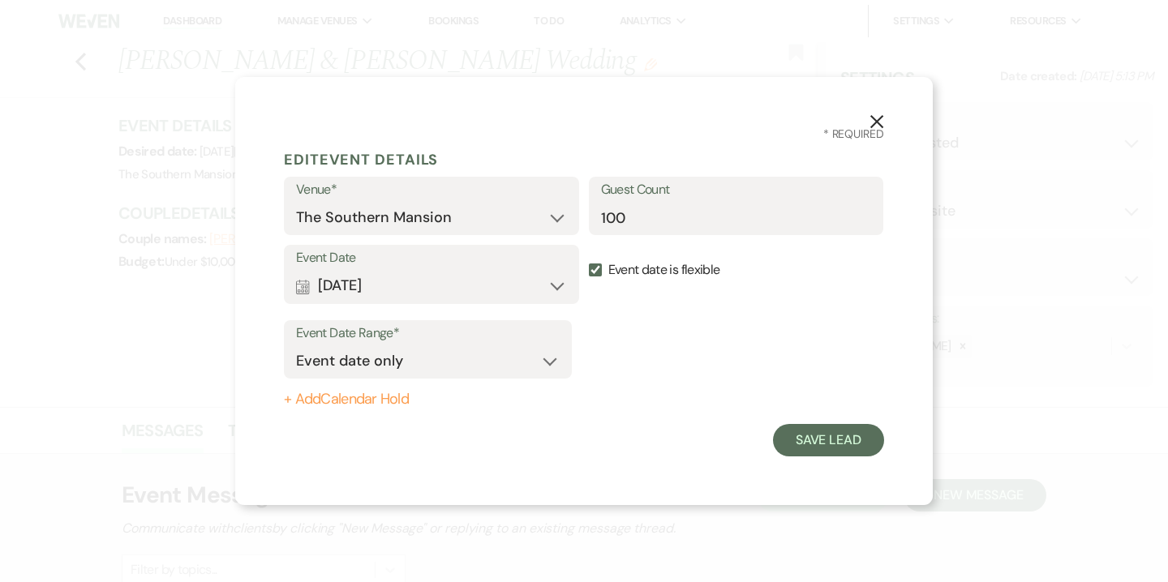
click at [821, 413] on form "Edit Event Details Venue* Willow Creek Winery The Southern Mansion Guest Count …" at bounding box center [584, 300] width 600 height 314
click at [815, 448] on button "Save Lead" at bounding box center [828, 440] width 111 height 32
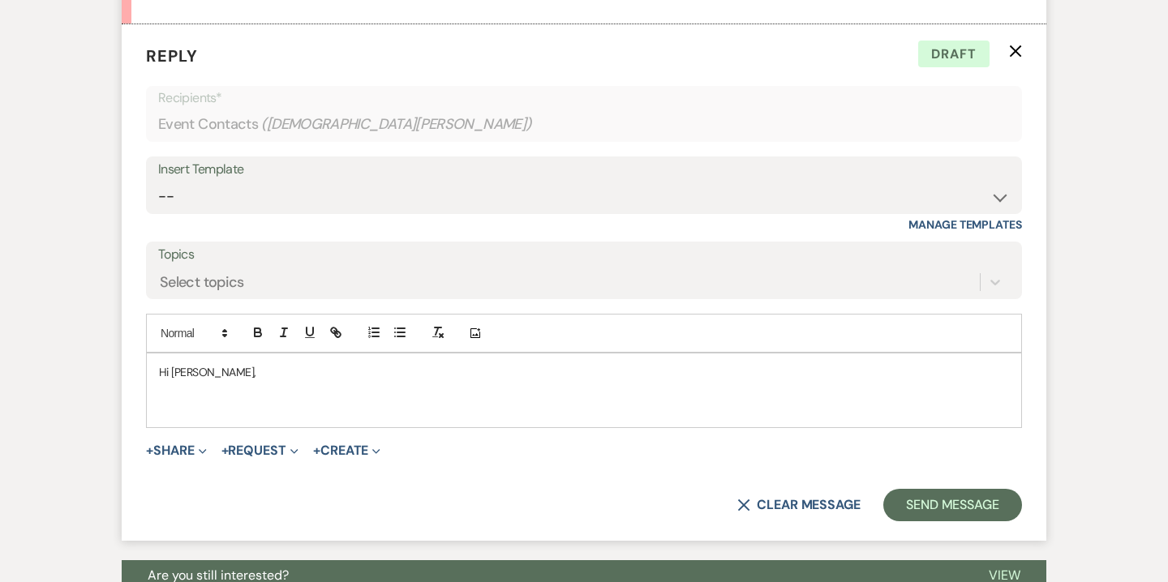
scroll to position [2501, 0]
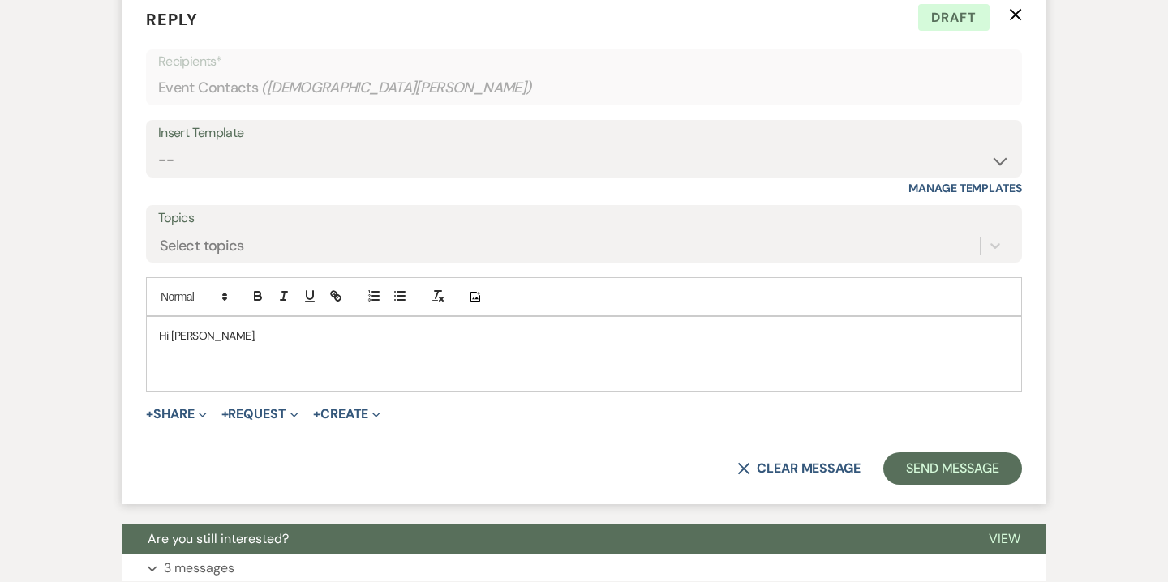
click at [224, 362] on p at bounding box center [584, 354] width 850 height 18
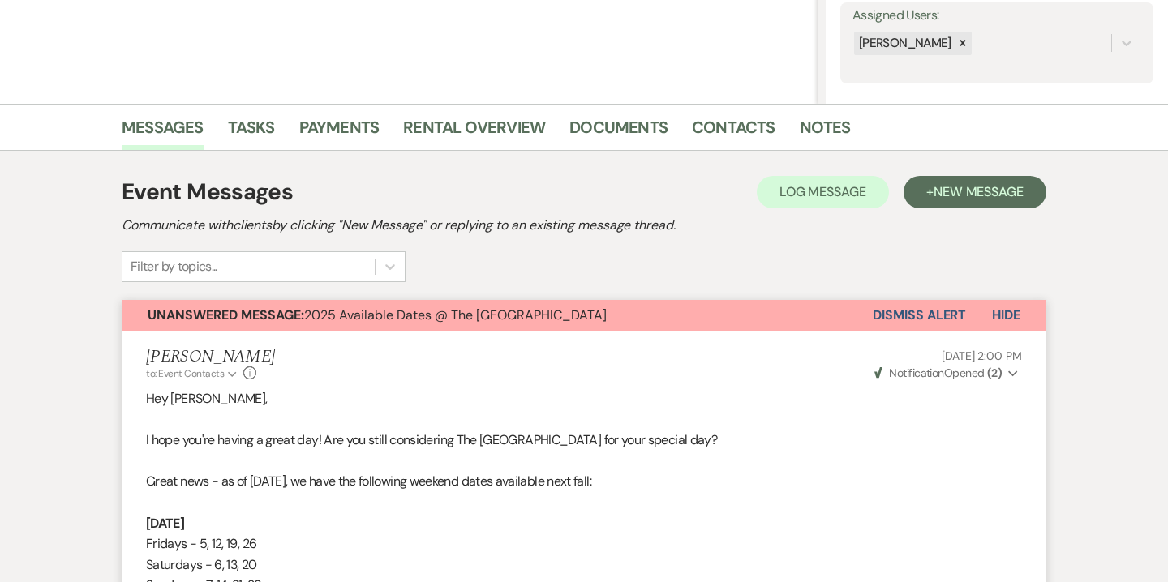
scroll to position [0, 0]
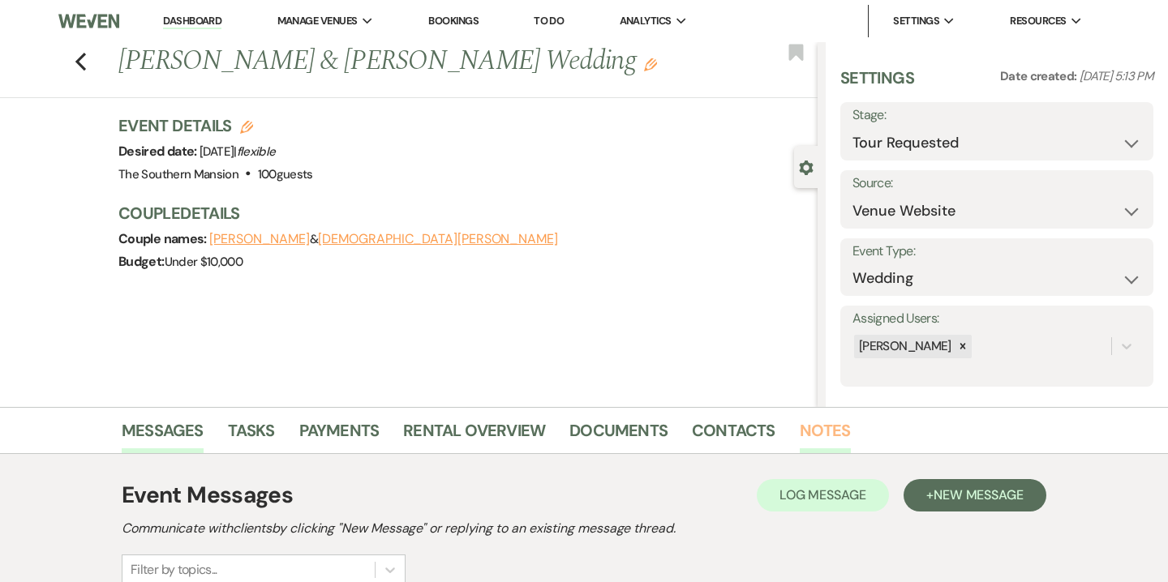
click at [825, 442] on link "Notes" at bounding box center [825, 436] width 51 height 36
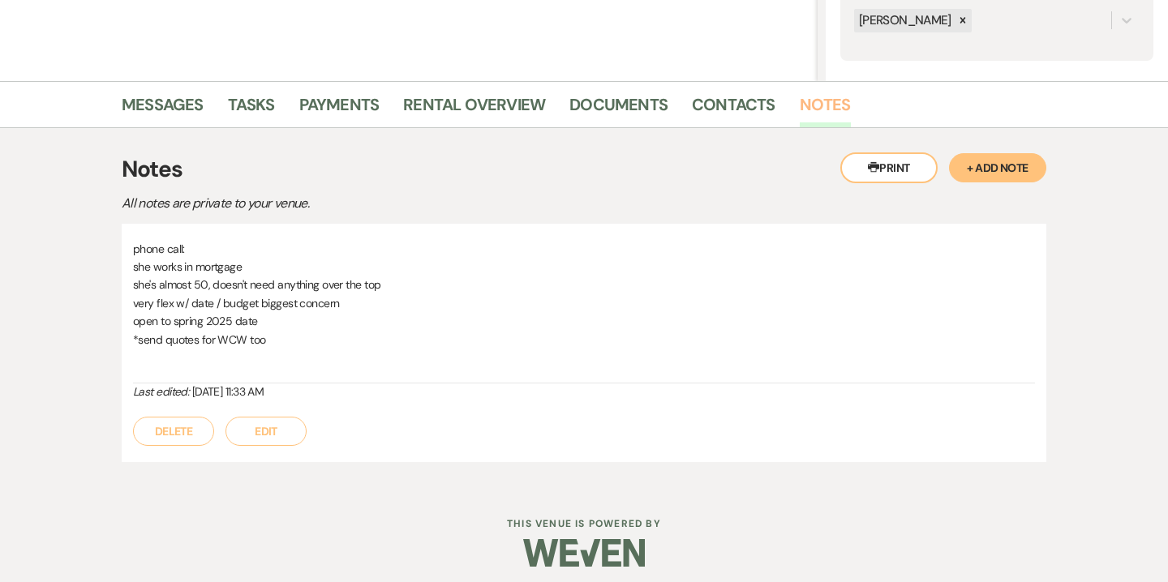
scroll to position [335, 0]
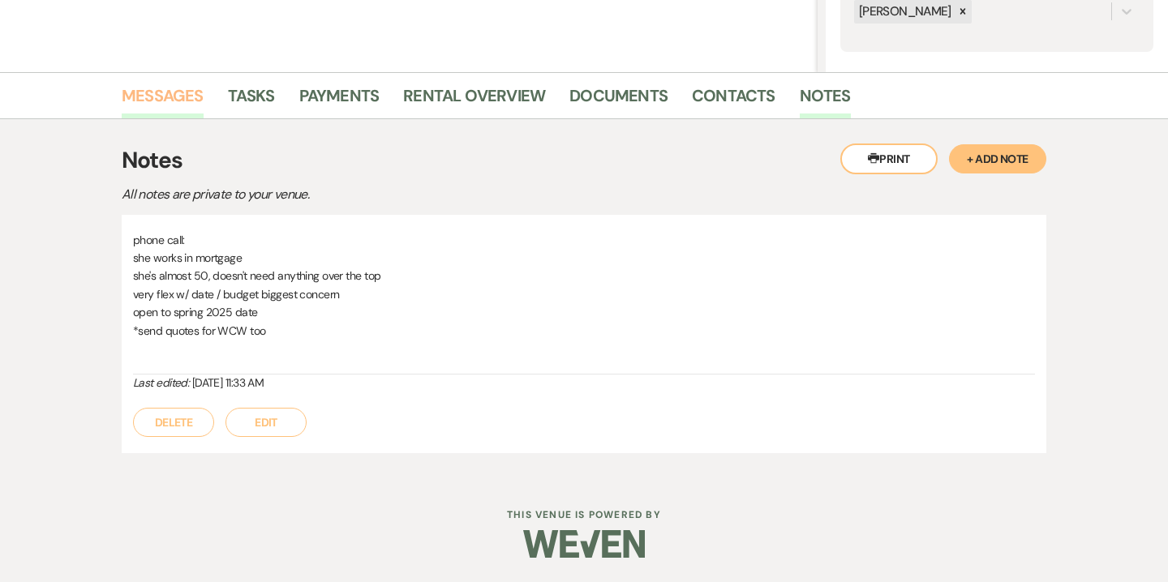
click at [153, 97] on link "Messages" at bounding box center [163, 101] width 82 height 36
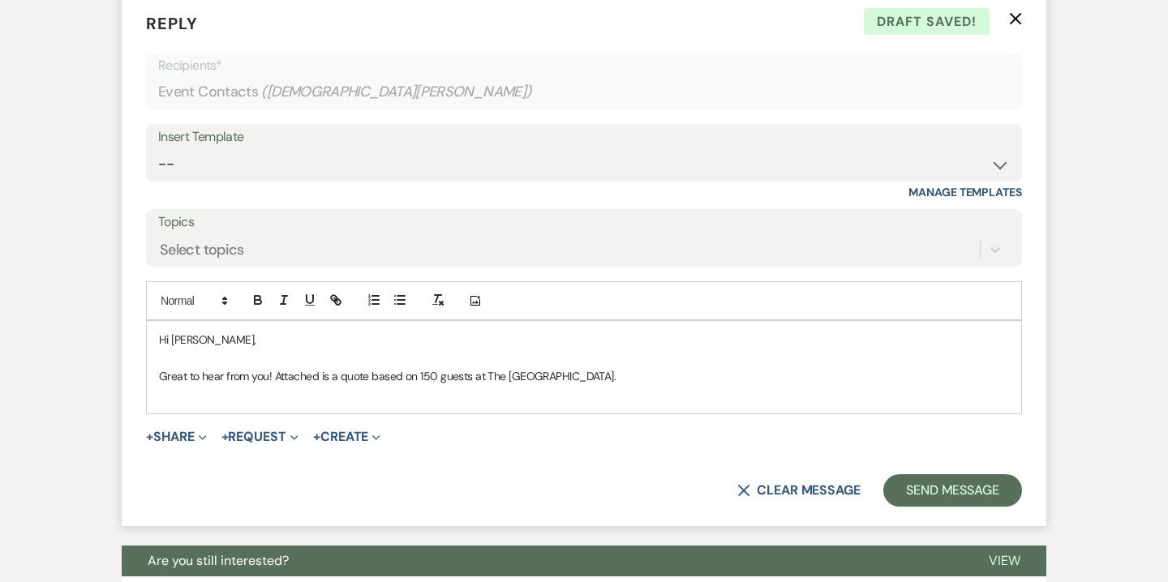
scroll to position [2498, 0]
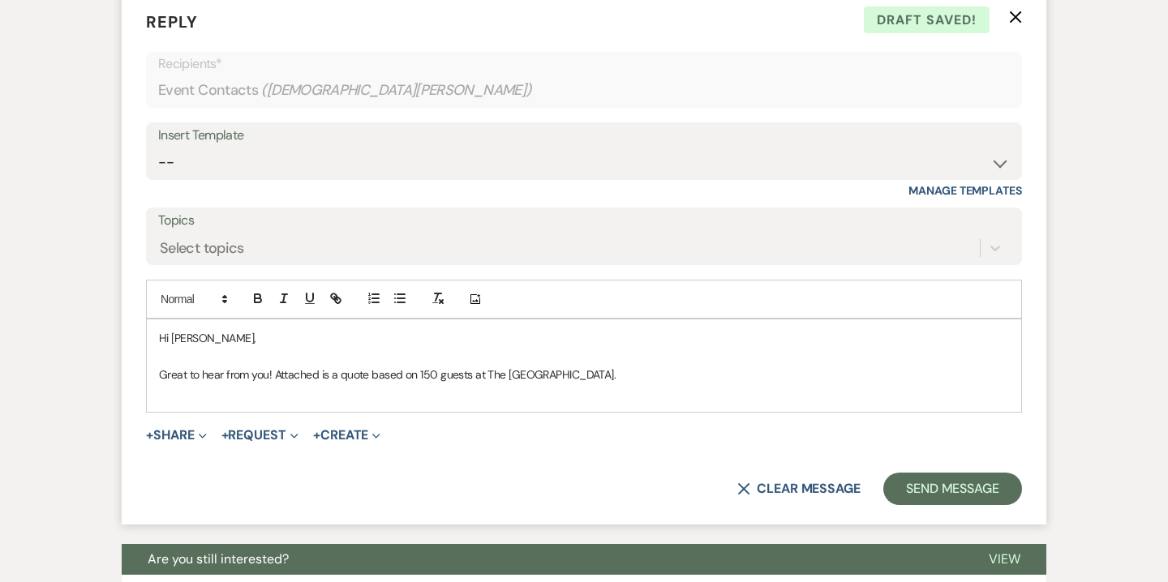
click at [546, 400] on p at bounding box center [584, 393] width 850 height 18
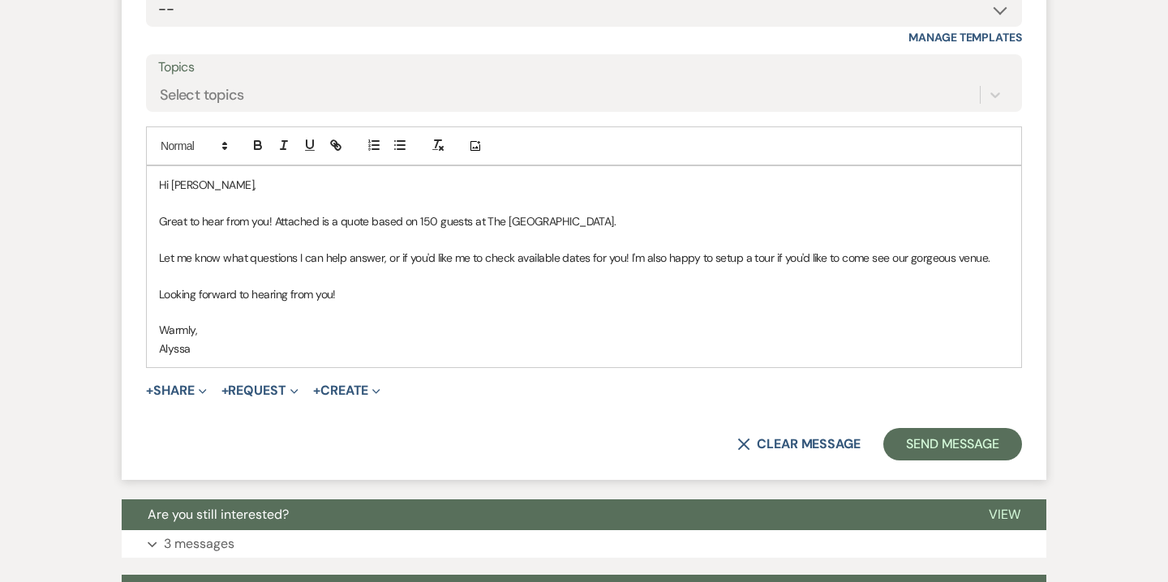
scroll to position [2655, 0]
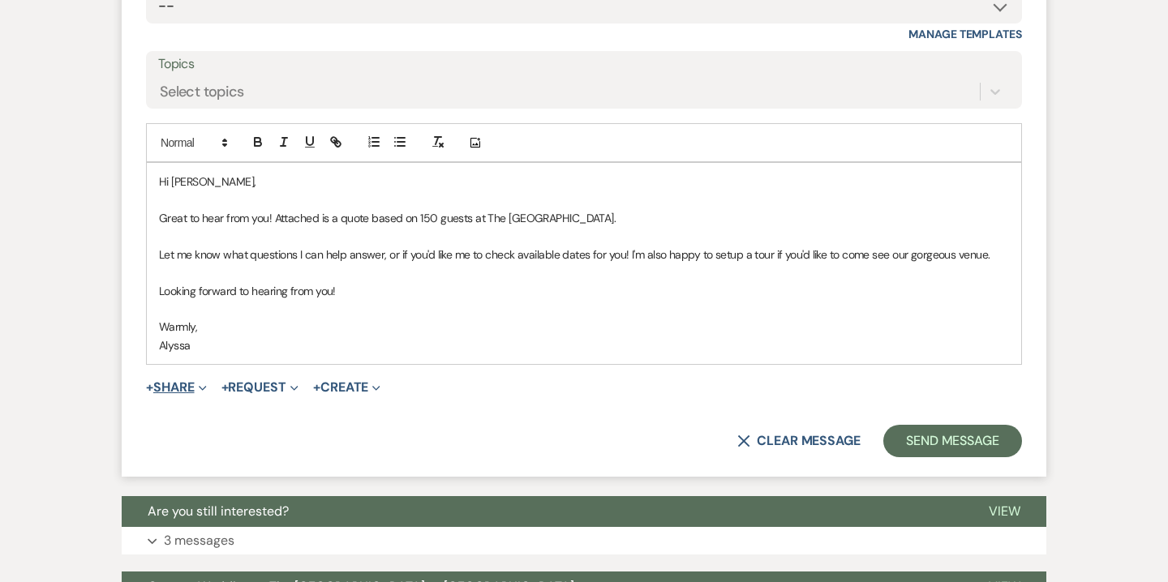
click at [190, 390] on button "+ Share Expand" at bounding box center [176, 387] width 61 height 13
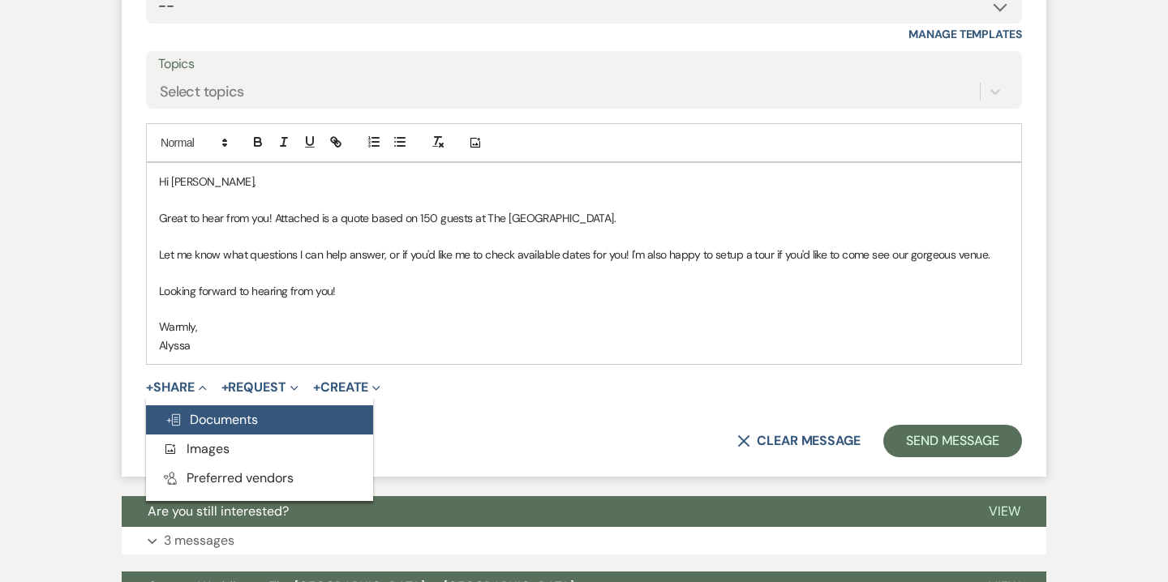
click at [211, 426] on span "Doc Upload Documents" at bounding box center [211, 419] width 92 height 17
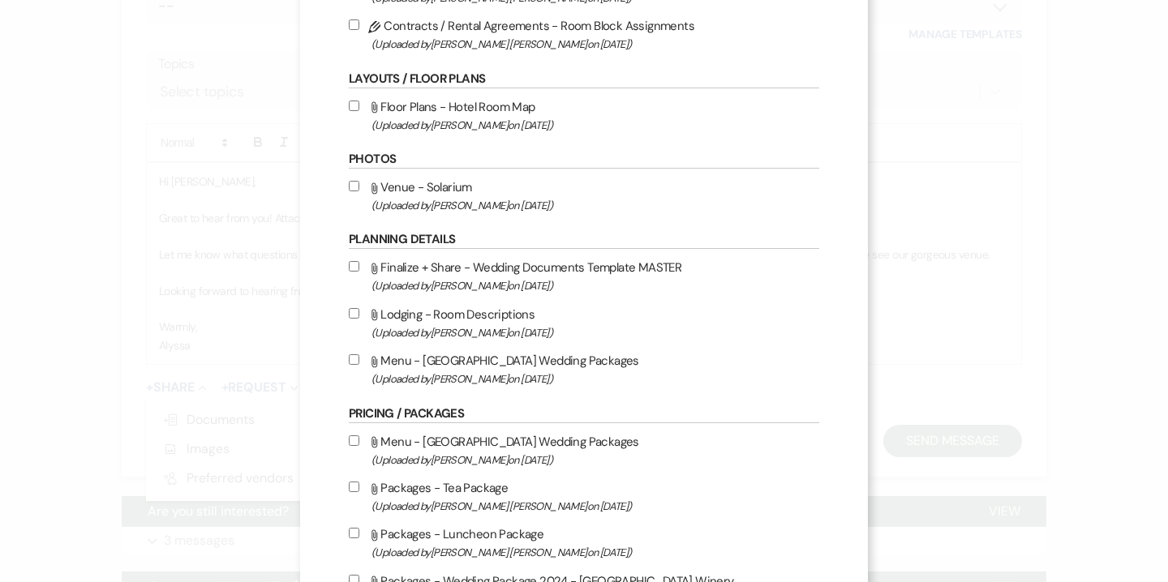
scroll to position [0, 0]
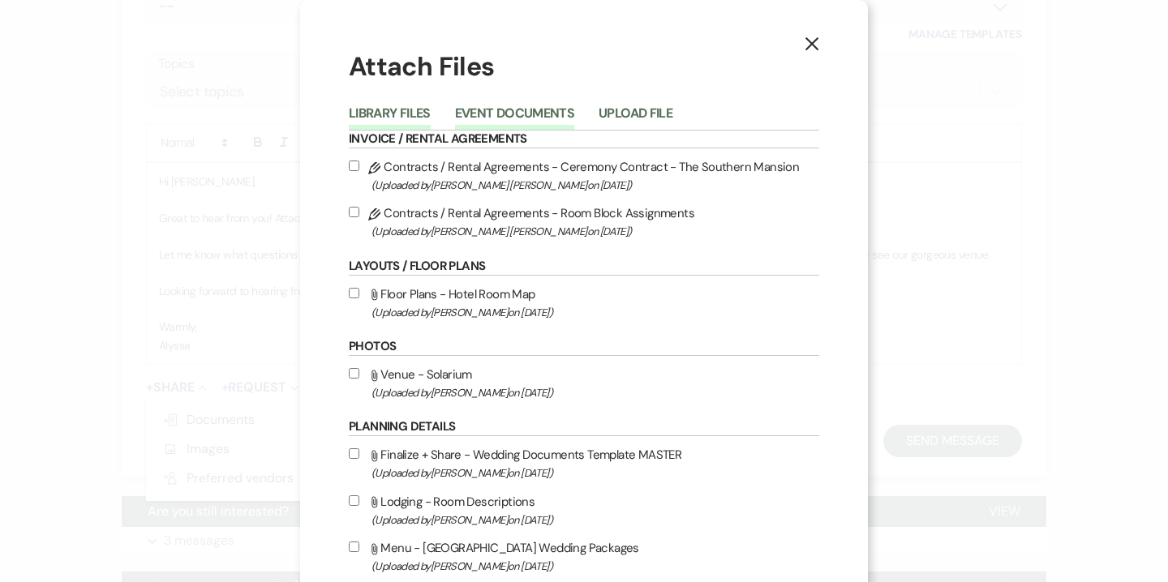
click at [521, 110] on button "Event Documents" at bounding box center [514, 118] width 119 height 23
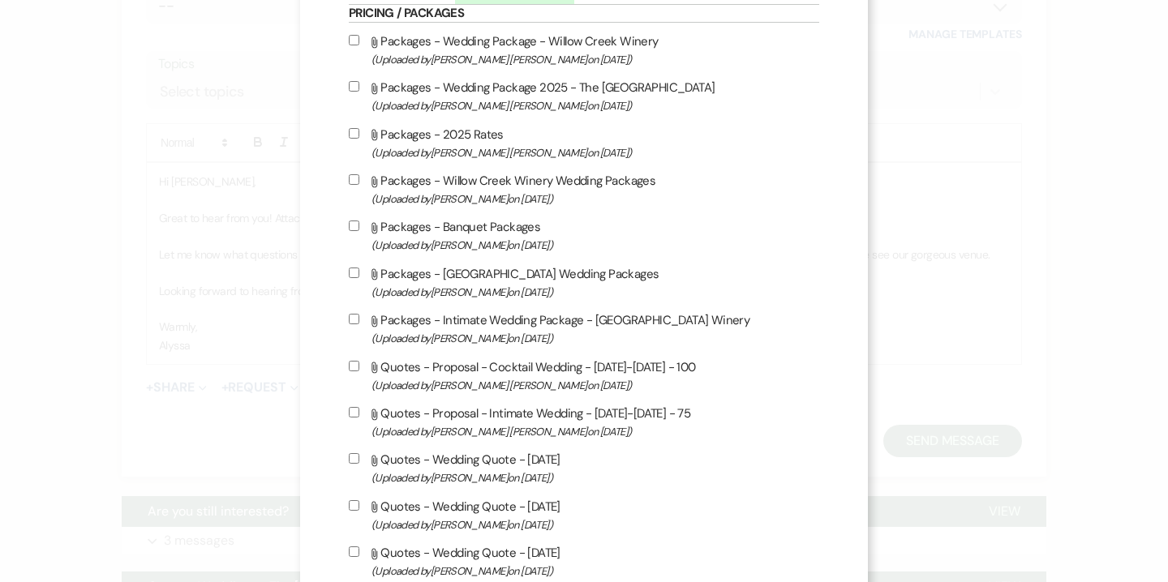
scroll to position [273, 0]
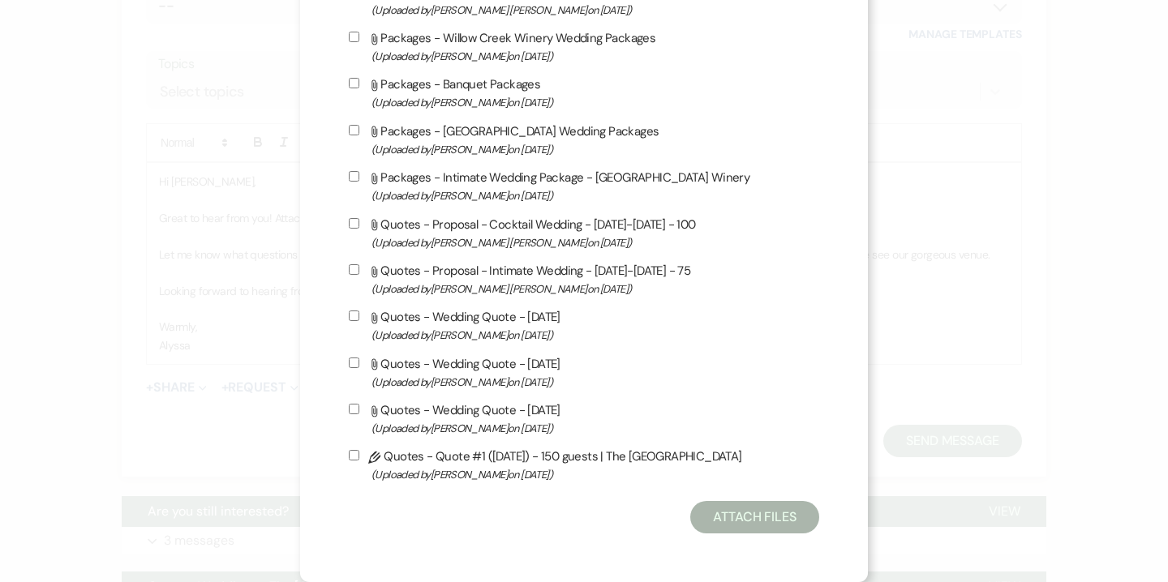
click at [495, 457] on label "Pencil Quotes - Quote #1 (10-12-2025) - 150 guests | The Southern Mansion (Uplo…" at bounding box center [584, 465] width 470 height 38
click at [359, 457] on input "Pencil Quotes - Quote #1 (10-12-2025) - 150 guests | The Southern Mansion (Uplo…" at bounding box center [354, 455] width 11 height 11
checkbox input "true"
click at [716, 521] on button "Attach Files" at bounding box center [754, 517] width 129 height 32
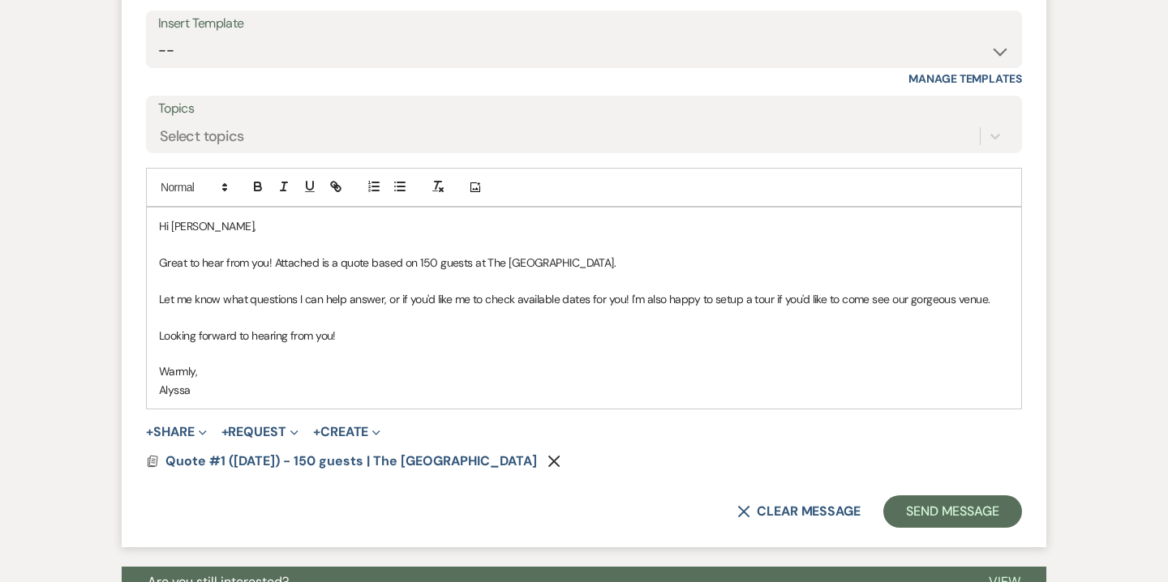
scroll to position [2623, 0]
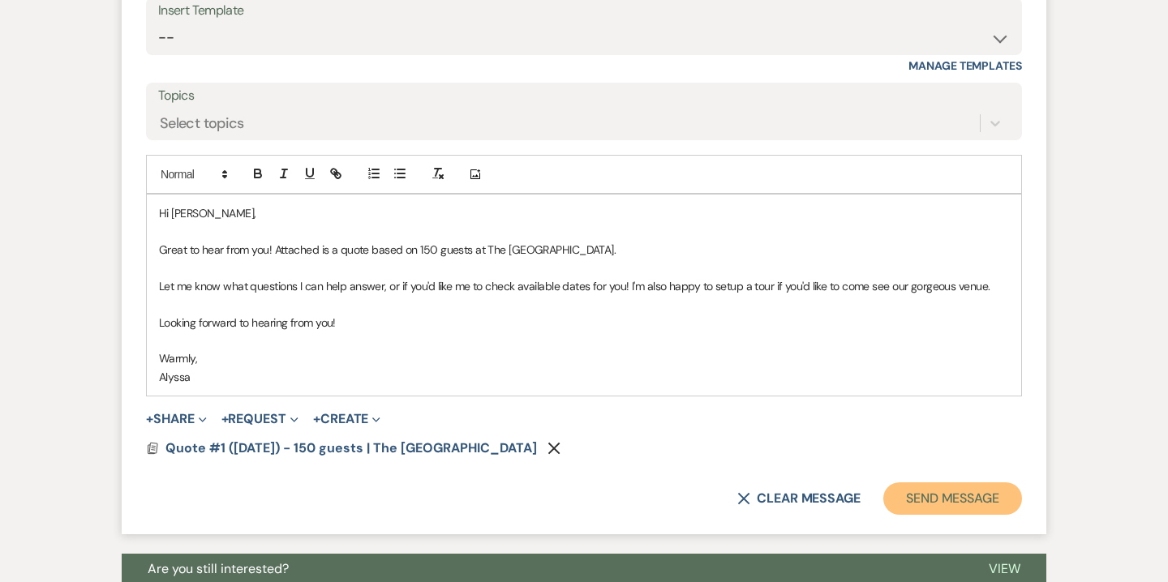
click at [943, 497] on button "Send Message" at bounding box center [952, 498] width 139 height 32
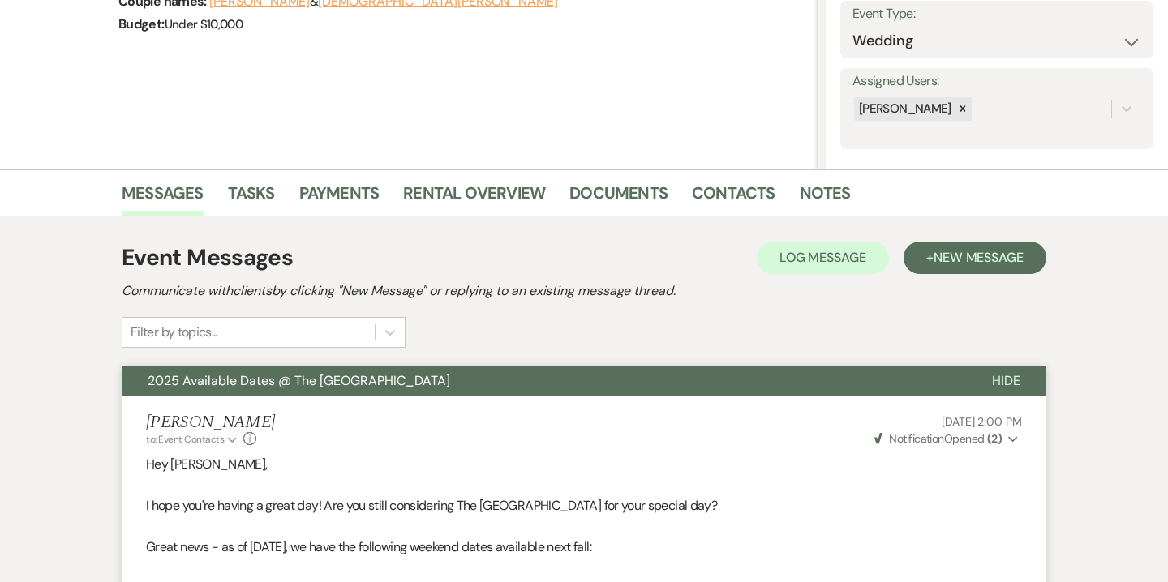
scroll to position [0, 0]
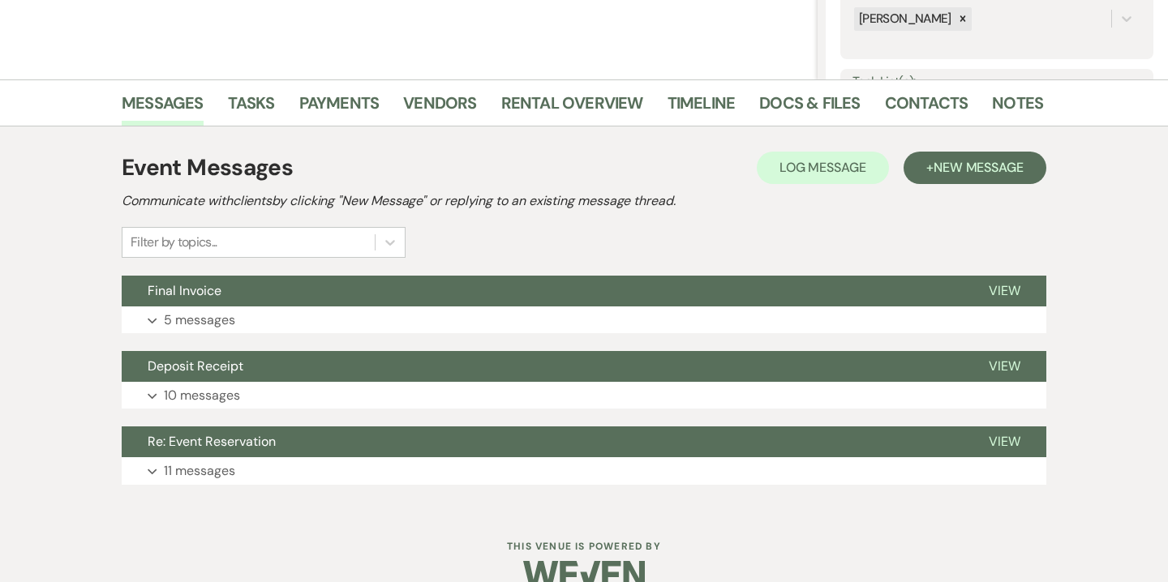
scroll to position [358, 0]
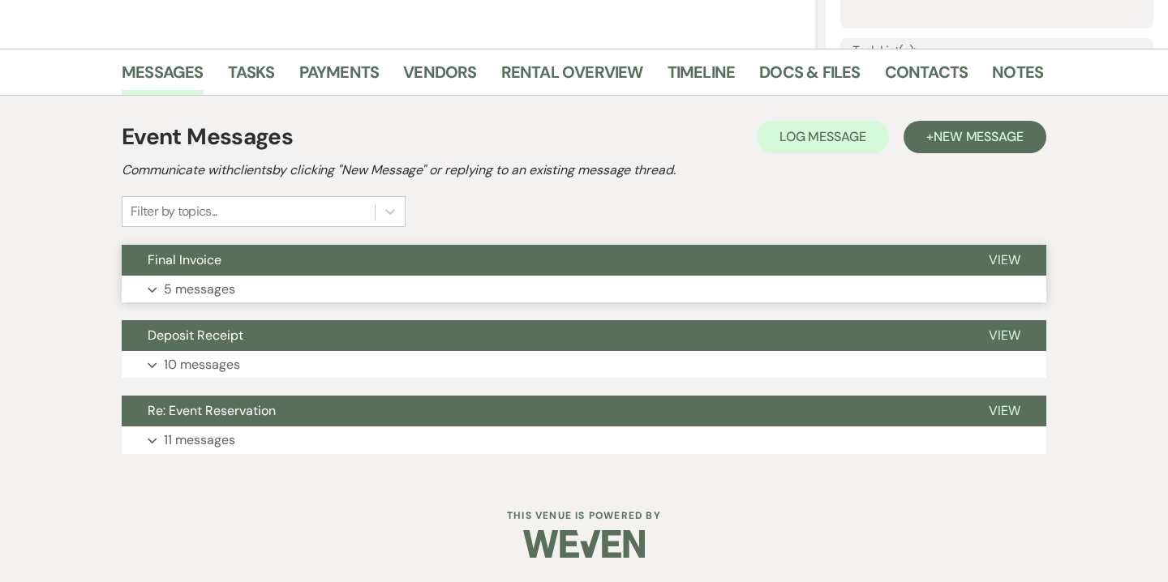
click at [611, 285] on button "Expand 5 messages" at bounding box center [584, 290] width 924 height 28
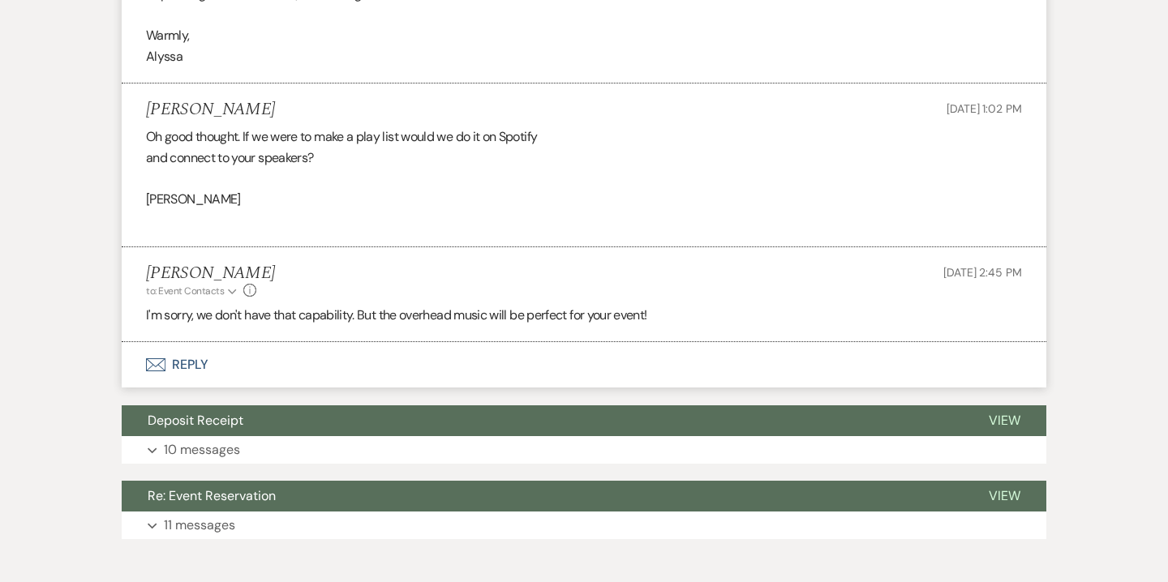
scroll to position [1725, 0]
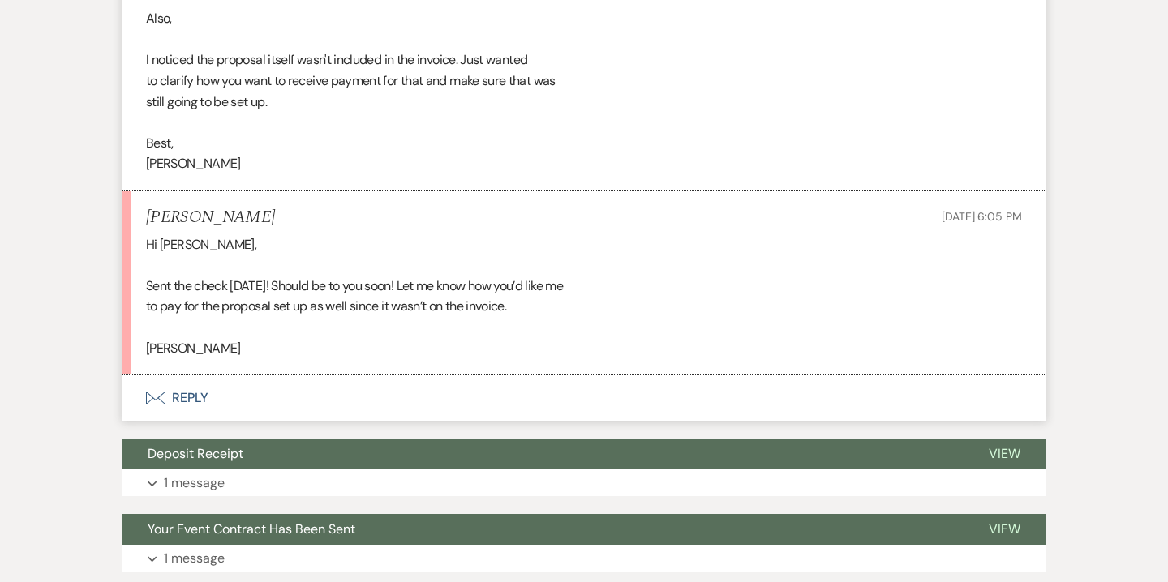
scroll to position [1685, 0]
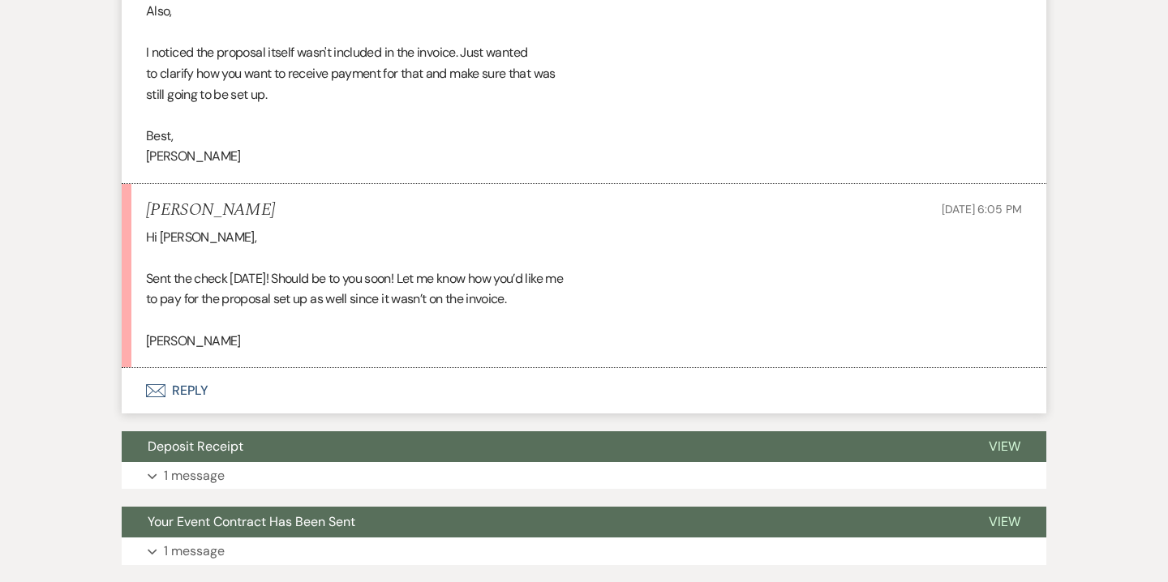
click at [189, 390] on button "Envelope Reply" at bounding box center [584, 390] width 924 height 45
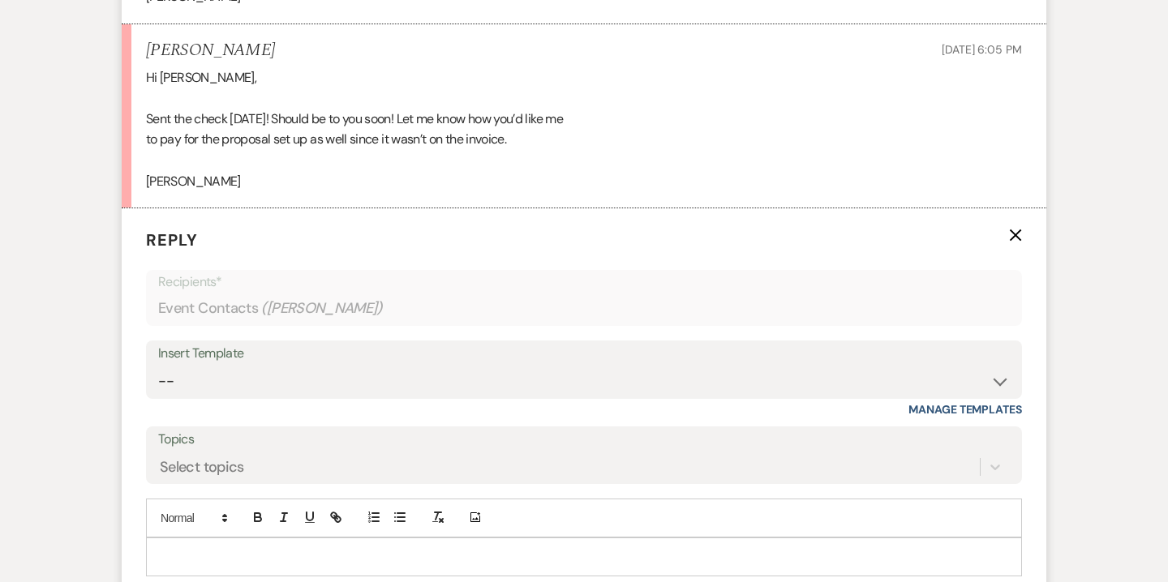
scroll to position [1851, 0]
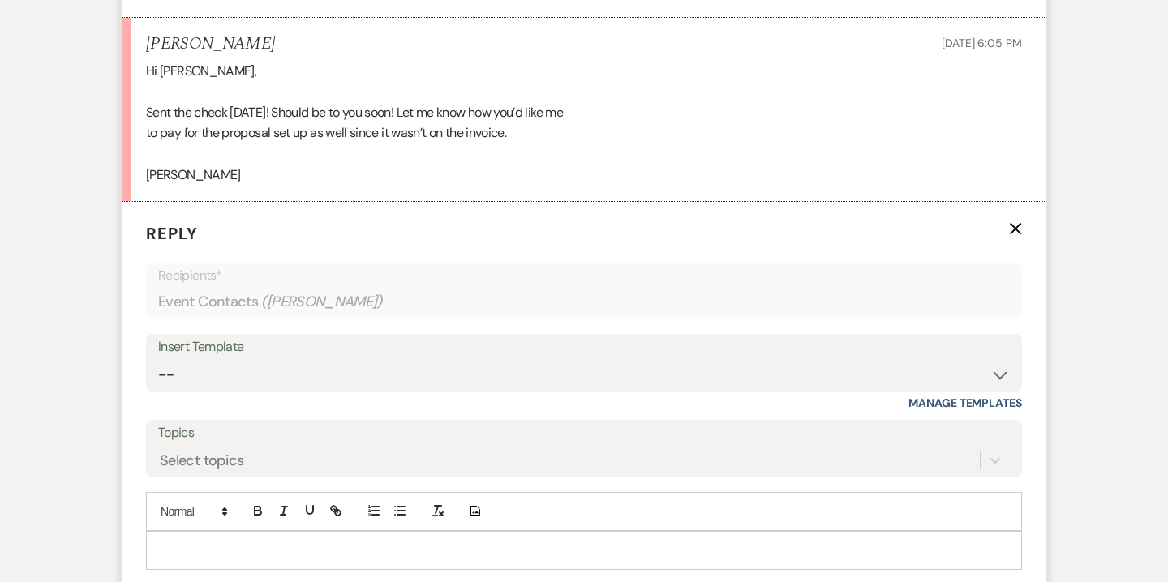
click at [309, 532] on div at bounding box center [584, 550] width 874 height 37
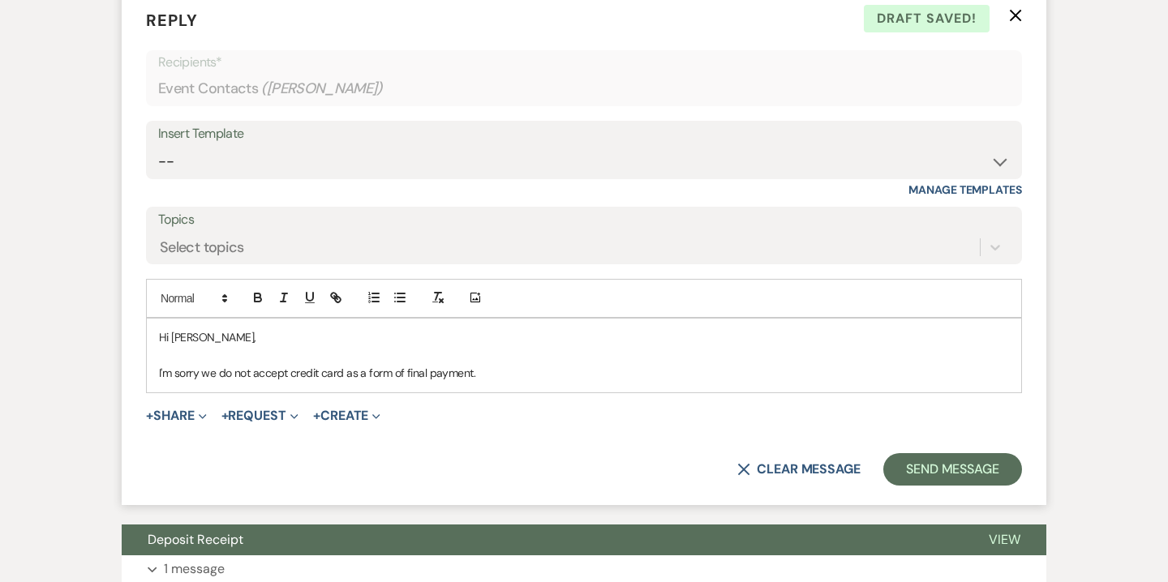
scroll to position [2066, 0]
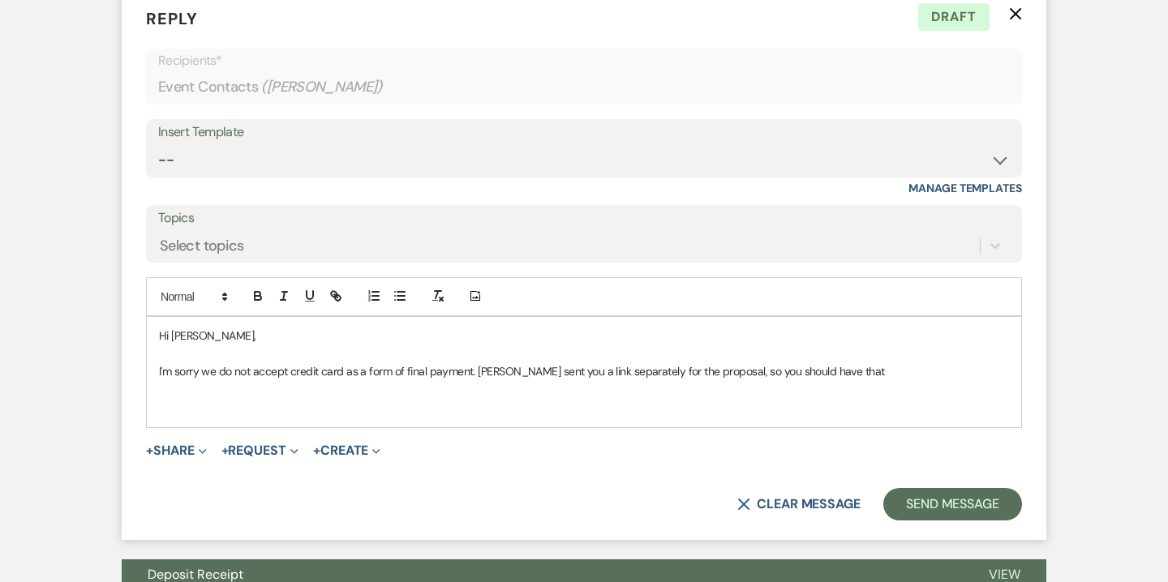
click at [865, 367] on p "I'm sorry we do not accept credit card as a form of final payment. [PERSON_NAME…" at bounding box center [584, 371] width 850 height 18
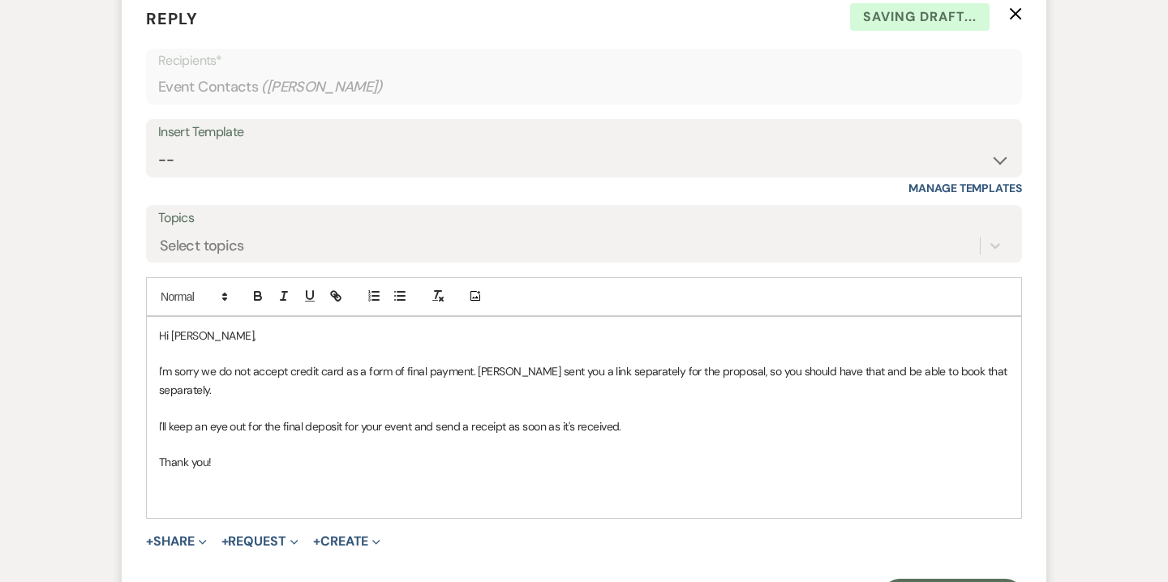
click at [263, 472] on p at bounding box center [584, 481] width 850 height 18
click at [193, 490] on p at bounding box center [584, 499] width 850 height 18
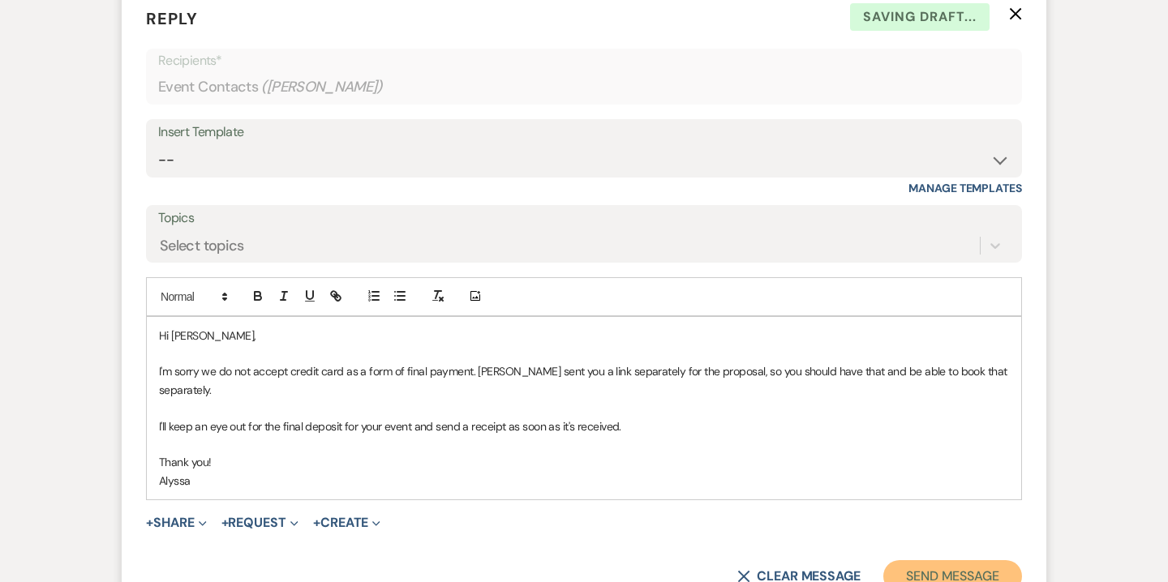
click at [958, 560] on button "Send Message" at bounding box center [952, 576] width 139 height 32
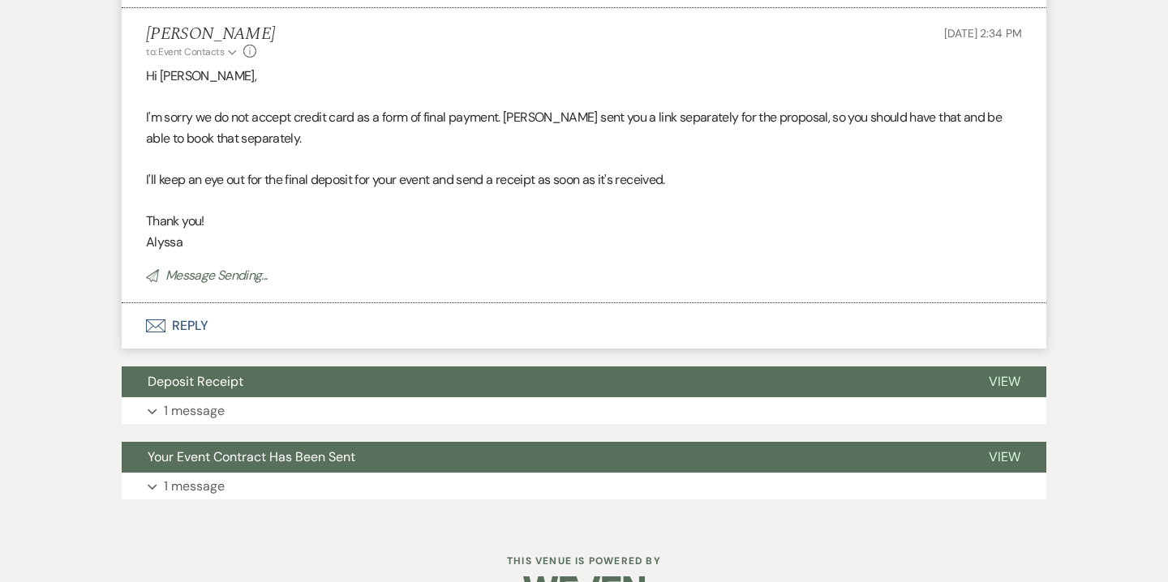
scroll to position [2030, 0]
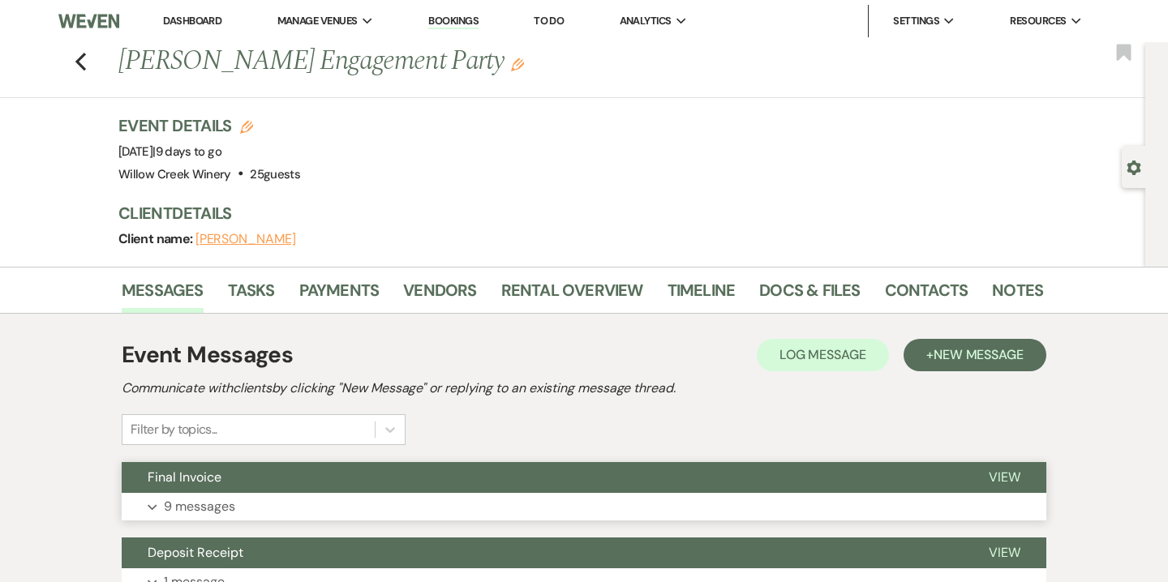
click at [631, 487] on button "Final Invoice" at bounding box center [542, 477] width 841 height 31
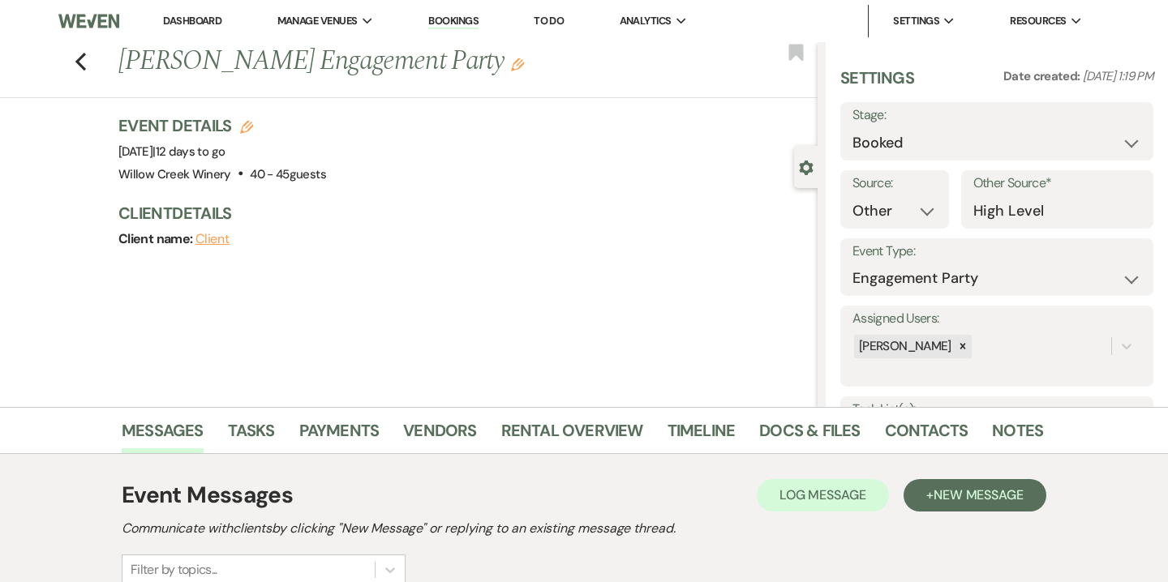
select select "14"
select select "10"
